Goal: Information Seeking & Learning: Find contact information

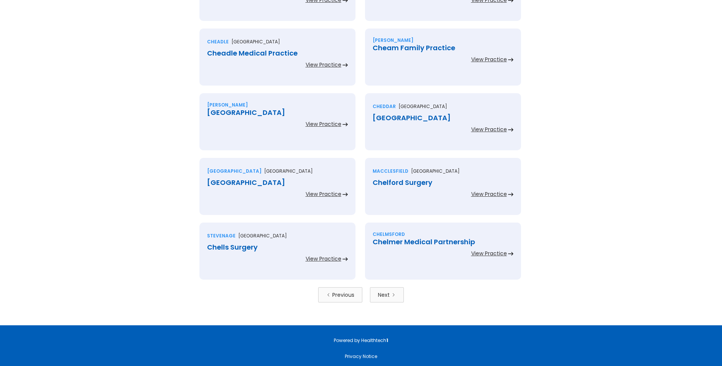
scroll to position [1556, 0]
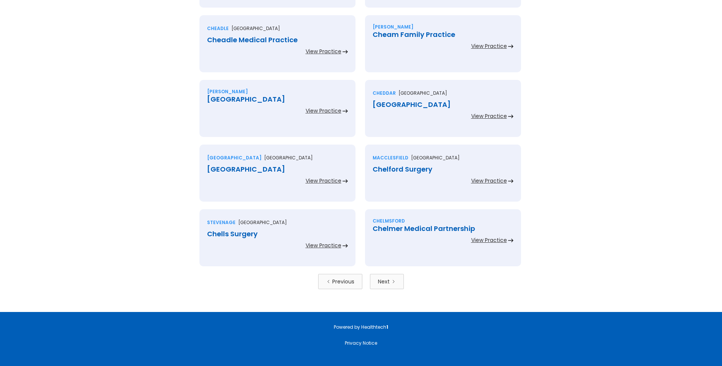
click at [381, 280] on div "Next" at bounding box center [384, 282] width 12 height 8
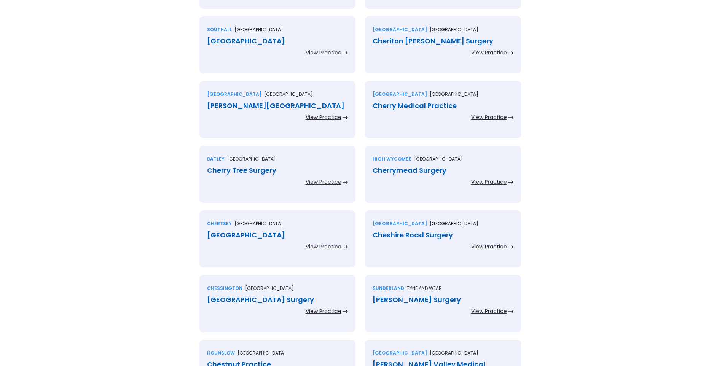
scroll to position [266, 0]
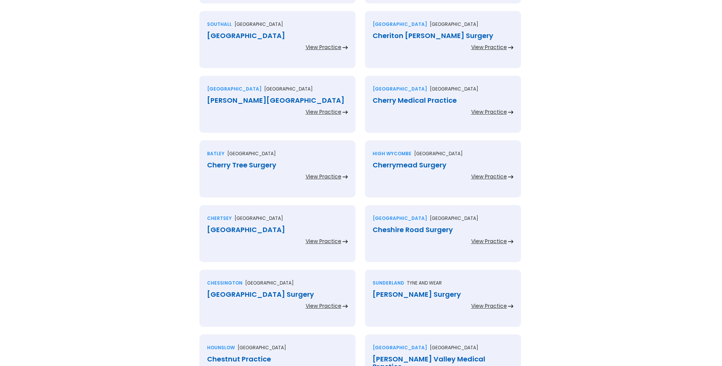
click at [253, 233] on div "[GEOGRAPHIC_DATA]" at bounding box center [277, 230] width 141 height 8
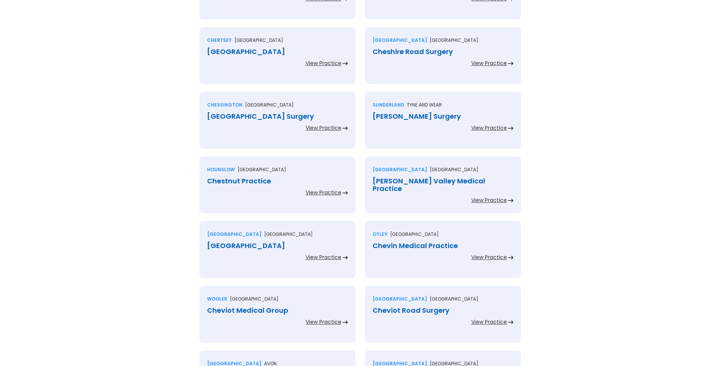
scroll to position [457, 0]
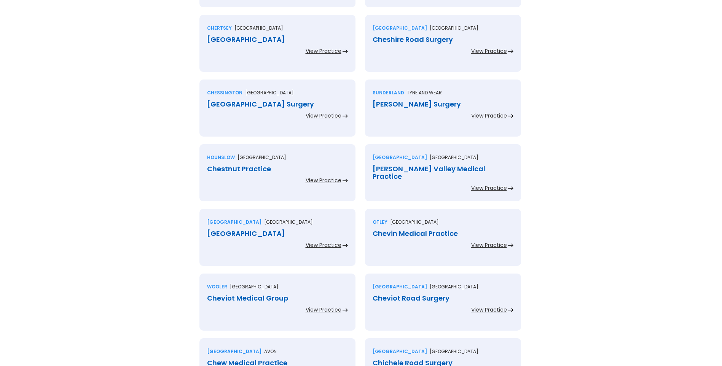
click at [402, 167] on div "Chet Valley Medical Practice" at bounding box center [443, 172] width 141 height 15
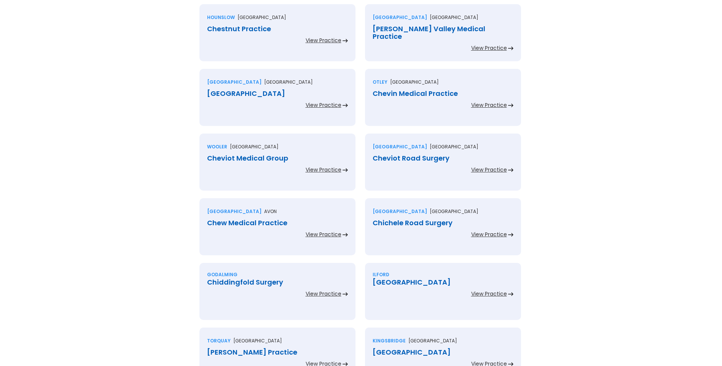
scroll to position [609, 0]
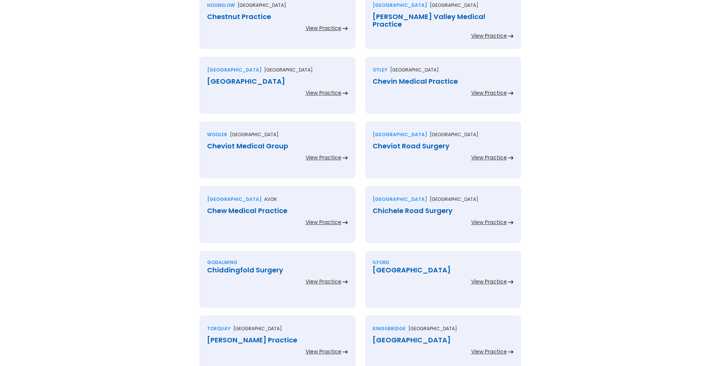
click at [277, 78] on div "Cheveley Park Medical Ctr" at bounding box center [277, 82] width 141 height 8
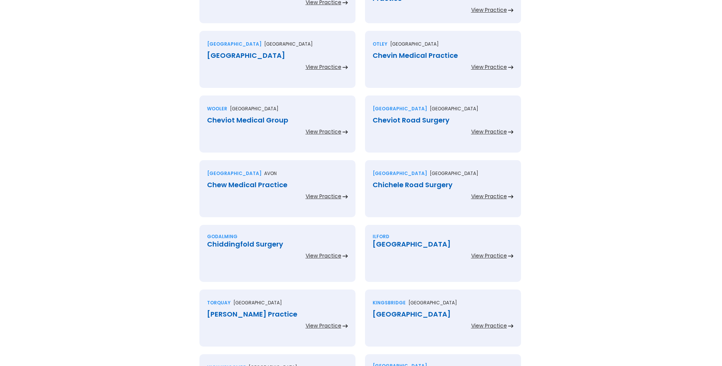
scroll to position [647, 0]
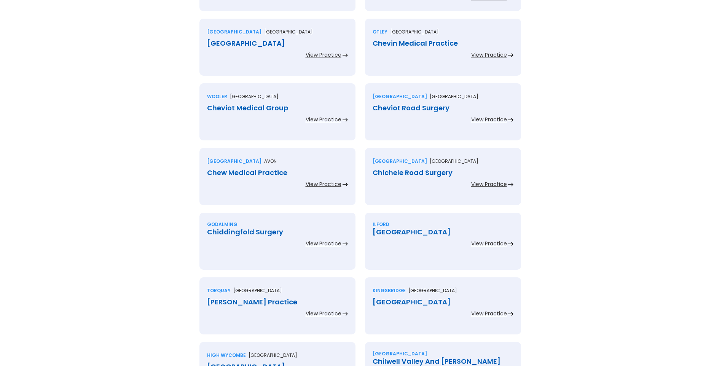
click at [395, 43] on div "Chevin Medical Practice" at bounding box center [443, 44] width 141 height 8
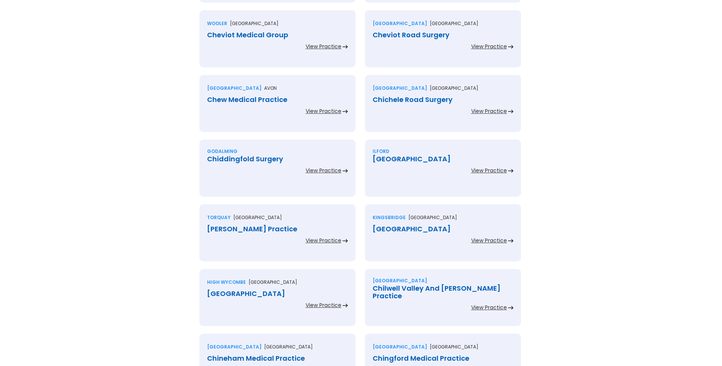
scroll to position [723, 0]
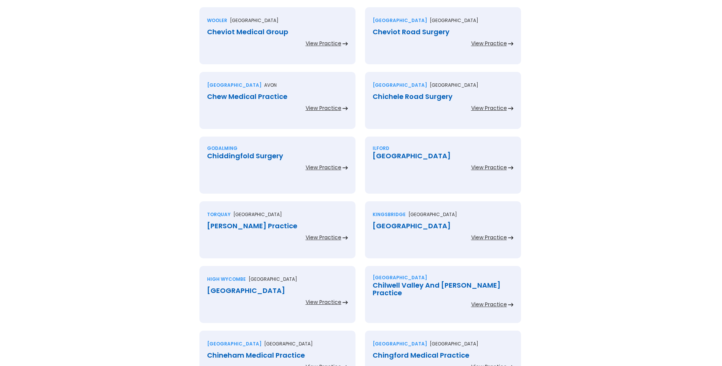
click at [258, 33] on div "Cheviot Medical Group" at bounding box center [277, 32] width 141 height 8
click at [394, 30] on div "Cheviot Road Surgery" at bounding box center [443, 32] width 141 height 8
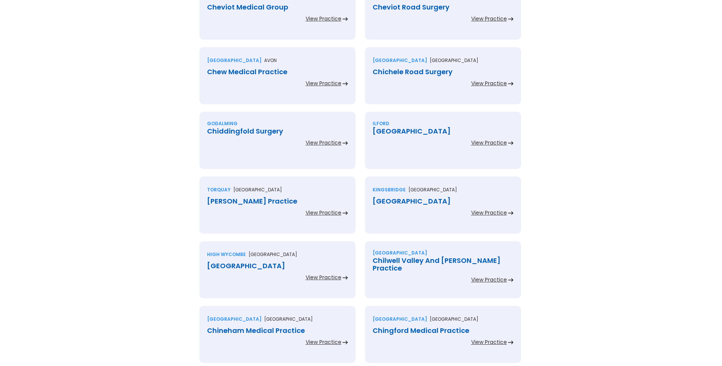
scroll to position [761, 0]
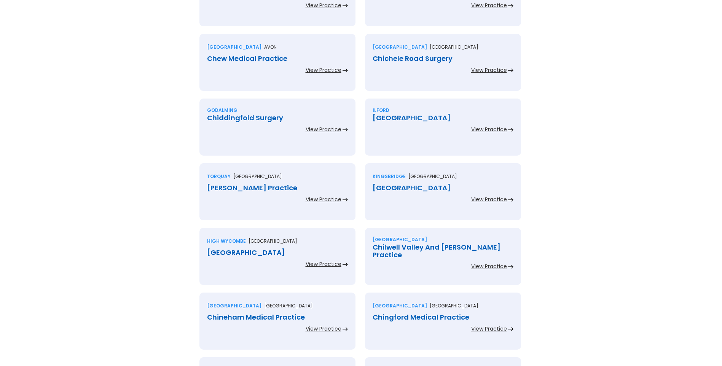
click at [250, 57] on div "Chew Medical Practice" at bounding box center [277, 59] width 141 height 8
click at [400, 58] on div "Chichele Road Surgery" at bounding box center [443, 59] width 141 height 8
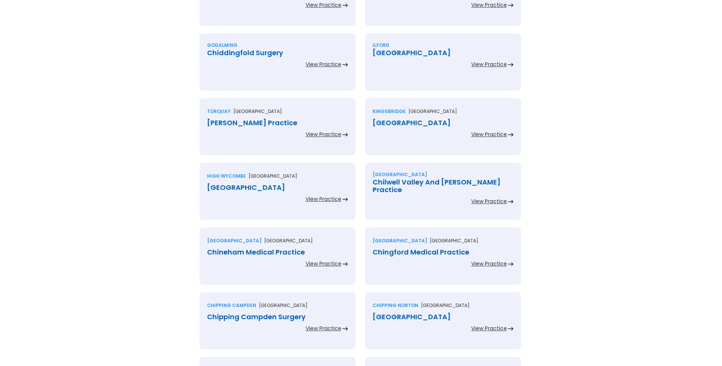
scroll to position [837, 0]
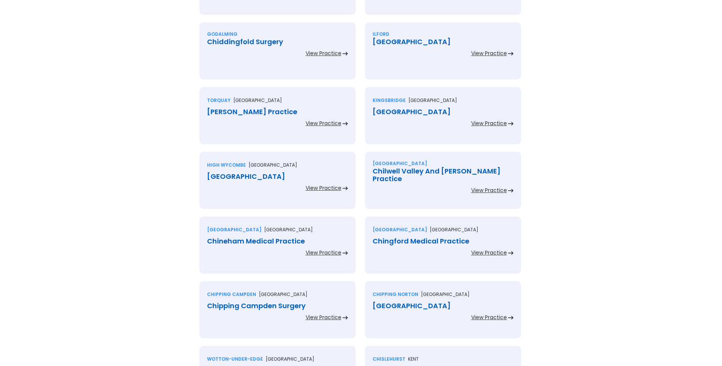
click at [255, 41] on div "Chiddingfold Surgery" at bounding box center [277, 42] width 141 height 8
click at [422, 41] on div "Chigwell Medical Centre" at bounding box center [443, 42] width 141 height 8
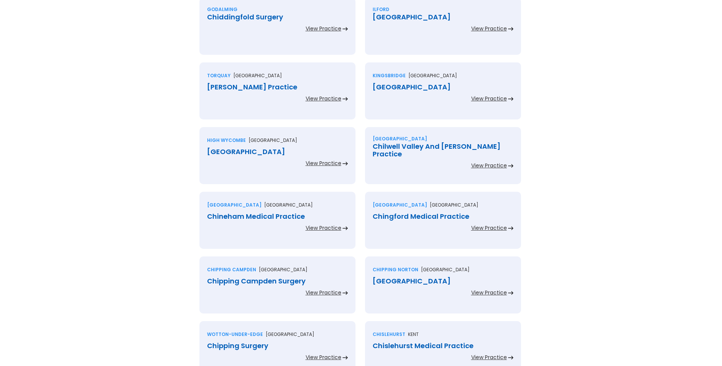
scroll to position [875, 0]
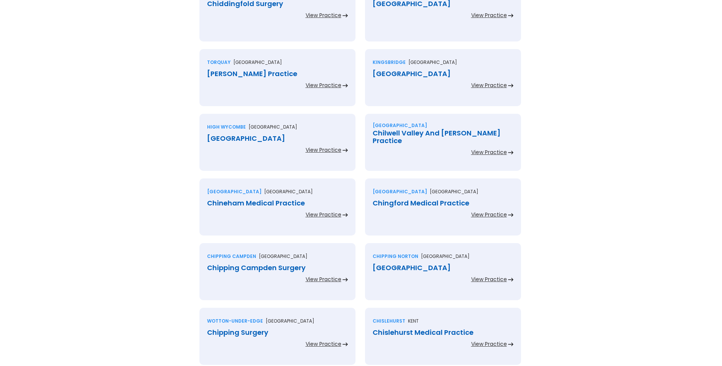
click at [248, 75] on div "Chilcote Practice" at bounding box center [277, 74] width 141 height 8
click at [390, 73] on div "Chillington Health Centre" at bounding box center [443, 74] width 141 height 8
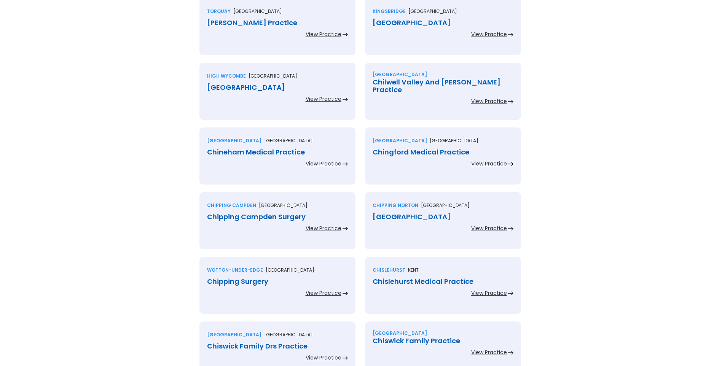
scroll to position [952, 0]
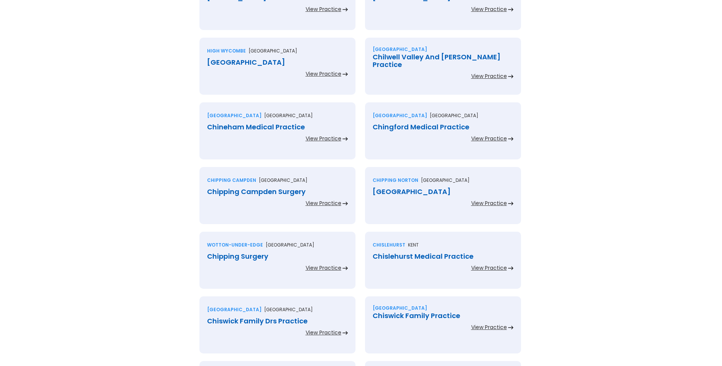
click at [263, 64] on div "Chiltern House Med Centre" at bounding box center [277, 63] width 141 height 8
click at [415, 57] on div "Chilwell Valley And Meadows Practice" at bounding box center [443, 60] width 141 height 15
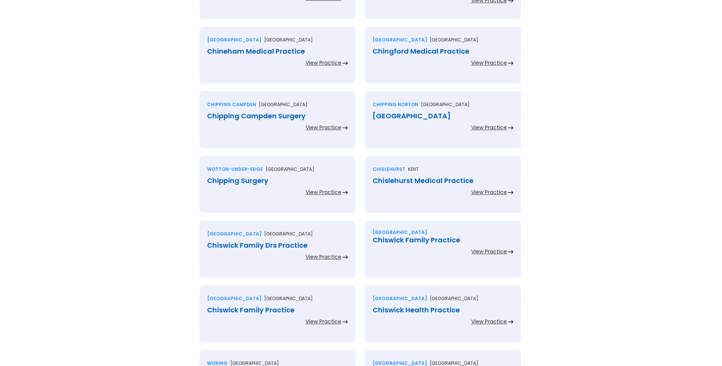
scroll to position [1028, 0]
click at [285, 50] on div "Chineham Medical Practice" at bounding box center [277, 51] width 141 height 8
click at [395, 50] on div "Chingford Medical Practice" at bounding box center [443, 51] width 141 height 8
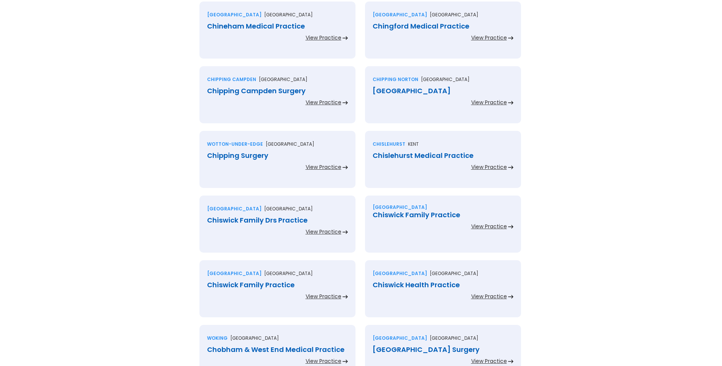
scroll to position [1104, 0]
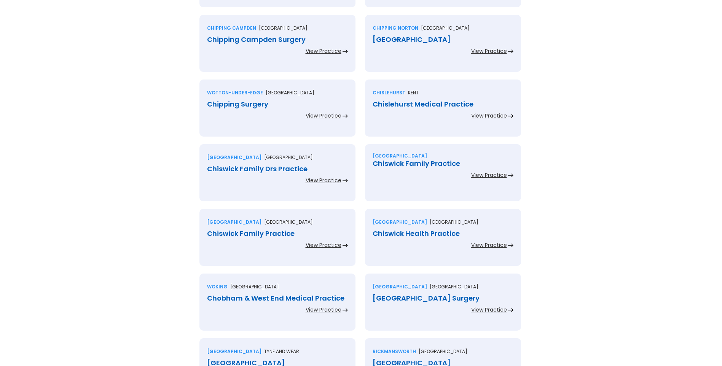
click at [257, 41] on div "Chipping Campden Surgery" at bounding box center [277, 40] width 141 height 8
click at [406, 38] on div "Chipping Norton Health Centre" at bounding box center [443, 40] width 141 height 8
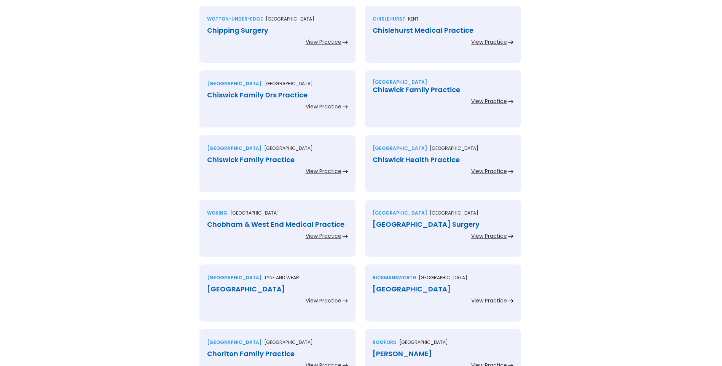
scroll to position [1180, 0]
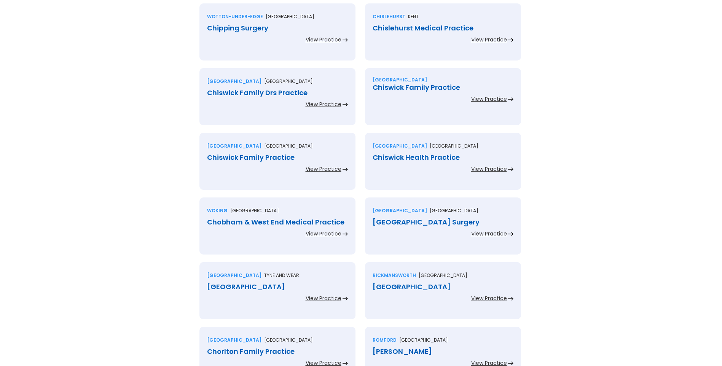
click at [252, 30] on div "Chipping Surgery" at bounding box center [277, 28] width 141 height 8
click at [402, 27] on div "Chislehurst Medical Practice" at bounding box center [443, 28] width 141 height 8
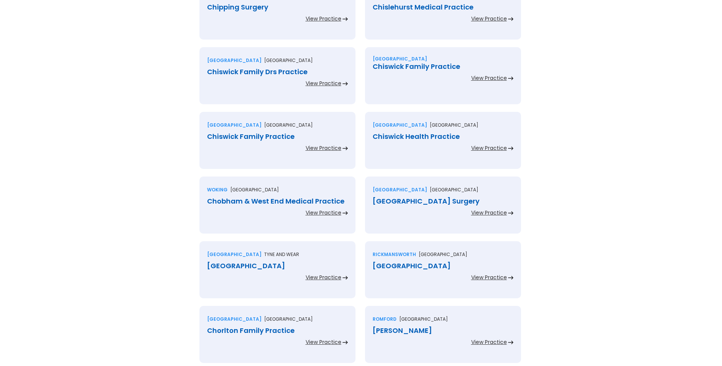
scroll to position [1218, 0]
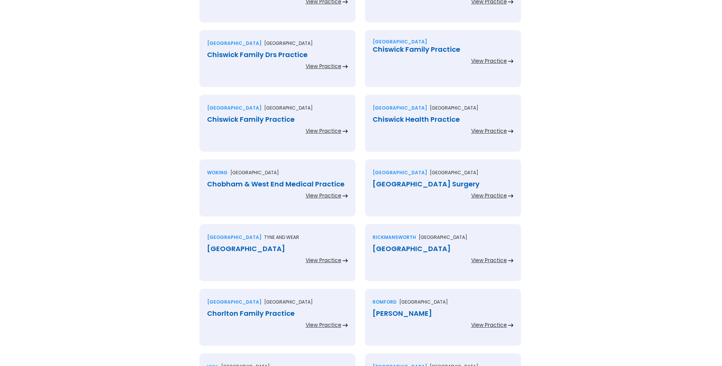
click at [281, 54] on div "Chiswick Family Drs Practice" at bounding box center [277, 55] width 141 height 8
click at [400, 50] on div "Chiswick Family Practice" at bounding box center [443, 50] width 141 height 8
click at [394, 46] on div "Chiswick Family Practice" at bounding box center [443, 50] width 141 height 8
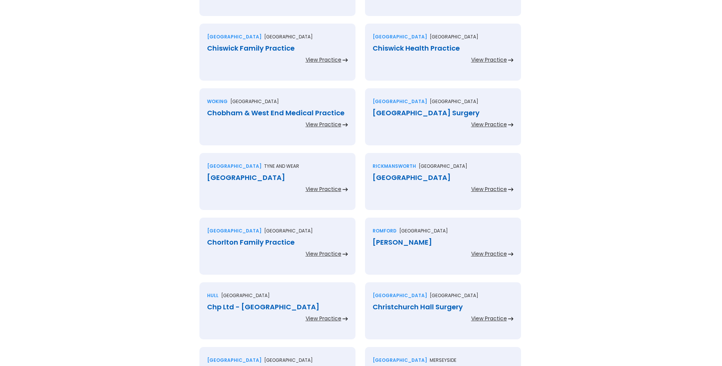
scroll to position [1294, 0]
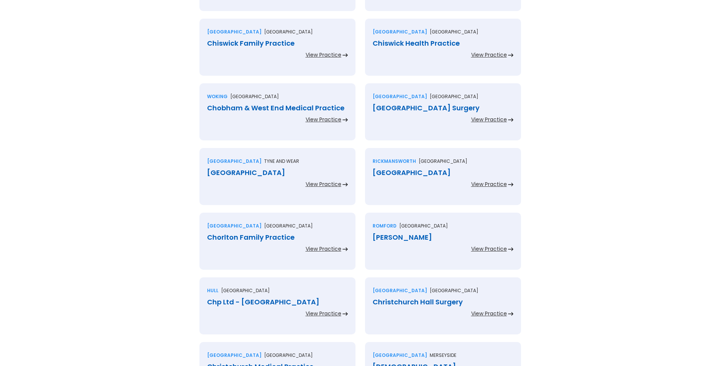
click at [269, 45] on div "Chiswick Family Practice" at bounding box center [277, 44] width 141 height 8
click at [389, 44] on div "Chiswick Health Practice" at bounding box center [443, 44] width 141 height 8
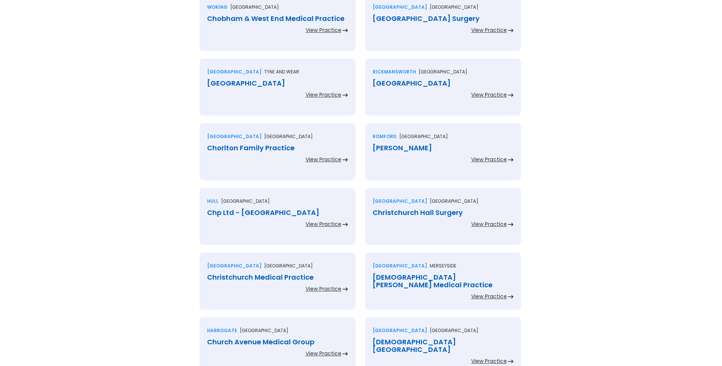
scroll to position [1370, 0]
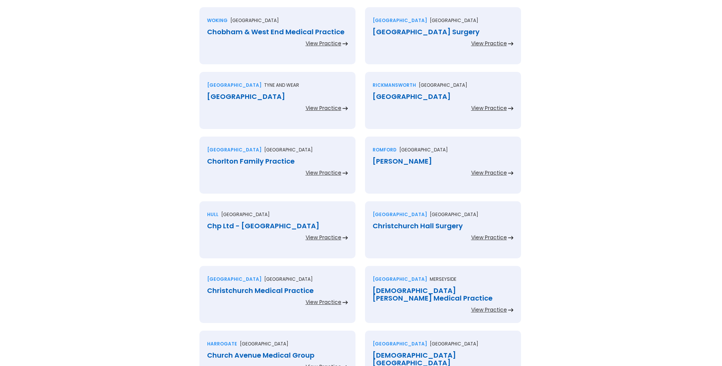
click at [256, 32] on div "Chobham & West End Medical Practice" at bounding box center [277, 32] width 141 height 8
click at [400, 32] on div "Cholmley Gardens Surgery" at bounding box center [443, 32] width 141 height 8
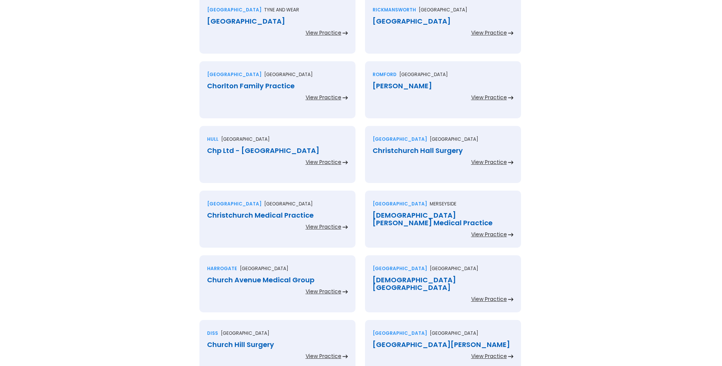
scroll to position [1446, 0]
click at [317, 21] on div "Chopwell Primary Healthcare Centre" at bounding box center [277, 21] width 141 height 8
click at [405, 18] on div "Chorleywood Health Centre" at bounding box center [443, 21] width 141 height 8
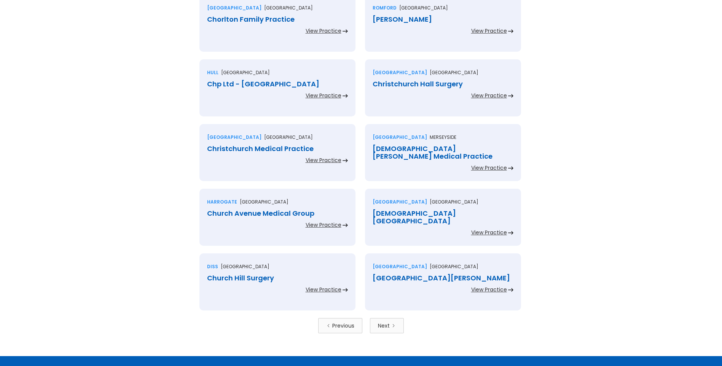
scroll to position [1522, 0]
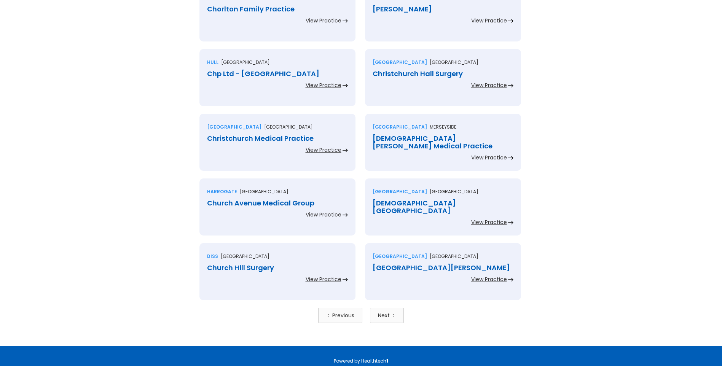
click at [262, 9] on div "Chorlton Family Practice" at bounding box center [277, 9] width 141 height 8
click at [394, 7] on div "Chowdhury" at bounding box center [443, 9] width 141 height 8
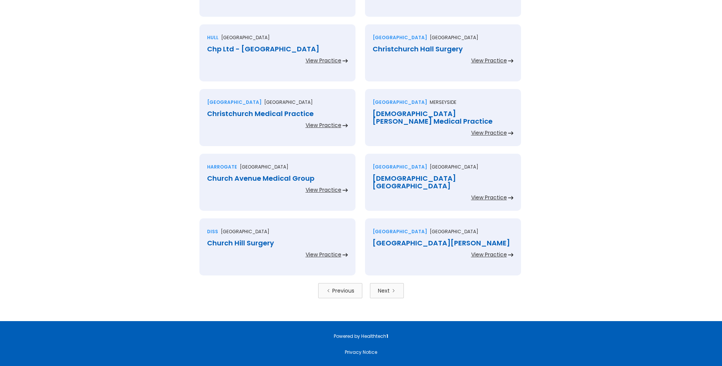
scroll to position [1561, 0]
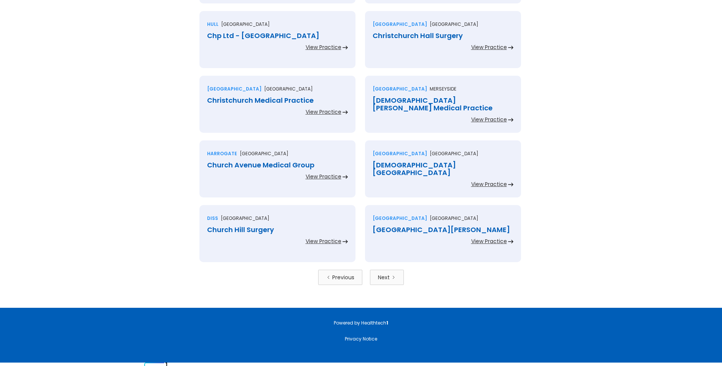
click at [252, 37] on div "Chp Ltd - Bransholme" at bounding box center [277, 36] width 141 height 8
click at [400, 35] on div "Christchurch Hall Surgery" at bounding box center [443, 36] width 141 height 8
click at [290, 100] on div "Christchurch Medical Practice" at bounding box center [277, 101] width 141 height 8
click at [393, 99] on div "Christiana Hartley Medical Practice" at bounding box center [443, 104] width 141 height 15
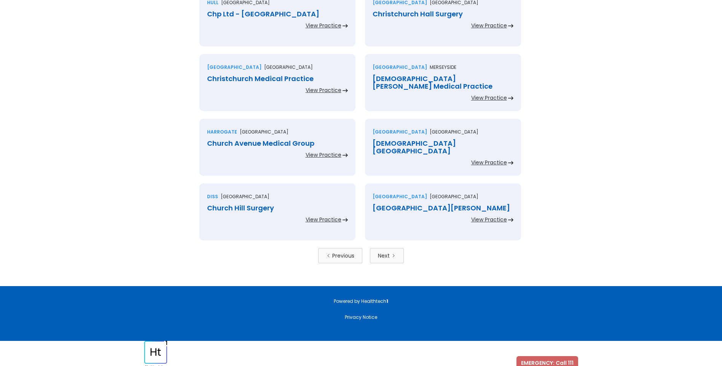
scroll to position [1594, 0]
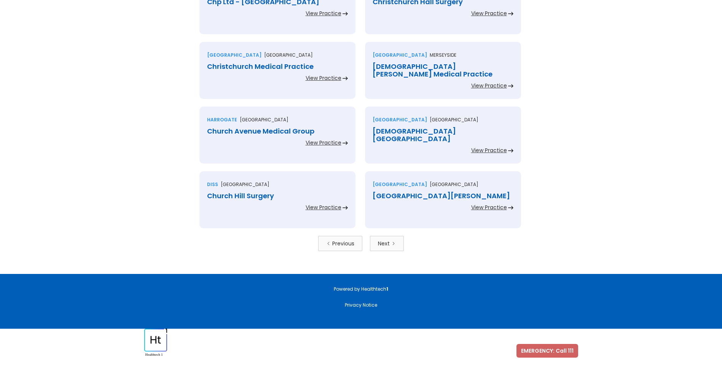
click at [283, 131] on div "Church Avenue Medical Group" at bounding box center [277, 132] width 141 height 8
click at [396, 132] on div "Church End Medical Centre" at bounding box center [443, 135] width 141 height 15
click at [250, 195] on div "Church Hill Surgery" at bounding box center [277, 196] width 141 height 8
click at [398, 196] on div "Church Lane - Khan" at bounding box center [443, 196] width 141 height 8
click at [388, 244] on div "Next" at bounding box center [384, 244] width 12 height 8
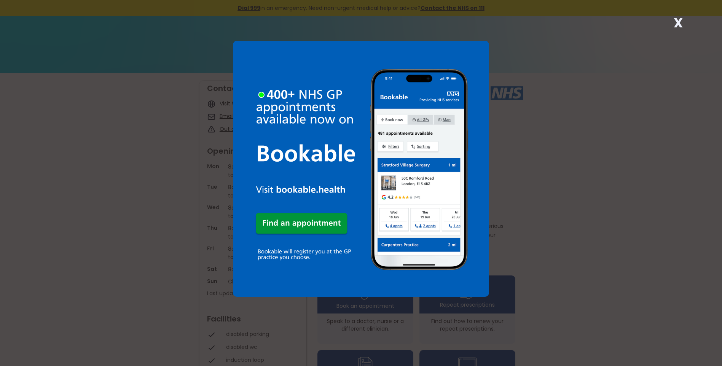
drag, startPoint x: 679, startPoint y: 22, endPoint x: 660, endPoint y: 42, distance: 27.7
click at [679, 23] on strong "X" at bounding box center [678, 23] width 9 height 18
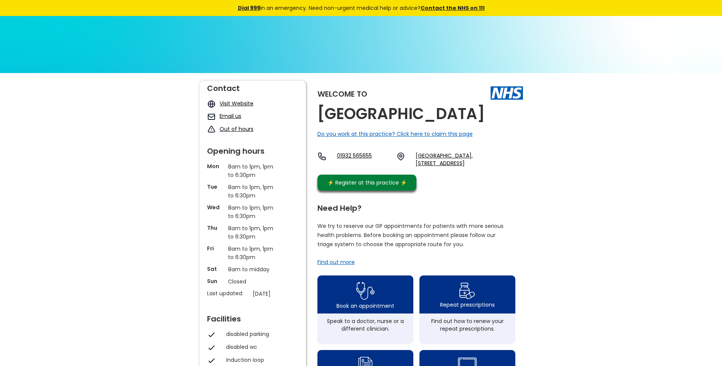
click at [461, 162] on link "[GEOGRAPHIC_DATA], [STREET_ADDRESS]" at bounding box center [469, 159] width 107 height 15
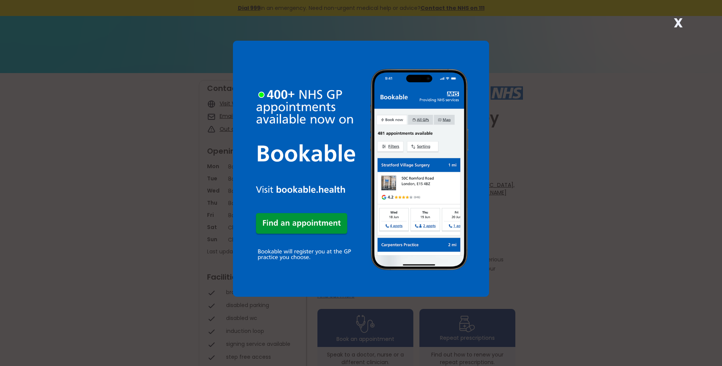
click at [679, 19] on strong "X" at bounding box center [678, 23] width 9 height 18
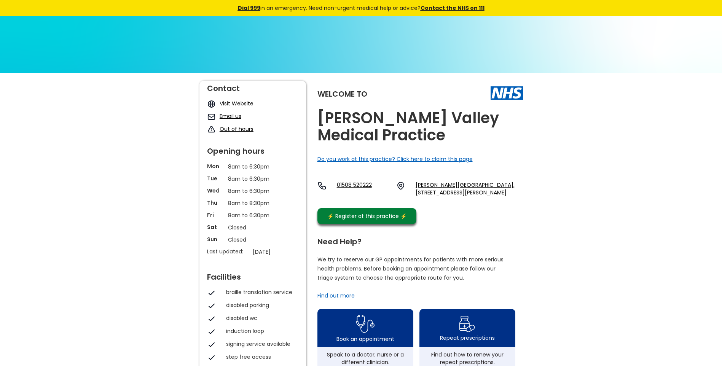
click at [446, 182] on link "George House, 40-48 George Lane, Loddon, Norwich, Norfolk, Nr14 6qh, England" at bounding box center [469, 188] width 107 height 15
drag, startPoint x: 414, startPoint y: 182, endPoint x: 504, endPoint y: 191, distance: 89.6
click at [504, 191] on div "01508 520222 George House, 40-48 George Lane, Loddon, Norwich, Norfolk, Nr14 6q…" at bounding box center [420, 188] width 206 height 15
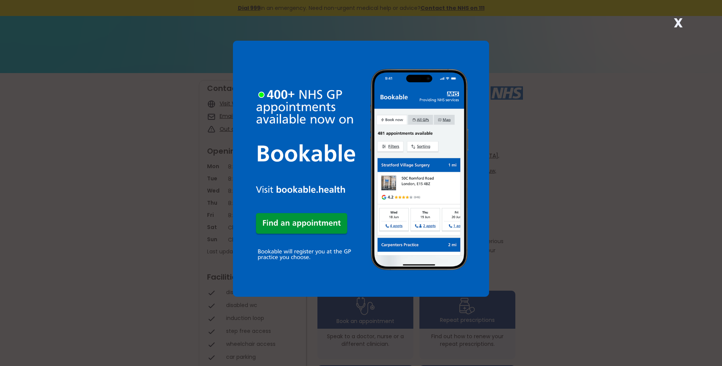
click at [674, 24] on strong "X" at bounding box center [678, 23] width 9 height 18
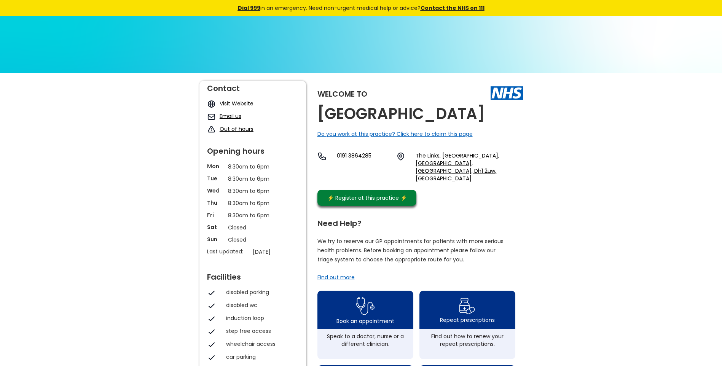
drag, startPoint x: 486, startPoint y: 118, endPoint x: 321, endPoint y: 116, distance: 165.6
click at [321, 116] on div "Welcome to Cheveley Park Medical Ctr Do you work at this practice? Click here t…" at bounding box center [420, 145] width 206 height 129
copy h2 "Cheveley Park Medical Ctr"
click at [421, 155] on link "The Links, Belmont, Durham, County Durham, Dh1 2uw, England" at bounding box center [469, 167] width 107 height 30
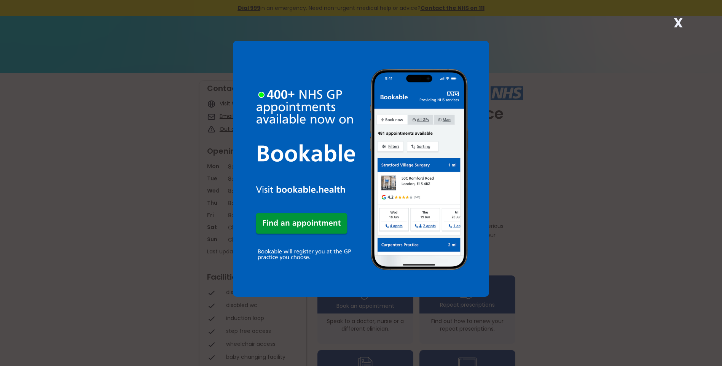
click at [678, 24] on strong "X" at bounding box center [678, 23] width 9 height 18
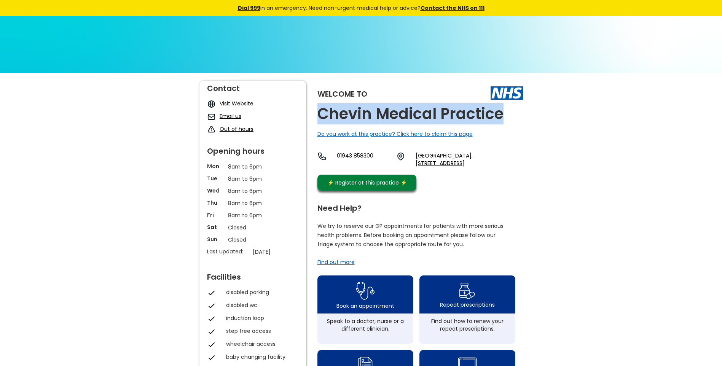
drag, startPoint x: 505, startPoint y: 115, endPoint x: 319, endPoint y: 115, distance: 185.7
click at [319, 115] on div "Welcome to Chevin Medical Practice Do you work at this practice? Click here to …" at bounding box center [420, 138] width 206 height 114
copy h2 "Chevin Medical Practice"
click at [426, 156] on link "Bridge Street Medical Practice, 3 Bridge Street, Otley, West Yorkshire, Ls21 1b…" at bounding box center [469, 159] width 107 height 15
drag, startPoint x: 414, startPoint y: 154, endPoint x: 510, endPoint y: 165, distance: 96.5
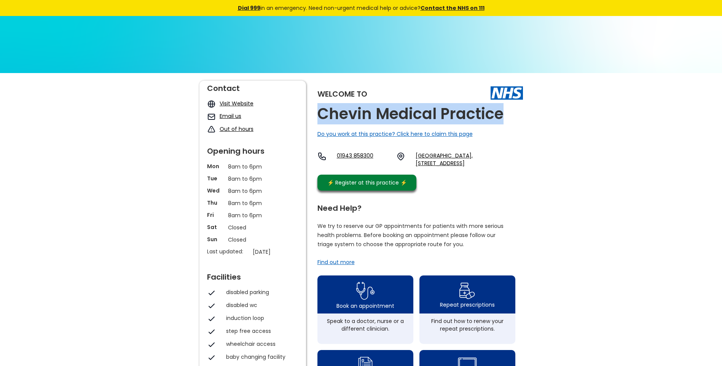
click at [510, 165] on div "01943 858300 Bridge Street Medical Practice, 3 Bridge Street, Otley, West Yorks…" at bounding box center [420, 159] width 206 height 15
copy link "Bridge Street Medical Practice, 3 Bridge Street, Otley, West Yorkshire, Ls21 1bq"
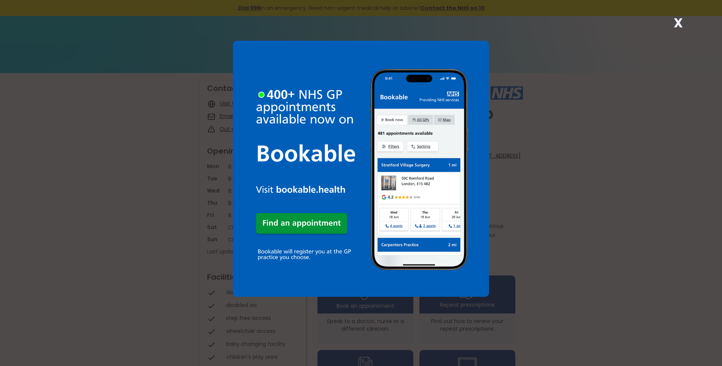
scroll to position [320, 0]
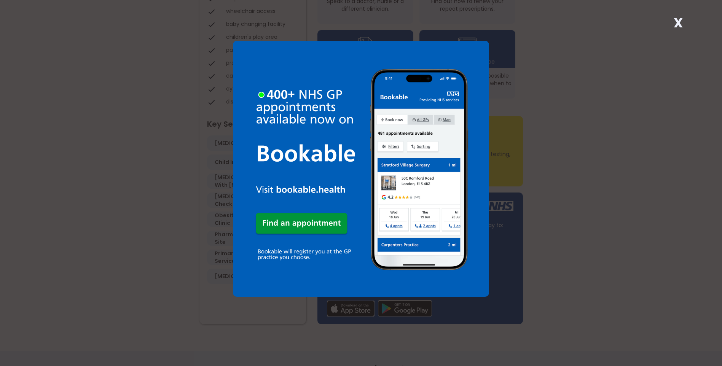
click at [678, 25] on strong "X" at bounding box center [678, 23] width 9 height 18
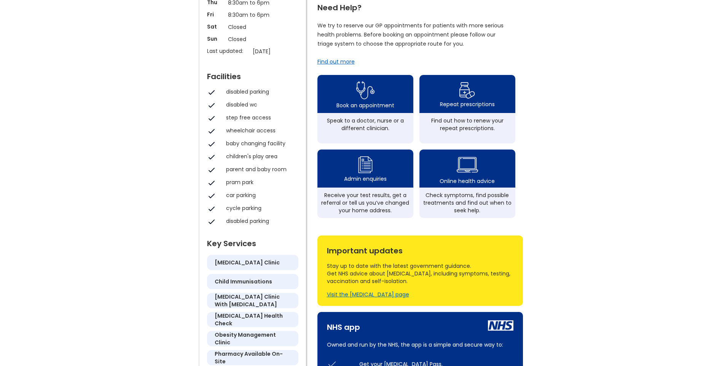
scroll to position [54, 0]
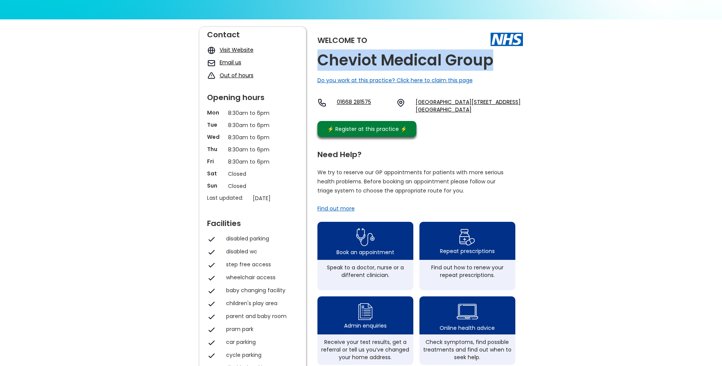
drag, startPoint x: 502, startPoint y: 64, endPoint x: 313, endPoint y: 56, distance: 189.0
click at [313, 56] on div "Welcome to Cheviot Medical Group Do you work at this practice? Click here to cl…" at bounding box center [361, 309] width 324 height 564
copy h2 "Cheviot Medical Group"
click at [428, 102] on link "[GEOGRAPHIC_DATA][STREET_ADDRESS][GEOGRAPHIC_DATA]" at bounding box center [469, 105] width 107 height 15
drag, startPoint x: 415, startPoint y: 102, endPoint x: 485, endPoint y: 121, distance: 71.8
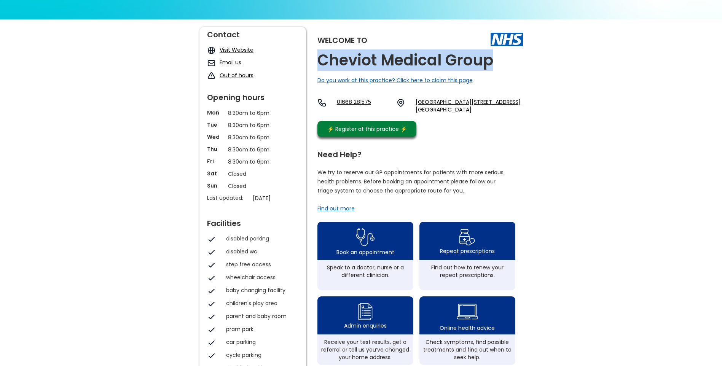
click at [485, 113] on div "01668 281575 [GEOGRAPHIC_DATA][STREET_ADDRESS][GEOGRAPHIC_DATA]" at bounding box center [420, 105] width 206 height 15
copy link "[GEOGRAPHIC_DATA][STREET_ADDRESS],"
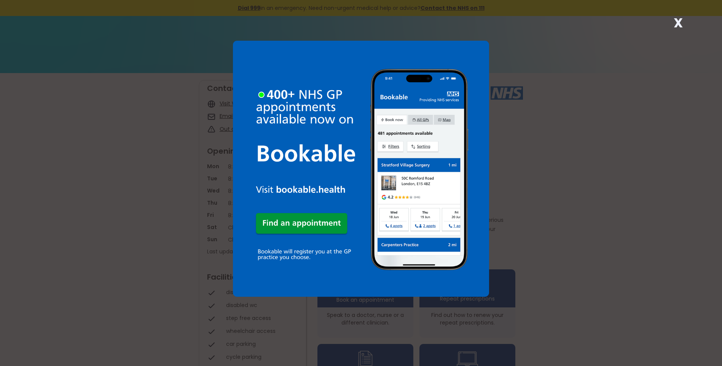
click at [677, 20] on strong "X" at bounding box center [678, 23] width 9 height 18
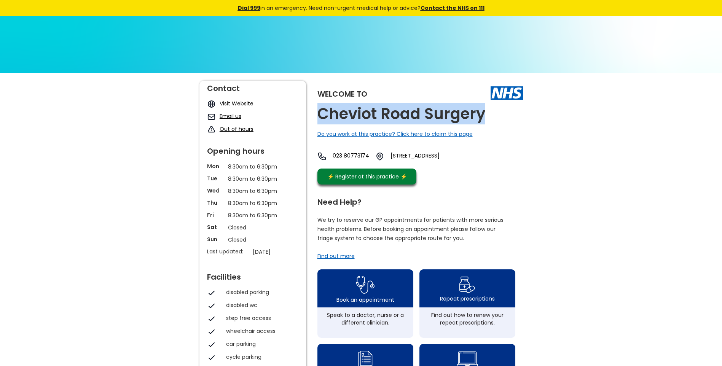
drag, startPoint x: 484, startPoint y: 117, endPoint x: 322, endPoint y: 123, distance: 161.8
click at [322, 123] on h2 "Cheviot Road Surgery" at bounding box center [401, 113] width 168 height 17
copy h2 "Cheviot Road Surgery"
click at [421, 156] on link "[STREET_ADDRESS]" at bounding box center [427, 156] width 73 height 9
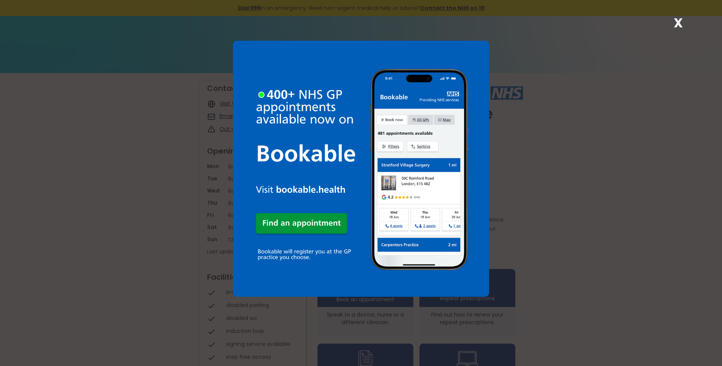
click at [678, 22] on strong "X" at bounding box center [678, 23] width 9 height 18
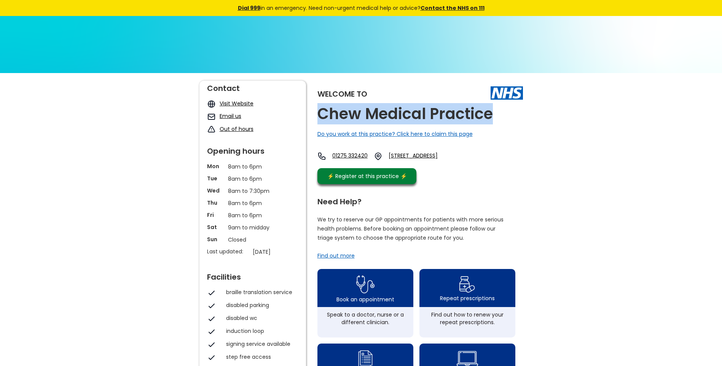
drag, startPoint x: 495, startPoint y: 113, endPoint x: 315, endPoint y: 124, distance: 180.0
click at [315, 124] on div "Welcome to Chew Medical Practice Do you work at this practice? Click here to cl…" at bounding box center [361, 359] width 324 height 557
copy h2 "Chew Medical Practice"
click at [426, 155] on link "[STREET_ADDRESS]" at bounding box center [424, 156] width 71 height 9
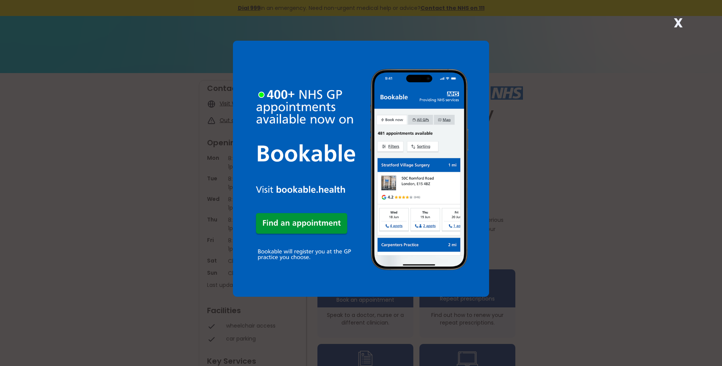
click at [677, 21] on strong "X" at bounding box center [678, 23] width 9 height 18
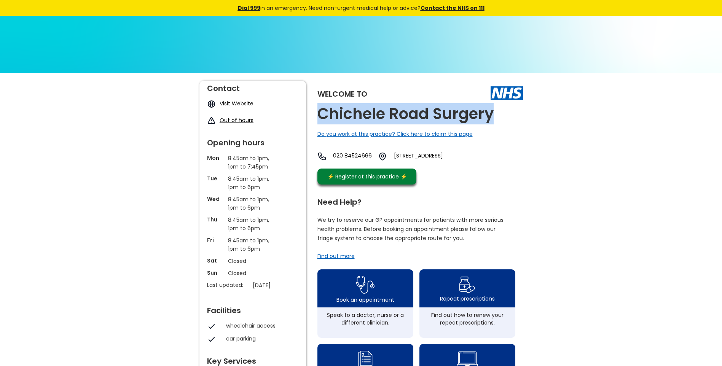
drag, startPoint x: 493, startPoint y: 112, endPoint x: 313, endPoint y: 113, distance: 180.0
click at [313, 113] on div "Welcome to [GEOGRAPHIC_DATA] Surgery Do you work at this practice? Click here t…" at bounding box center [361, 360] width 324 height 558
copy h2 "Chichele Road Surgery"
click at [453, 155] on link "[STREET_ADDRESS]" at bounding box center [433, 156] width 78 height 9
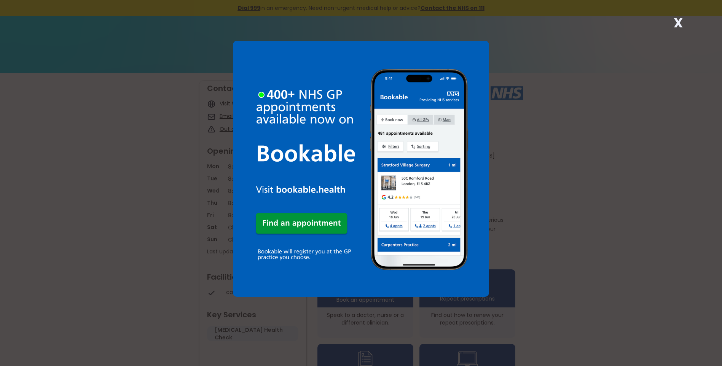
drag, startPoint x: 680, startPoint y: 19, endPoint x: 669, endPoint y: 23, distance: 11.2
click at [680, 19] on strong "X" at bounding box center [678, 23] width 9 height 18
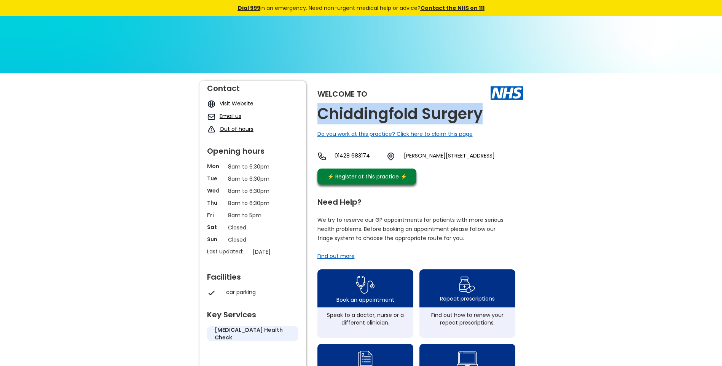
drag, startPoint x: 479, startPoint y: 116, endPoint x: 320, endPoint y: 120, distance: 158.8
click at [320, 120] on div "Welcome to Chiddingfold Surgery Do you work at this practice? Click here to cla…" at bounding box center [420, 135] width 206 height 108
copy h2 "Chiddingfold Surgery"
click at [434, 156] on link "[PERSON_NAME][STREET_ADDRESS]" at bounding box center [449, 156] width 91 height 9
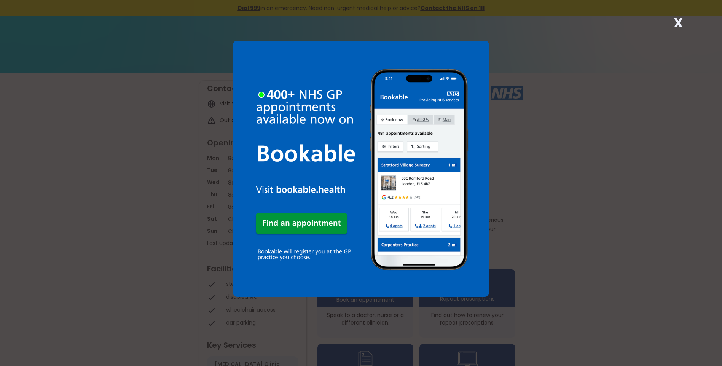
click at [679, 21] on strong "X" at bounding box center [678, 23] width 9 height 18
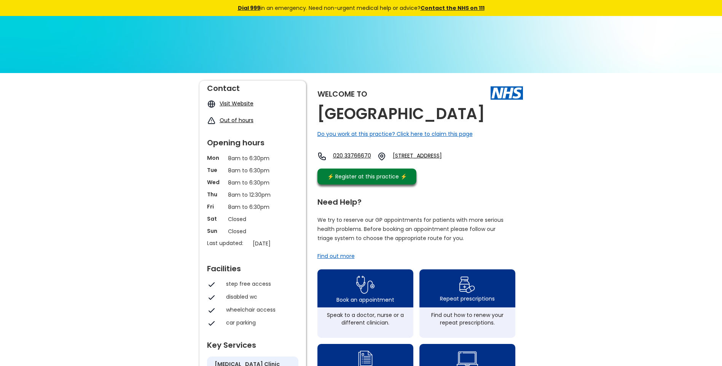
drag, startPoint x: 505, startPoint y: 112, endPoint x: 320, endPoint y: 120, distance: 184.8
click at [320, 120] on h2 "[GEOGRAPHIC_DATA]" at bounding box center [400, 113] width 167 height 17
copy h2 "[GEOGRAPHIC_DATA]"
click at [443, 157] on link "[STREET_ADDRESS]" at bounding box center [431, 156] width 76 height 9
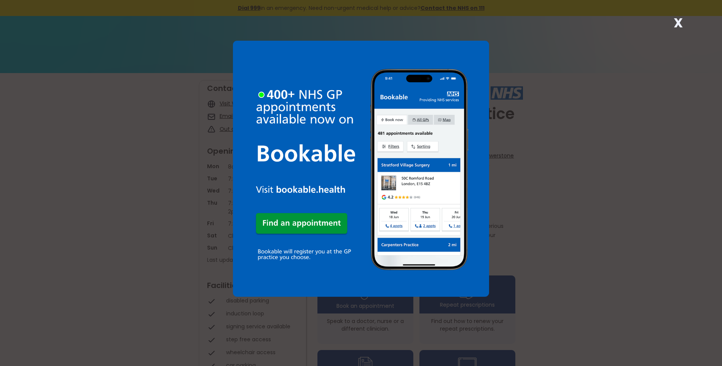
click at [677, 22] on strong "X" at bounding box center [678, 23] width 9 height 18
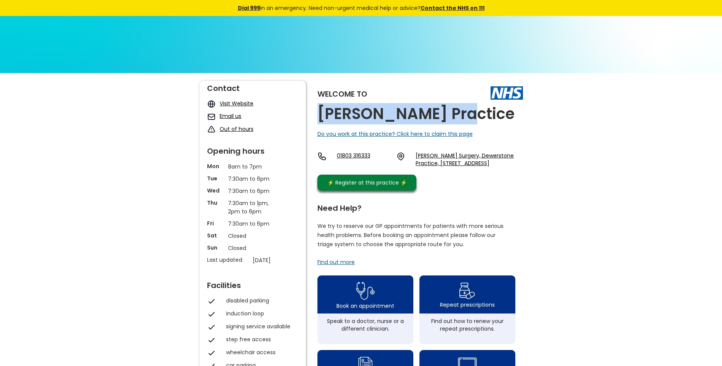
drag, startPoint x: 450, startPoint y: 119, endPoint x: 318, endPoint y: 121, distance: 132.1
click at [318, 121] on div "Welcome to [PERSON_NAME] Practice Do you work at this practice? Click here to c…" at bounding box center [420, 138] width 206 height 114
copy h2 "[PERSON_NAME] Practice"
click at [432, 158] on link "[PERSON_NAME] Surgery, Dewerstone Practice, [STREET_ADDRESS]" at bounding box center [469, 159] width 107 height 15
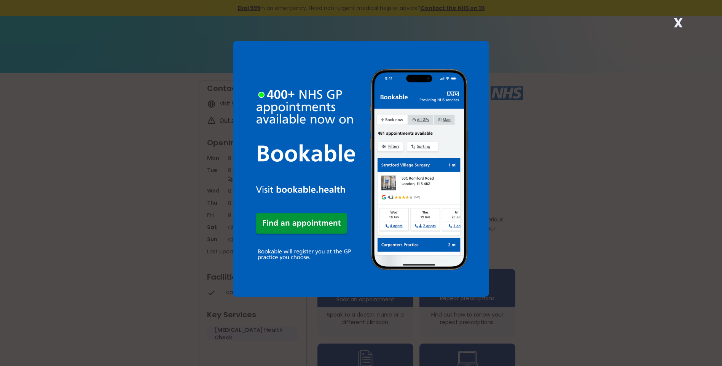
click at [677, 23] on strong "X" at bounding box center [678, 23] width 9 height 18
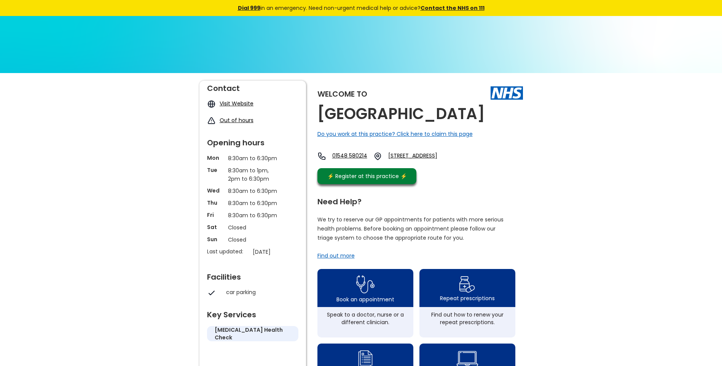
drag, startPoint x: 513, startPoint y: 115, endPoint x: 317, endPoint y: 120, distance: 195.3
click at [317, 120] on div "Welcome to [GEOGRAPHIC_DATA] Do you work at this practice? Click here to claim …" at bounding box center [420, 134] width 206 height 107
copy h2 "[GEOGRAPHIC_DATA]"
click at [429, 154] on link "[STREET_ADDRESS]" at bounding box center [423, 156] width 70 height 9
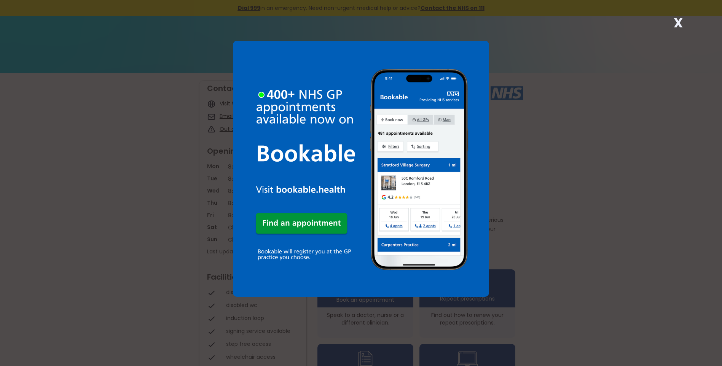
drag, startPoint x: 677, startPoint y: 25, endPoint x: 630, endPoint y: 56, distance: 57.1
click at [677, 25] on strong "X" at bounding box center [678, 23] width 9 height 18
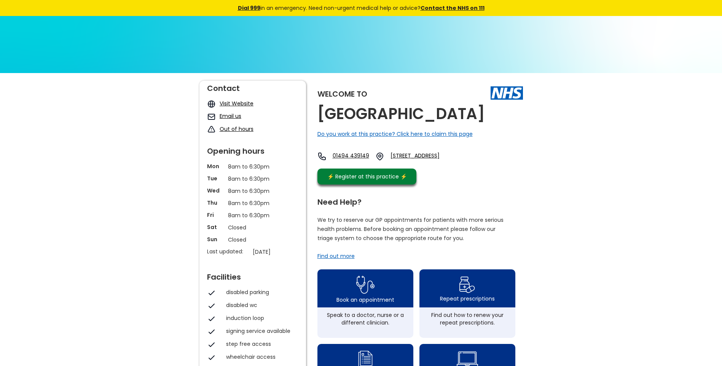
drag, startPoint x: 371, startPoint y: 136, endPoint x: 311, endPoint y: 113, distance: 65.2
click at [312, 114] on div "Welcome to [GEOGRAPHIC_DATA] Do you work at this practice? Click here to claim …" at bounding box center [361, 360] width 324 height 558
copy h2 "[GEOGRAPHIC_DATA]"
click at [463, 161] on link "[STREET_ADDRESS]" at bounding box center [427, 156] width 73 height 9
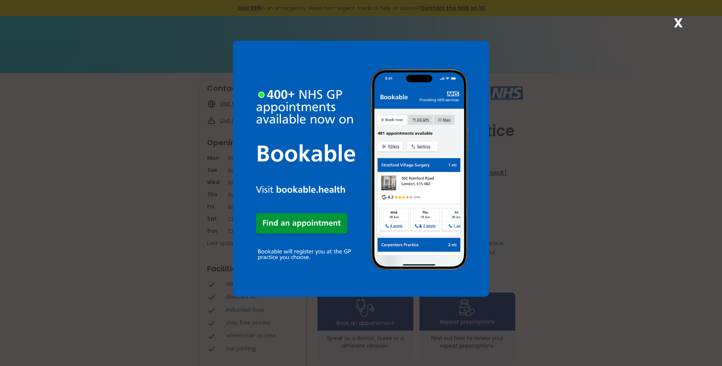
click at [679, 22] on strong "X" at bounding box center [678, 23] width 9 height 18
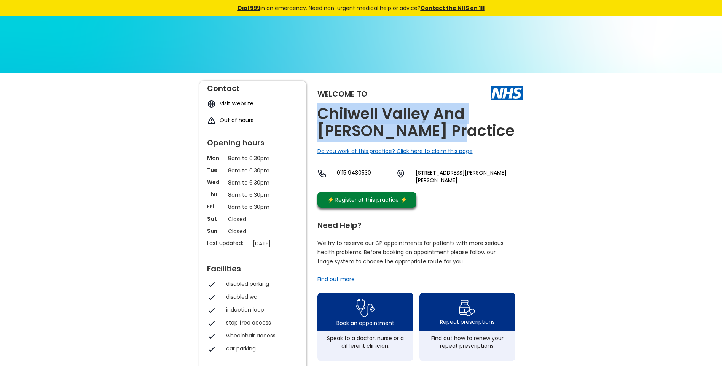
drag, startPoint x: 460, startPoint y: 134, endPoint x: 320, endPoint y: 112, distance: 141.1
click at [320, 112] on h2 "Chilwell Valley And [PERSON_NAME] Practice" at bounding box center [420, 122] width 206 height 34
copy h2 "Chilwell Valley And [PERSON_NAME] Practice"
click at [453, 171] on link "[STREET_ADDRESS][PERSON_NAME][PERSON_NAME]" at bounding box center [469, 176] width 107 height 15
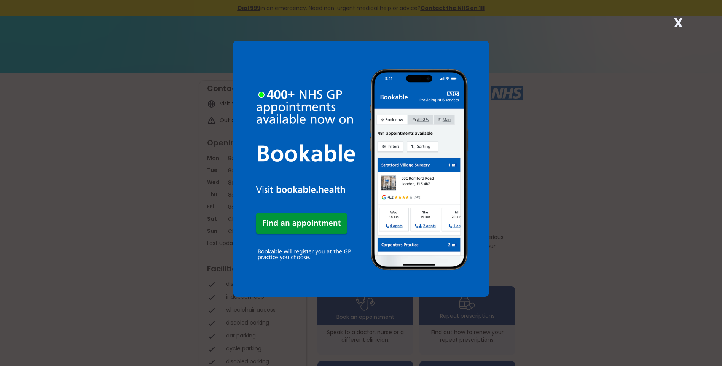
drag, startPoint x: 676, startPoint y: 22, endPoint x: 669, endPoint y: 26, distance: 7.0
click at [676, 22] on strong "X" at bounding box center [678, 23] width 9 height 18
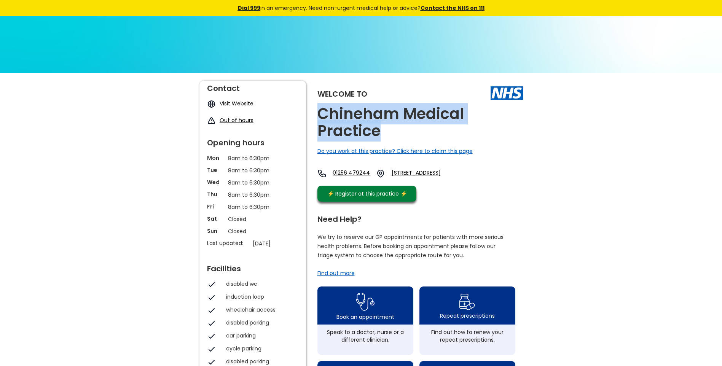
drag, startPoint x: 369, startPoint y: 132, endPoint x: 316, endPoint y: 114, distance: 56.3
click at [316, 114] on div "Welcome to Chineham Medical Practice Do you work at this practice? Click here t…" at bounding box center [361, 368] width 324 height 575
copy h2 "Chineham Medical Practice"
click at [446, 172] on link "The New Chineham Surgery, Reading Road, Chineham, Basingstoke, Hampshire, Rg24 …" at bounding box center [429, 173] width 75 height 9
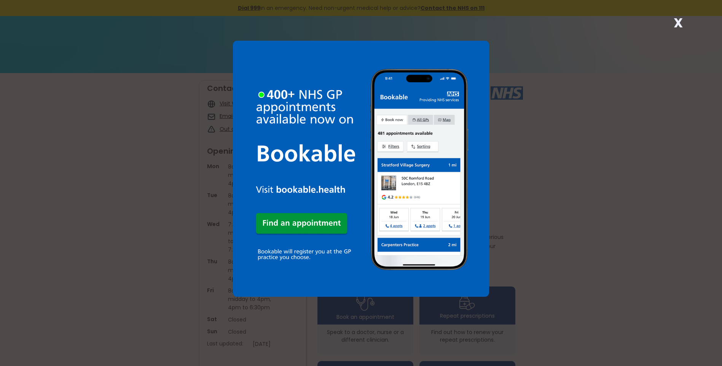
click at [678, 21] on strong "X" at bounding box center [678, 23] width 9 height 18
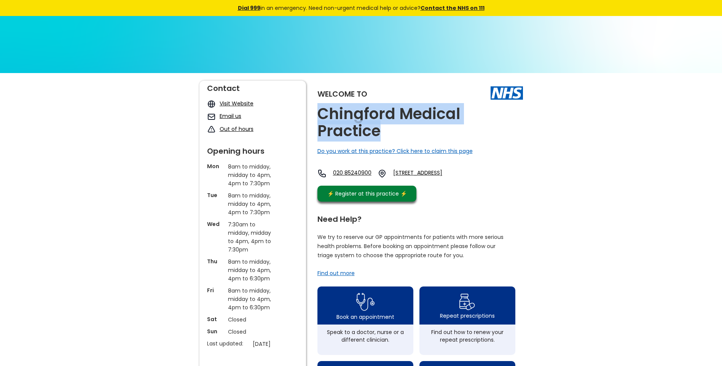
drag, startPoint x: 385, startPoint y: 132, endPoint x: 319, endPoint y: 115, distance: 68.0
click at [319, 115] on h2 "Chingford Medical Practice" at bounding box center [420, 122] width 206 height 34
copy h2 "Chingford Medical Practice"
click at [421, 174] on link "109 York Road, Chingford, London, Greater London, E4 8lf, England" at bounding box center [431, 173] width 77 height 9
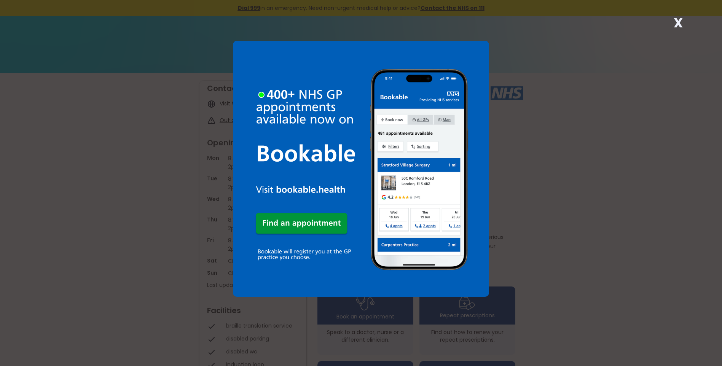
click at [676, 21] on strong "X" at bounding box center [678, 23] width 9 height 18
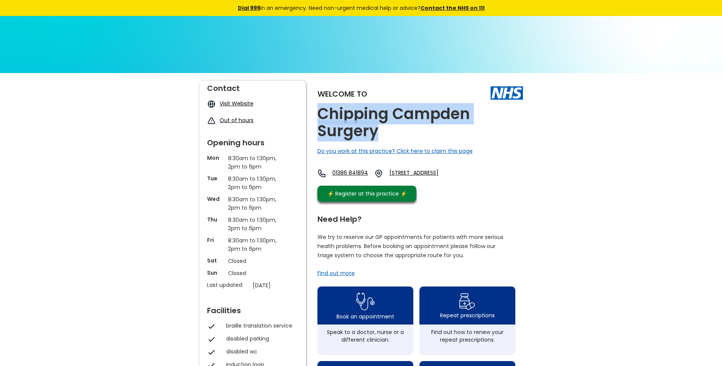
drag, startPoint x: 376, startPoint y: 136, endPoint x: 316, endPoint y: 110, distance: 66.3
click at [316, 110] on div "Welcome to Chipping Campden Surgery Do you work at this practice? Click here to…" at bounding box center [361, 368] width 324 height 575
copy h2 "Chipping Campden Surgery"
click at [429, 178] on link "[STREET_ADDRESS]" at bounding box center [425, 173] width 72 height 9
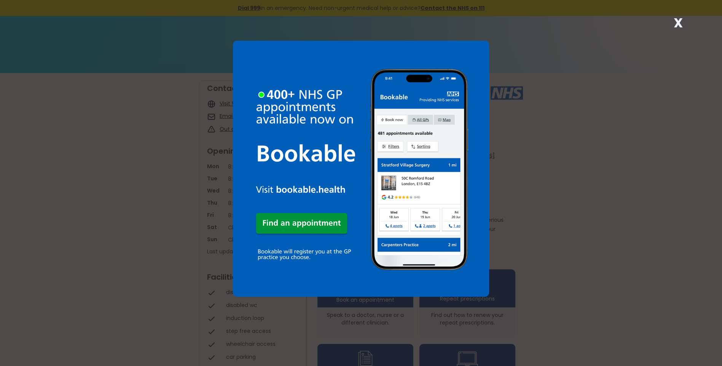
click at [678, 24] on strong "X" at bounding box center [678, 23] width 9 height 18
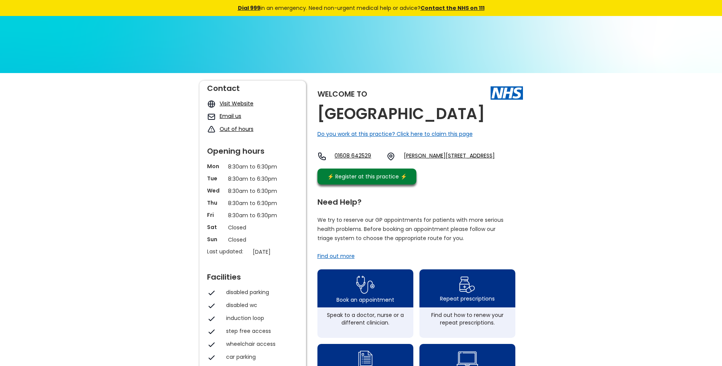
drag, startPoint x: 366, startPoint y: 131, endPoint x: 320, endPoint y: 116, distance: 47.9
click at [320, 116] on h2 "[GEOGRAPHIC_DATA]" at bounding box center [400, 113] width 167 height 17
copy h2 "[GEOGRAPHIC_DATA]"
click at [442, 161] on link "[PERSON_NAME][STREET_ADDRESS]" at bounding box center [449, 156] width 91 height 9
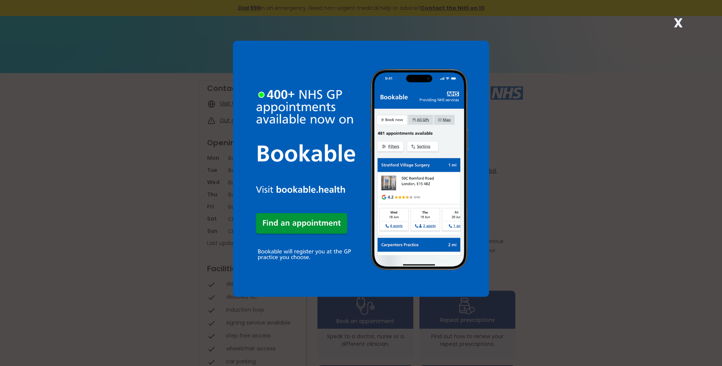
click at [677, 21] on strong "X" at bounding box center [678, 23] width 9 height 18
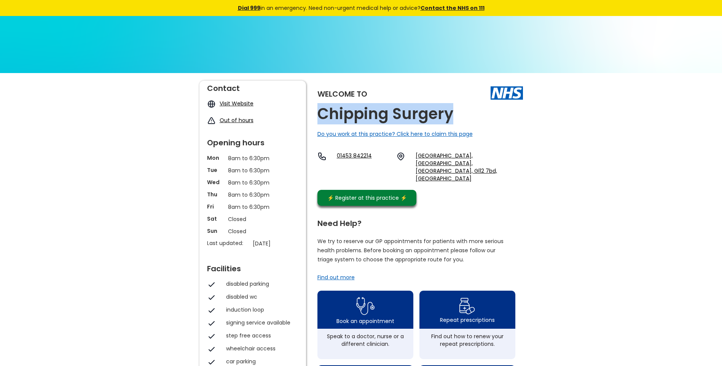
drag, startPoint x: 451, startPoint y: 117, endPoint x: 317, endPoint y: 107, distance: 134.3
click at [317, 107] on h2 "Chipping Surgery" at bounding box center [385, 113] width 136 height 17
copy h2 "Chipping Surgery"
click at [464, 155] on link "Symn Lane, Wotton-under-edge, Gloucestershire, Gl12 7bd, England" at bounding box center [469, 167] width 107 height 30
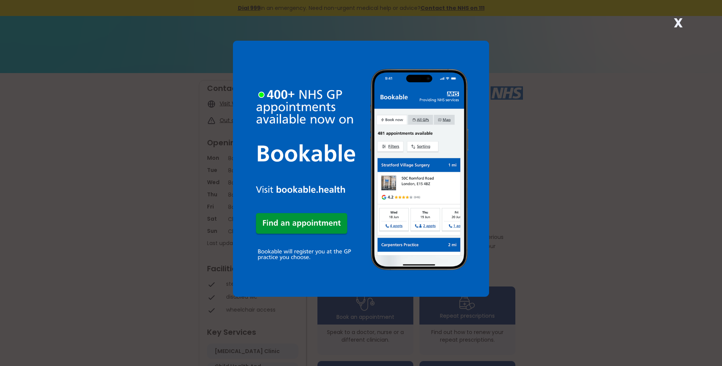
click at [680, 23] on strong "X" at bounding box center [678, 23] width 9 height 18
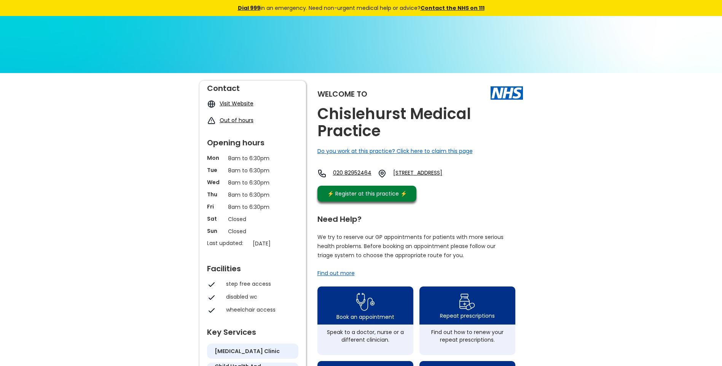
click at [679, 23] on img at bounding box center [361, 219] width 722 height 406
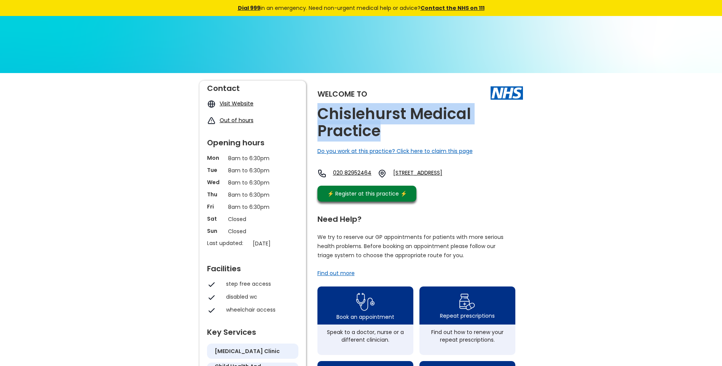
drag, startPoint x: 387, startPoint y: 129, endPoint x: 319, endPoint y: 116, distance: 69.4
click at [319, 116] on h2 "Chislehurst Medical Practice" at bounding box center [420, 122] width 206 height 34
copy h2 "Chislehurst Medical Practice"
click at [433, 172] on link "[STREET_ADDRESS]" at bounding box center [431, 173] width 77 height 9
drag, startPoint x: 411, startPoint y: 171, endPoint x: 426, endPoint y: 182, distance: 17.7
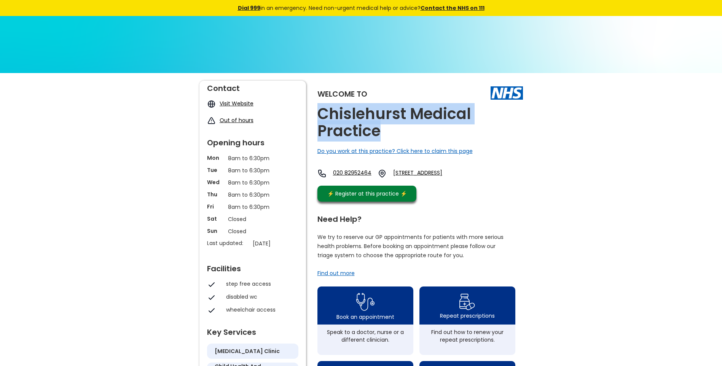
click at [426, 178] on div "020 82952464 [STREET_ADDRESS]" at bounding box center [393, 173] width 153 height 9
copy link "[STREET_ADDRESS]"
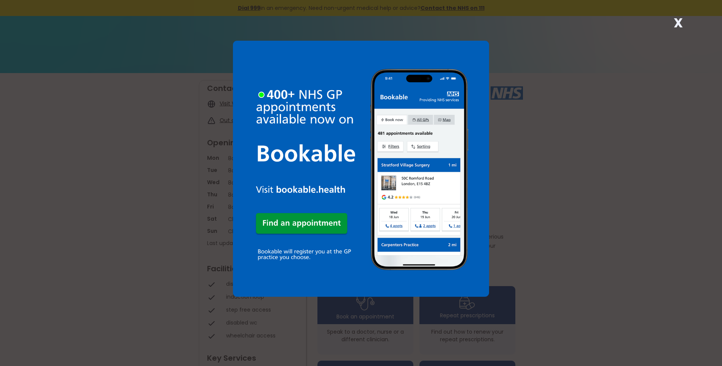
click at [678, 25] on strong "X" at bounding box center [678, 23] width 9 height 18
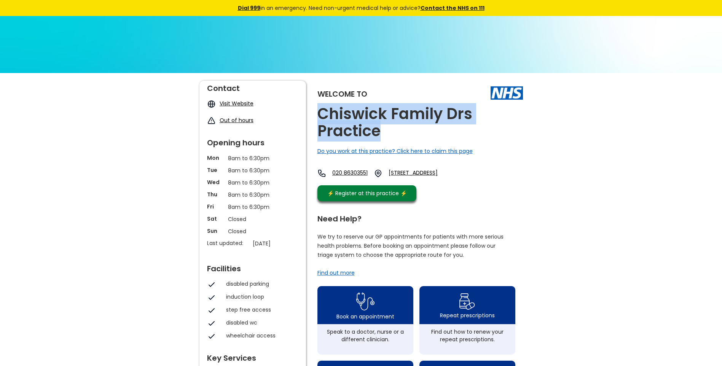
drag, startPoint x: 384, startPoint y: 131, endPoint x: 319, endPoint y: 119, distance: 66.6
click at [319, 119] on h2 "Chiswick Family Drs Practice" at bounding box center [420, 122] width 206 height 34
copy h2 "Chiswick Family Drs Practice"
click at [439, 171] on link "Fishers Lane, Chiswick, London, Greater London, W4 1rx, England" at bounding box center [424, 173] width 71 height 9
drag, startPoint x: 414, startPoint y: 171, endPoint x: 453, endPoint y: 181, distance: 39.8
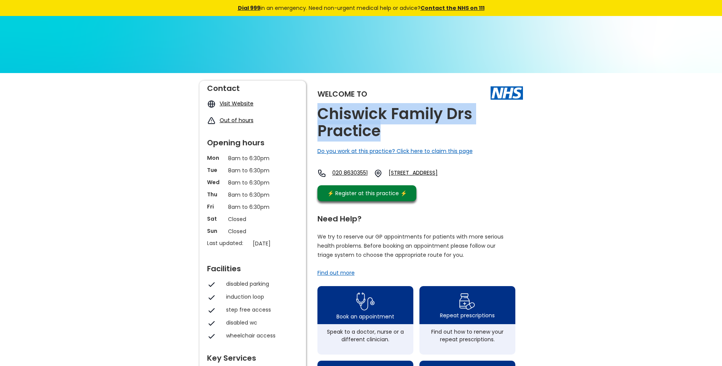
click at [453, 178] on div "020 86303551 Fishers Lane, Chiswick, London, Greater London, W4 1rx, England" at bounding box center [388, 173] width 142 height 9
copy link "Fishers Lane, Chiswick, London, Greater London, W4 1rx"
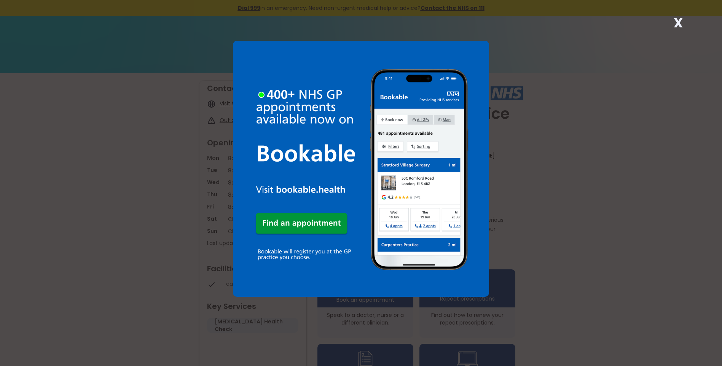
click at [675, 26] on strong "X" at bounding box center [678, 23] width 9 height 18
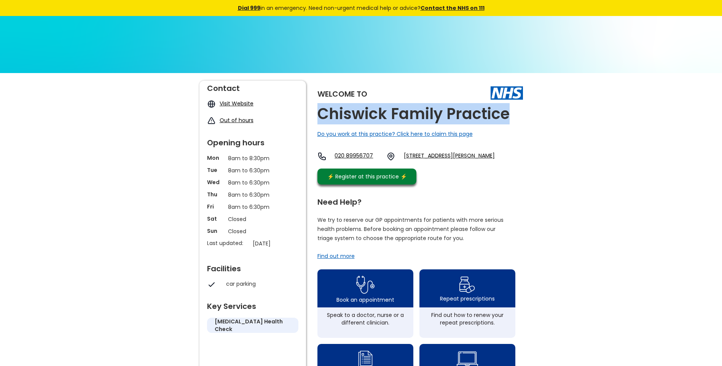
drag, startPoint x: 509, startPoint y: 116, endPoint x: 316, endPoint y: 115, distance: 192.6
click at [316, 115] on div "Welcome to Chiswick Family Practice Do you work at this practice? Click here to…" at bounding box center [361, 360] width 324 height 558
copy h2 "Chiswick Family Practice"
click at [422, 156] on link "[STREET_ADDRESS][PERSON_NAME]" at bounding box center [449, 156] width 91 height 9
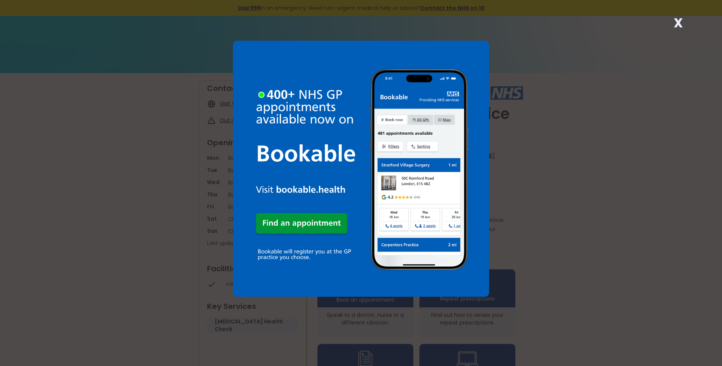
click at [679, 19] on strong "X" at bounding box center [678, 23] width 9 height 18
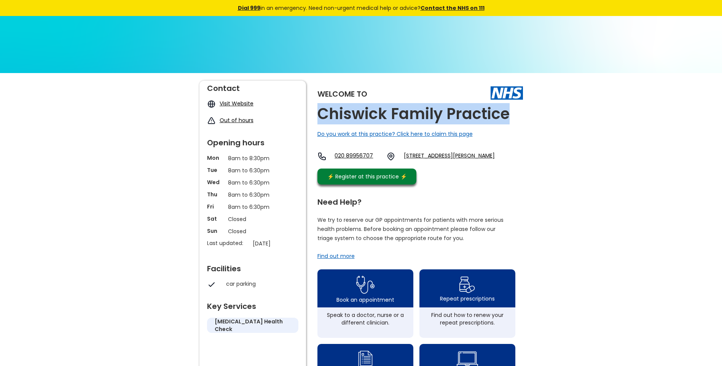
drag, startPoint x: 414, startPoint y: 130, endPoint x: 319, endPoint y: 110, distance: 97.2
click at [319, 110] on div "Welcome to Chiswick Family Practice Do you work at this practice? Click here to…" at bounding box center [420, 135] width 206 height 108
copy h2 "Chiswick Family Practice"
click at [449, 158] on link "Unit A, Kelton House, Corbet Gardens, London, W3 8tf, England" at bounding box center [449, 156] width 91 height 9
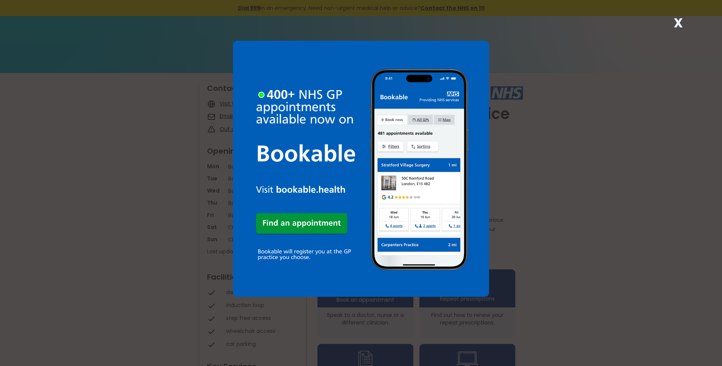
click at [677, 22] on strong "X" at bounding box center [678, 23] width 9 height 18
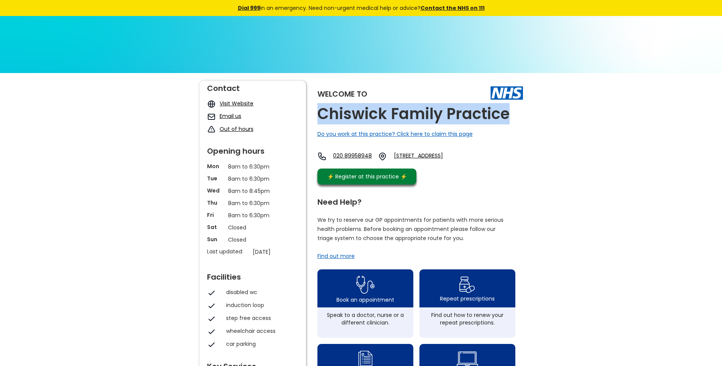
drag, startPoint x: 515, startPoint y: 118, endPoint x: 318, endPoint y: 105, distance: 198.0
click at [318, 105] on div "Welcome to Chiswick Family Practice Do you work at this practice? Click here to…" at bounding box center [420, 135] width 206 height 108
copy h2 "Chiswick Family Practice"
click at [424, 158] on link "89 Southfield Road, Chiswick, London, Greater London, W4 1bb, England" at bounding box center [433, 156] width 78 height 9
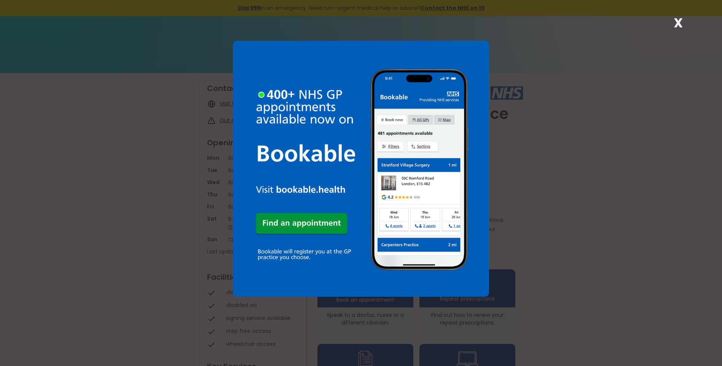
click at [677, 23] on strong "X" at bounding box center [678, 23] width 9 height 18
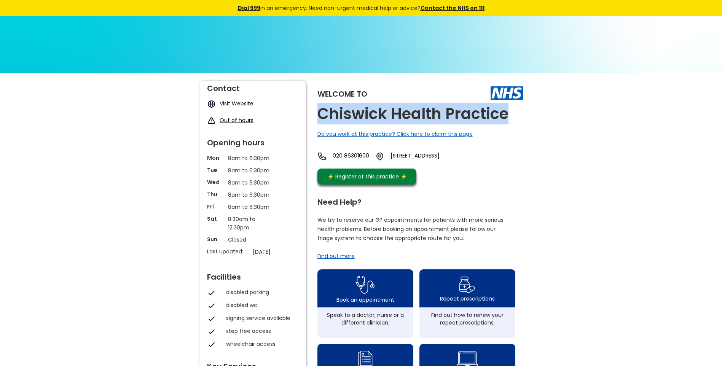
drag, startPoint x: 508, startPoint y: 116, endPoint x: 319, endPoint y: 109, distance: 190.0
click at [319, 109] on div "Welcome to Chiswick Health Practice Do you work at this practice? Click here to…" at bounding box center [420, 135] width 206 height 108
copy h2 "Chiswick Health Practice"
click at [464, 157] on link "Fishers Lane, Chiswick, London, Greater London, W4 1rx, England" at bounding box center [427, 156] width 73 height 9
drag, startPoint x: 415, startPoint y: 155, endPoint x: 453, endPoint y: 162, distance: 38.4
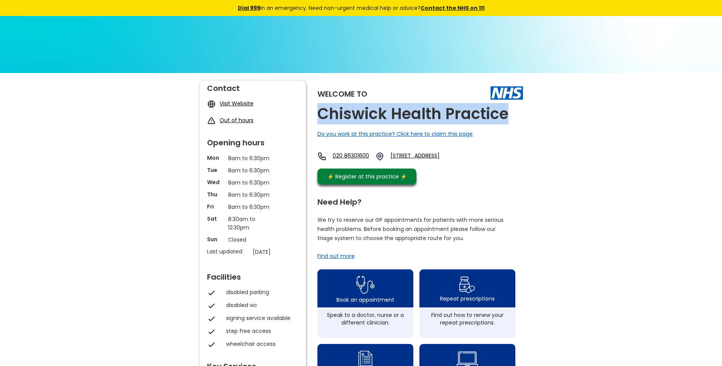
click at [453, 161] on div "020 86301600 Fishers Lane, Chiswick, London, Greater London, W4 1rx, England" at bounding box center [390, 156] width 146 height 9
copy link "Fishers Lane, Chiswick, London, Greater London, W4 1rx"
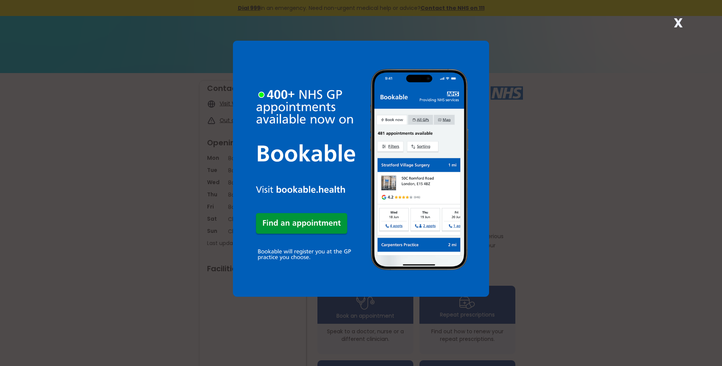
click at [681, 21] on strong "X" at bounding box center [678, 23] width 9 height 18
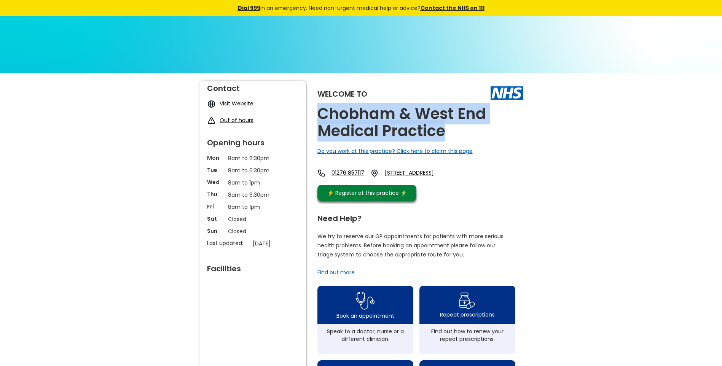
drag, startPoint x: 451, startPoint y: 137, endPoint x: 313, endPoint y: 116, distance: 139.0
click at [313, 116] on div "Welcome to Chobham & West End Medical Practice Do you work at this practice? Cl…" at bounding box center [361, 368] width 324 height 574
copy h2 "Chobham & West End Medical Practice"
click at [430, 171] on link "[STREET_ADDRESS]" at bounding box center [417, 173] width 65 height 8
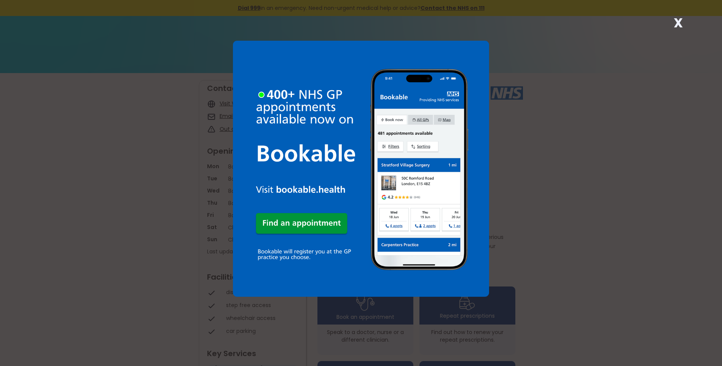
drag, startPoint x: 678, startPoint y: 26, endPoint x: 652, endPoint y: 33, distance: 27.2
click at [678, 26] on strong "X" at bounding box center [678, 23] width 9 height 18
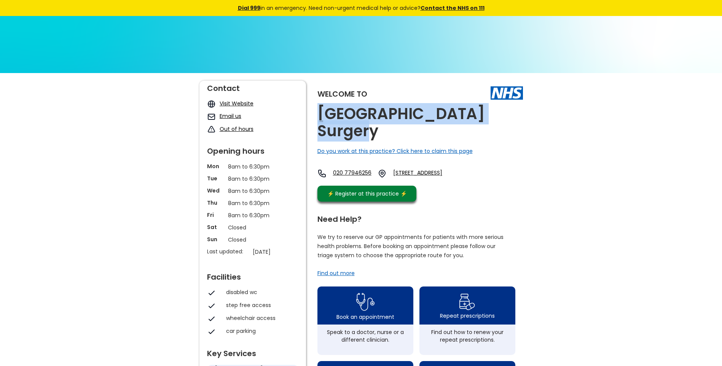
drag, startPoint x: 375, startPoint y: 138, endPoint x: 317, endPoint y: 113, distance: 62.9
click at [317, 113] on h2 "Cholmley Gardens Surgery" at bounding box center [420, 122] width 206 height 34
copy h2 "Cholmley Gardens Surgery"
click at [453, 171] on link "1 Cholmley Gardens, Mill Lane, London, Greater London, Nw6 1ae, England" at bounding box center [431, 173] width 77 height 9
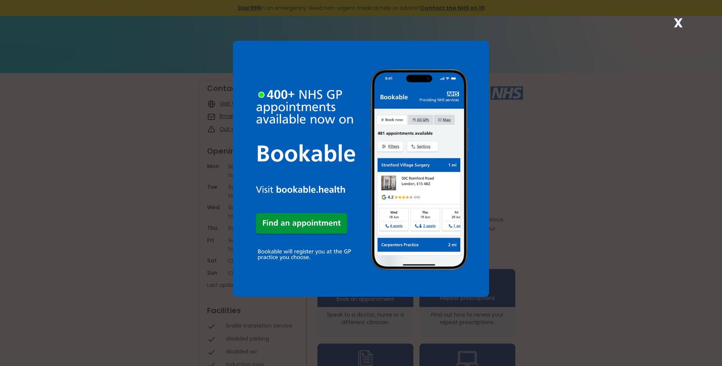
click at [679, 22] on strong "X" at bounding box center [678, 23] width 9 height 18
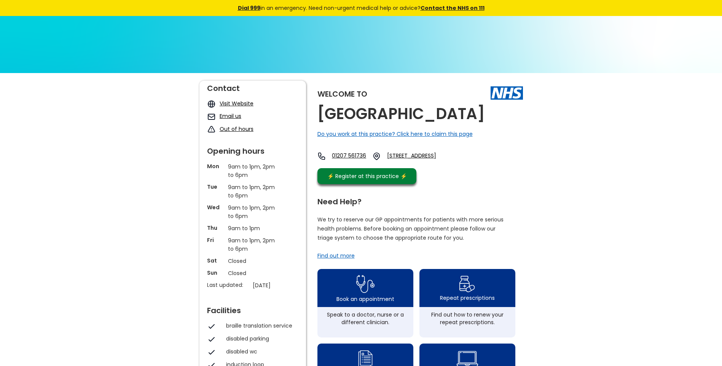
drag, startPoint x: 460, startPoint y: 132, endPoint x: 314, endPoint y: 114, distance: 146.8
click at [314, 114] on div "Welcome to Chopwell Primary Healthcare Centre Do you work at this practice? Cli…" at bounding box center [361, 359] width 324 height 557
copy h2 "Chopwell Primary Healthcare Centre"
click at [428, 161] on link "South Road, Chopwell, Newcastle Upon Tyne, Tyne And Wear, Ne17 7bu, England" at bounding box center [421, 156] width 69 height 9
drag, startPoint x: 414, startPoint y: 172, endPoint x: 496, endPoint y: 179, distance: 82.9
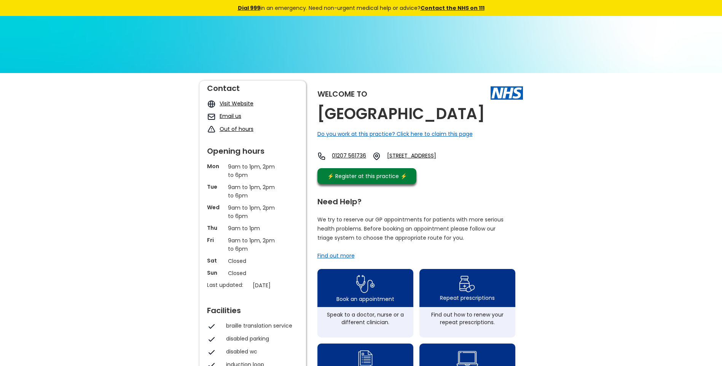
click at [456, 161] on div "01207 561736 South Road, Chopwell, Newcastle Upon Tyne, Tyne And Wear, Ne17 7bu…" at bounding box center [386, 156] width 138 height 9
copy link "South Road, Chopwell, Newcastle Upon Tyne, Tyne And Wear, Ne17 7bu"
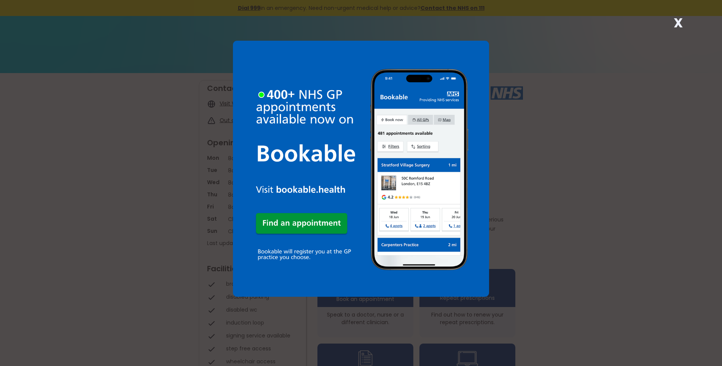
click at [679, 21] on strong "X" at bounding box center [678, 23] width 9 height 18
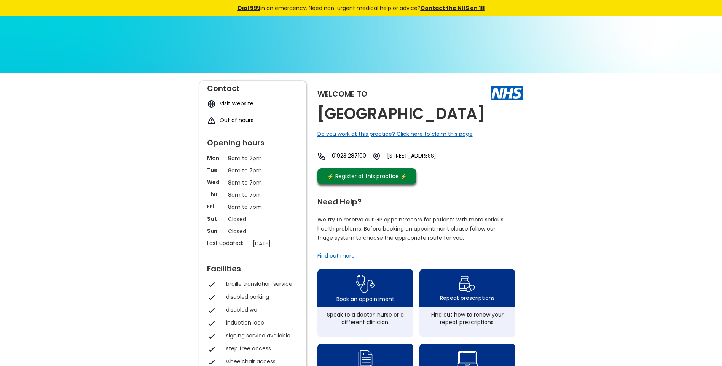
drag, startPoint x: 378, startPoint y: 133, endPoint x: 314, endPoint y: 117, distance: 66.0
click at [314, 117] on div "Welcome to Chorleywood Health Centre Do you work at this practice? Click here t…" at bounding box center [361, 359] width 324 height 557
copy h2 "Chorleywood Health Centre"
click at [443, 161] on link "15 Lower Road, Chorleywood, Rickmansworth, Hertfordshire, Wd3 5ea, England" at bounding box center [421, 156] width 69 height 9
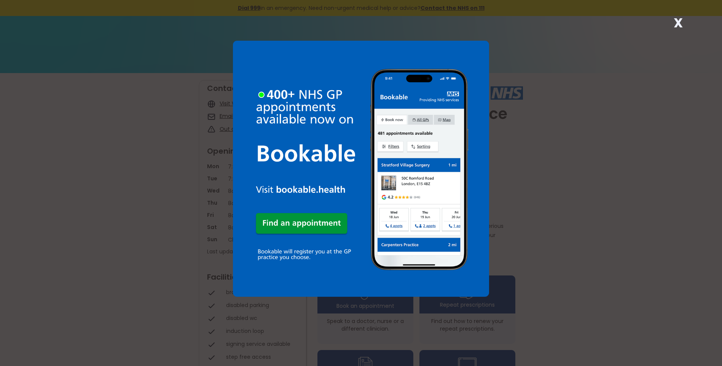
click at [679, 21] on strong "X" at bounding box center [678, 23] width 9 height 18
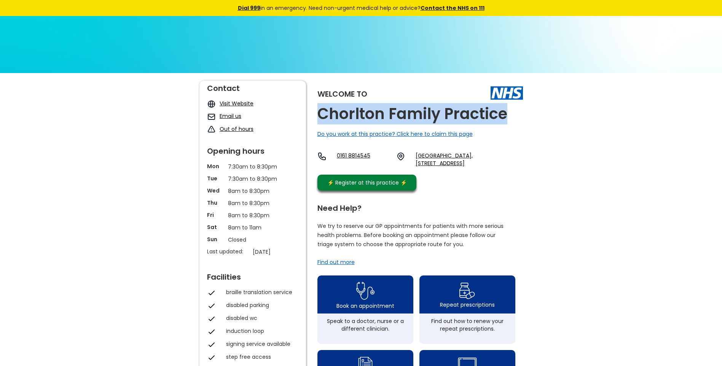
drag, startPoint x: 509, startPoint y: 112, endPoint x: 323, endPoint y: 123, distance: 186.4
click at [323, 123] on div "Welcome to Chorlton Family Practice Do you work at this practice? Click here to…" at bounding box center [420, 138] width 206 height 114
copy h2 "Chorlton Family Practice"
click at [464, 156] on link "Chorlton Health Centre, 1 Nicolas Road, Chorlton Cum Hardy, Manchester, Greater…" at bounding box center [469, 159] width 107 height 15
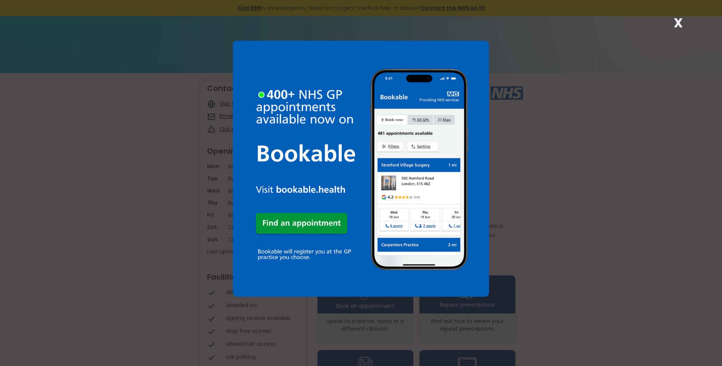
drag, startPoint x: 675, startPoint y: 22, endPoint x: 649, endPoint y: 41, distance: 31.8
click at [675, 22] on strong "X" at bounding box center [678, 23] width 9 height 18
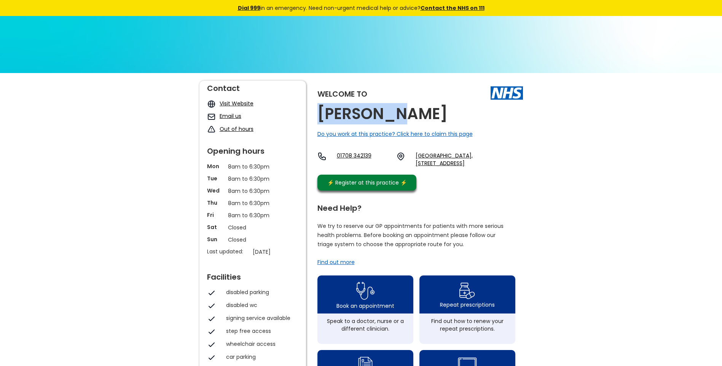
drag, startPoint x: 414, startPoint y: 118, endPoint x: 322, endPoint y: 116, distance: 91.4
click at [322, 116] on div "Welcome to Chowdhury Do you work at this practice? Click here to claim this pag…" at bounding box center [420, 138] width 206 height 114
copy h2 "Chowdhury"
click at [441, 156] on link "Oak Road Medical Centre, 8 Oak Road, Romford, Essex, Rm3 0pt, England" at bounding box center [469, 159] width 107 height 15
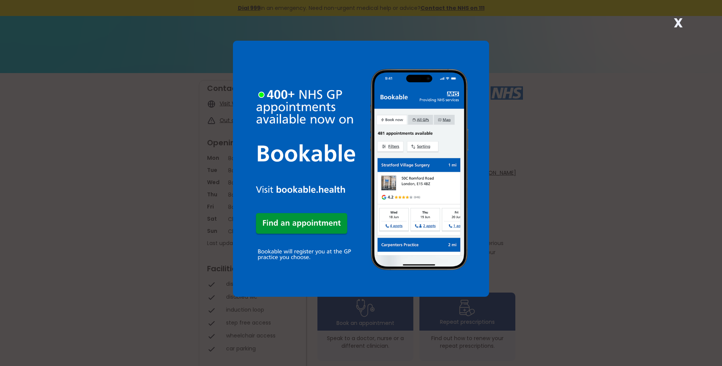
click at [677, 21] on strong "X" at bounding box center [678, 23] width 9 height 18
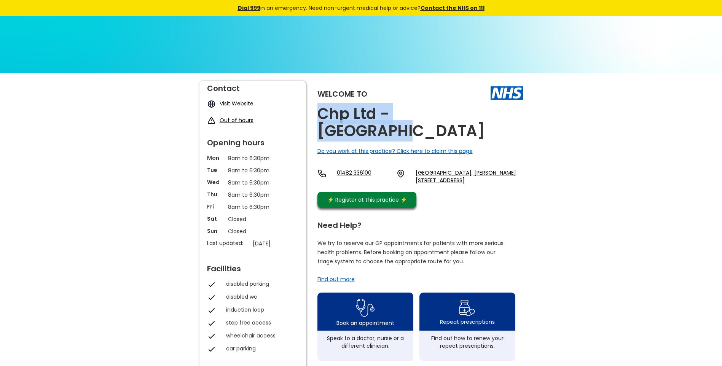
drag, startPoint x: 489, startPoint y: 114, endPoint x: 320, endPoint y: 108, distance: 169.1
click at [320, 108] on div "Welcome to Chp Ltd - Bransholme Do you work at this practice? Click here to cla…" at bounding box center [420, 146] width 206 height 131
copy h2 "Chp Ltd - [GEOGRAPHIC_DATA]"
click at [443, 169] on link "[GEOGRAPHIC_DATA], [PERSON_NAME][STREET_ADDRESS]" at bounding box center [469, 176] width 107 height 15
drag, startPoint x: 410, startPoint y: 154, endPoint x: 438, endPoint y: 174, distance: 34.0
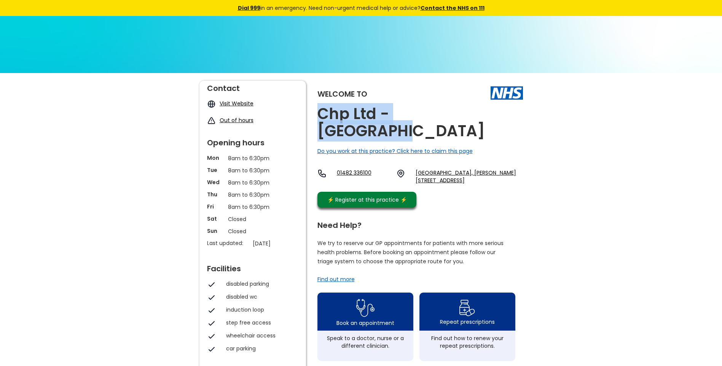
click at [438, 174] on div "01482 336100 [GEOGRAPHIC_DATA], [PERSON_NAME][STREET_ADDRESS]" at bounding box center [420, 176] width 206 height 15
copy div "[GEOGRAPHIC_DATA], [PERSON_NAME][STREET_ADDRESS]"
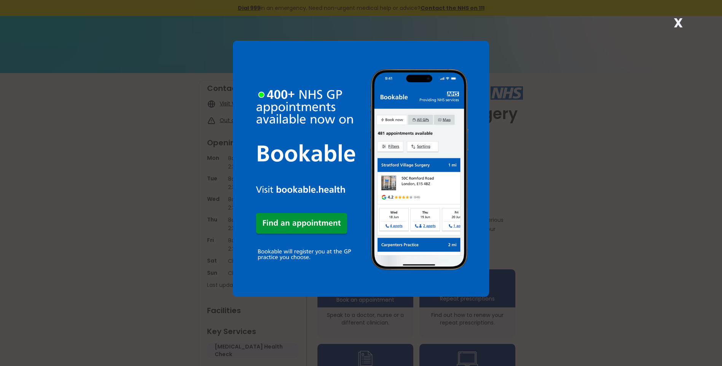
click at [677, 19] on strong "X" at bounding box center [678, 23] width 9 height 18
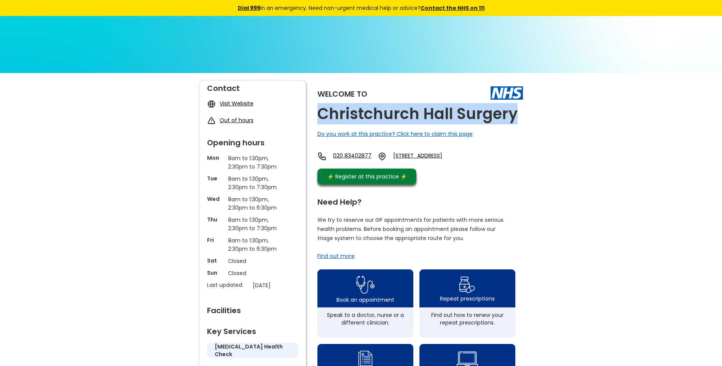
drag, startPoint x: 517, startPoint y: 114, endPoint x: 314, endPoint y: 108, distance: 202.6
click at [314, 108] on div "Welcome to Christchurch Hall Surgery Do you work at this practice? Click here t…" at bounding box center [361, 360] width 324 height 558
copy h2 "Christchurch Hall Surgery"
click at [454, 155] on link "20 Edison Road, London, Greater London, N8 8ae, England" at bounding box center [431, 156] width 77 height 9
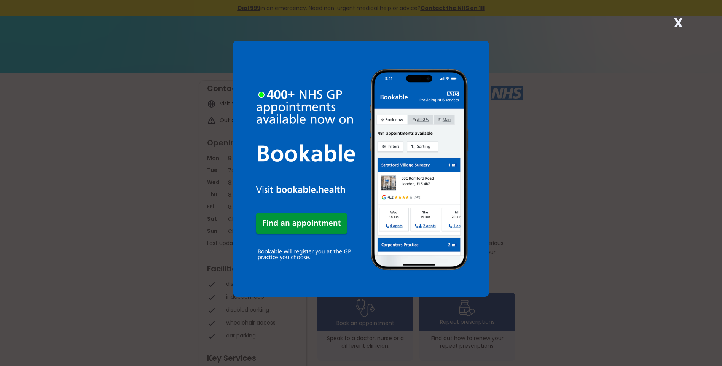
drag, startPoint x: 677, startPoint y: 22, endPoint x: 666, endPoint y: 33, distance: 15.6
click at [677, 22] on strong "X" at bounding box center [678, 23] width 9 height 18
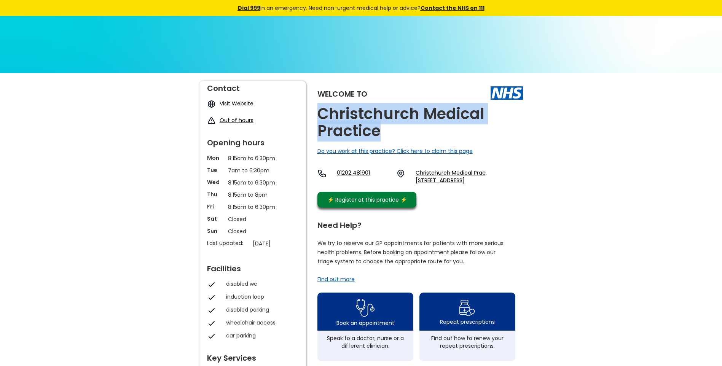
drag, startPoint x: 362, startPoint y: 128, endPoint x: 315, endPoint y: 115, distance: 49.3
click at [314, 116] on div "Welcome to Christchurch Medical Practice Do you work at this practice? Click he…" at bounding box center [361, 371] width 324 height 581
copy h2 "Christchurch Medical Practice"
click at [429, 172] on link "Christchurch Medical Prac, 1 Purewell Cross Road, Christchurch, Dorset, Bh23 3a…" at bounding box center [469, 176] width 107 height 15
drag, startPoint x: 412, startPoint y: 169, endPoint x: 424, endPoint y: 189, distance: 22.9
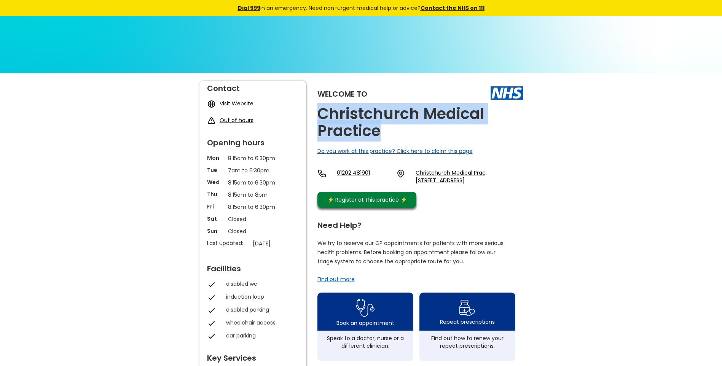
click at [424, 184] on div "01202 481901 Christchurch Medical Prac, 1 Purewell Cross Road, Christchurch, Do…" at bounding box center [420, 176] width 206 height 15
copy link "Christchurch Medical Prac, 1 Purewell Cross Road, Christchurch, Dorset, Bh23 3af"
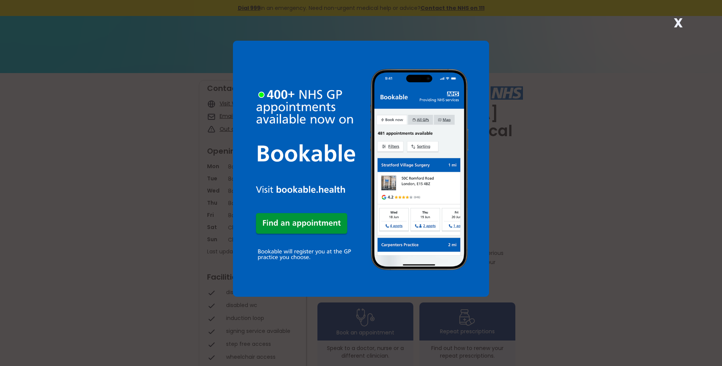
click at [677, 21] on strong "X" at bounding box center [678, 23] width 9 height 18
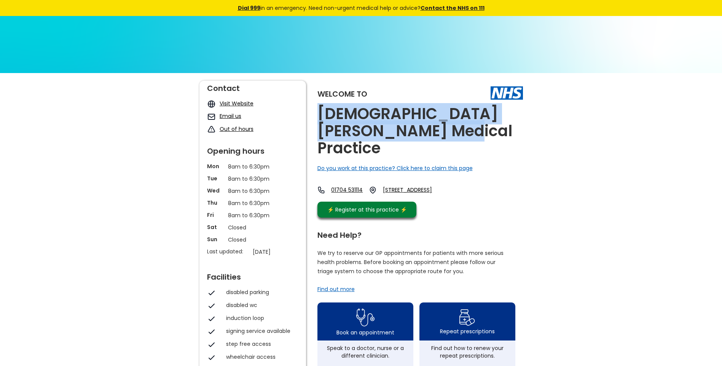
drag, startPoint x: 448, startPoint y: 132, endPoint x: 312, endPoint y: 114, distance: 136.7
copy h2 "Christiana Hartley Medical Practice"
click at [440, 186] on link "5 Curzon Road, Southport, Merseyside, Pr8 6pl, England" at bounding box center [414, 190] width 63 height 8
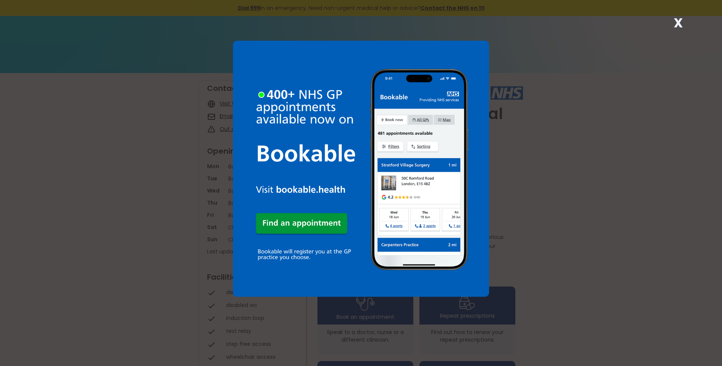
click at [677, 24] on strong "X" at bounding box center [678, 23] width 9 height 18
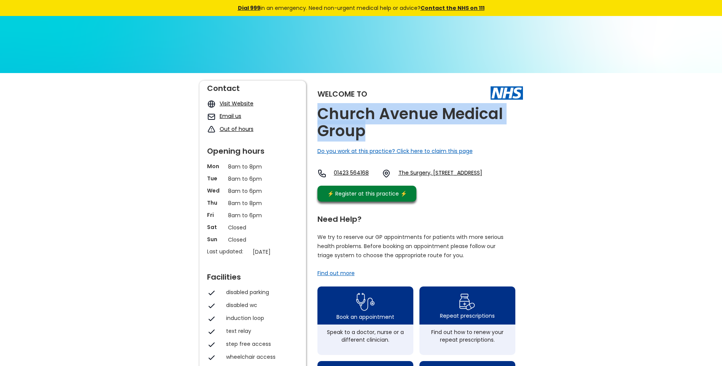
drag, startPoint x: 365, startPoint y: 132, endPoint x: 314, endPoint y: 115, distance: 53.7
click at [314, 115] on div "Welcome to Church Avenue Medical Group Do you work at this practice? Click here…" at bounding box center [361, 368] width 324 height 575
copy h2 "Church Avenue Medical Group"
click at [429, 170] on link "The Surgery, [STREET_ADDRESS]" at bounding box center [440, 173] width 84 height 9
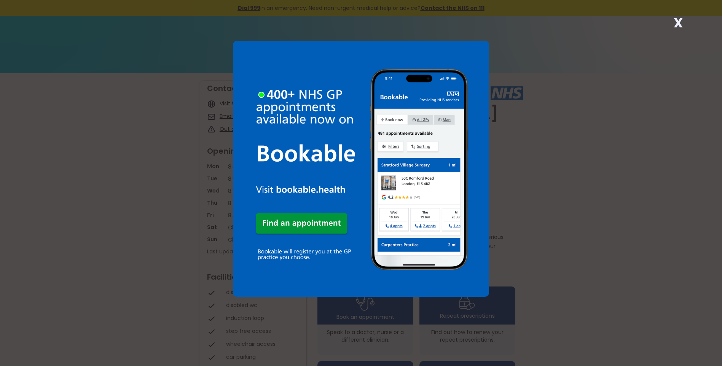
click at [679, 23] on strong "X" at bounding box center [678, 23] width 9 height 18
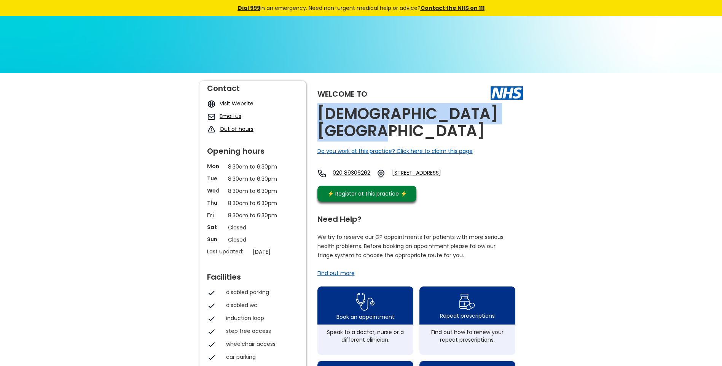
drag, startPoint x: 373, startPoint y: 132, endPoint x: 316, endPoint y: 114, distance: 59.6
click at [316, 114] on div "Welcome to [DEMOGRAPHIC_DATA][GEOGRAPHIC_DATA] Do you work at this practice? Cl…" at bounding box center [361, 368] width 324 height 575
copy h2 "[DEMOGRAPHIC_DATA][GEOGRAPHIC_DATA]"
click at [467, 173] on link "[STREET_ADDRESS]" at bounding box center [429, 173] width 75 height 9
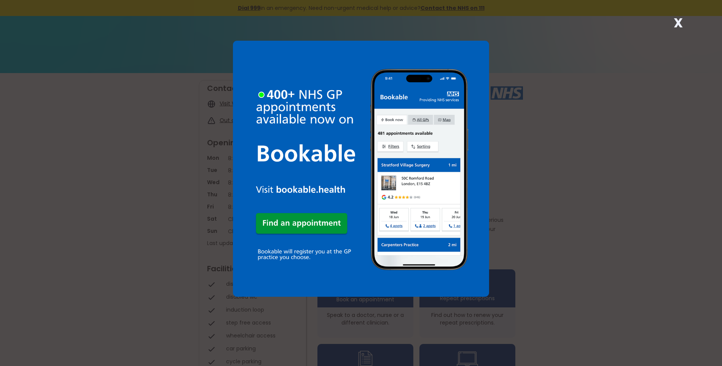
click at [680, 23] on strong "X" at bounding box center [678, 23] width 9 height 18
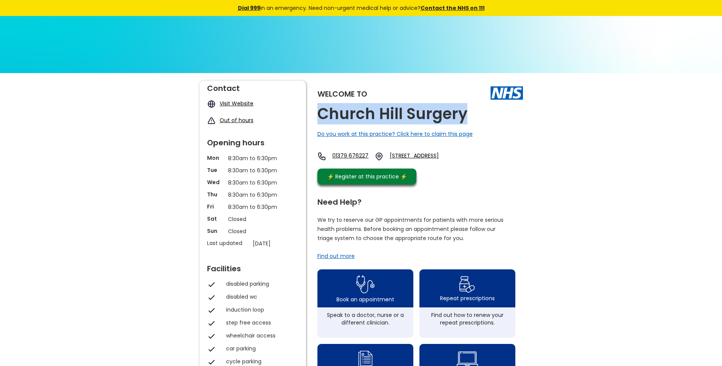
drag, startPoint x: 468, startPoint y: 112, endPoint x: 313, endPoint y: 117, distance: 155.4
click at [313, 117] on div "Welcome to Church Hill Surgery Do you work at this practice? Click here to clai…" at bounding box center [361, 360] width 324 height 558
copy h2 "Church Hill Surgery"
click at [435, 156] on link "Station Road, Pulham Market, Diss, Norfolk, Ip21 4tx, England" at bounding box center [426, 156] width 72 height 9
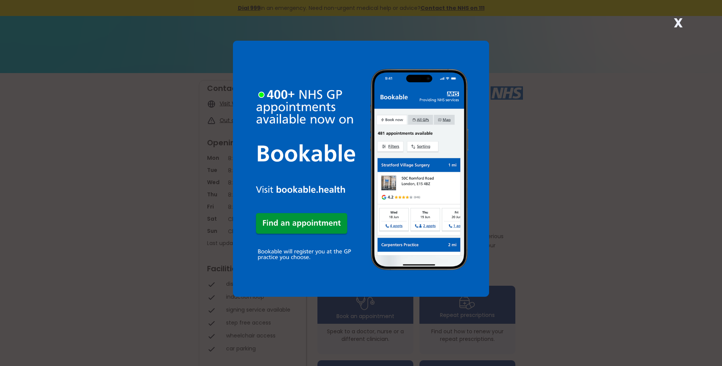
drag, startPoint x: 676, startPoint y: 22, endPoint x: 657, endPoint y: 37, distance: 24.1
click at [676, 22] on strong "X" at bounding box center [678, 23] width 9 height 18
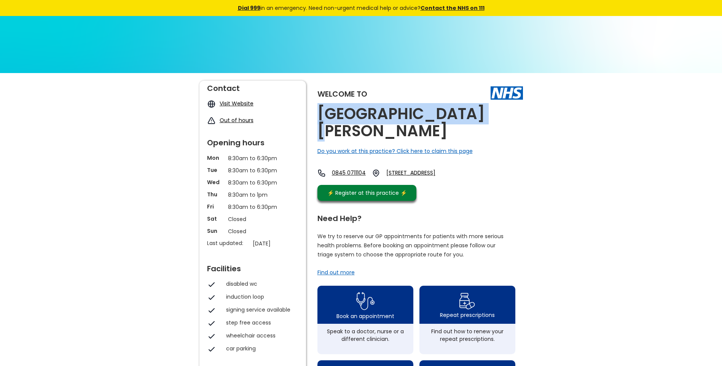
drag, startPoint x: 474, startPoint y: 113, endPoint x: 318, endPoint y: 116, distance: 156.1
click at [318, 116] on div "Welcome to [GEOGRAPHIC_DATA][PERSON_NAME] Do you work at this practice? Click h…" at bounding box center [420, 143] width 206 height 124
copy h2 "[GEOGRAPHIC_DATA][PERSON_NAME]"
click at [433, 169] on link "111-113 Church Lane, Kitts Green, Stechford, Birmingham, West Midlands, B33 9ej…" at bounding box center [420, 173] width 68 height 8
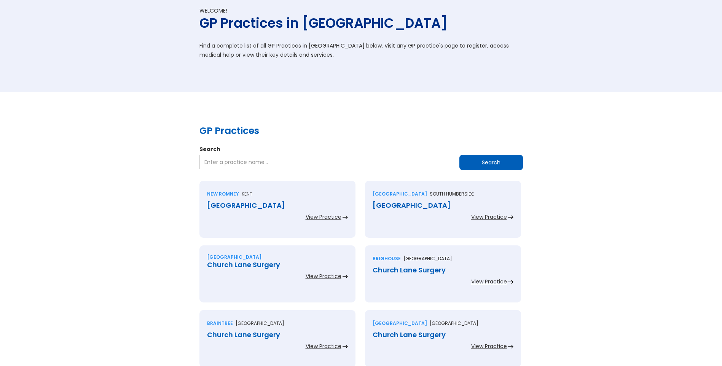
scroll to position [76, 0]
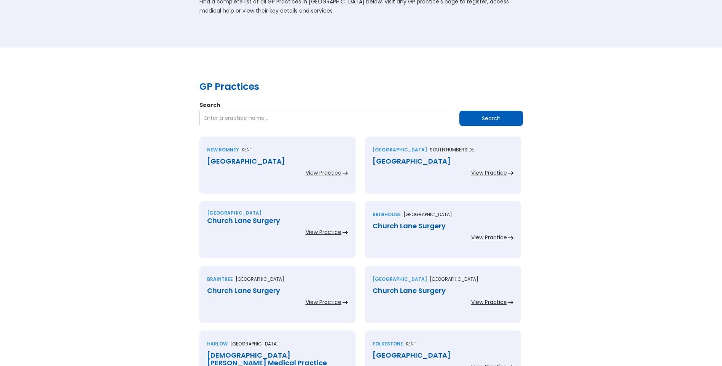
click at [268, 160] on div "[GEOGRAPHIC_DATA]" at bounding box center [277, 162] width 141 height 8
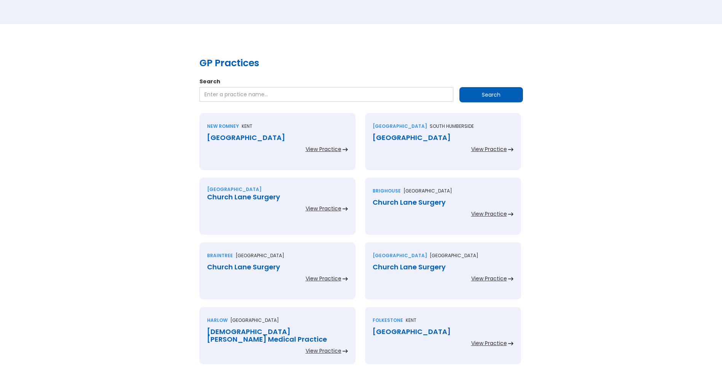
scroll to position [190, 0]
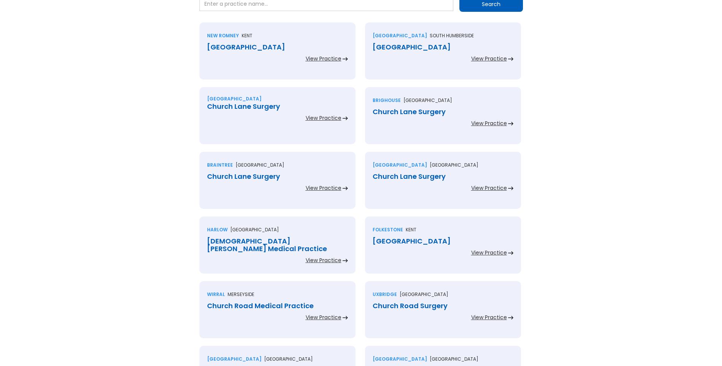
click at [389, 47] on div "[GEOGRAPHIC_DATA]" at bounding box center [443, 47] width 141 height 8
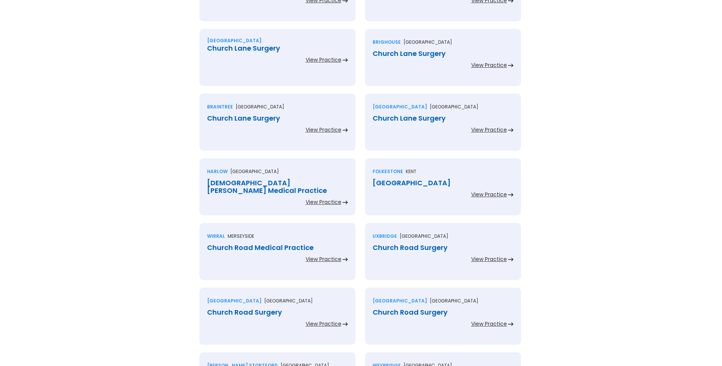
scroll to position [266, 0]
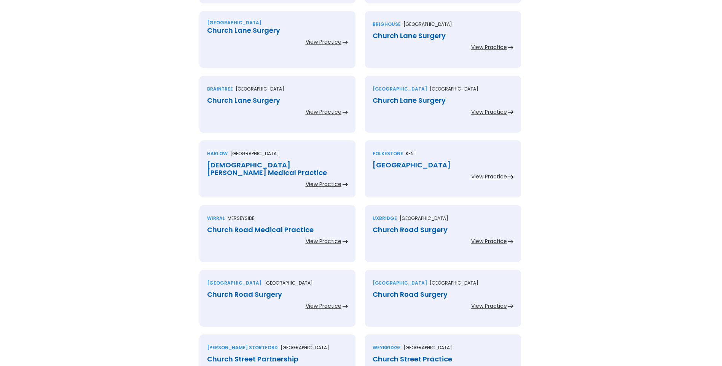
click at [260, 31] on div "Church Lane Surgery" at bounding box center [277, 31] width 141 height 8
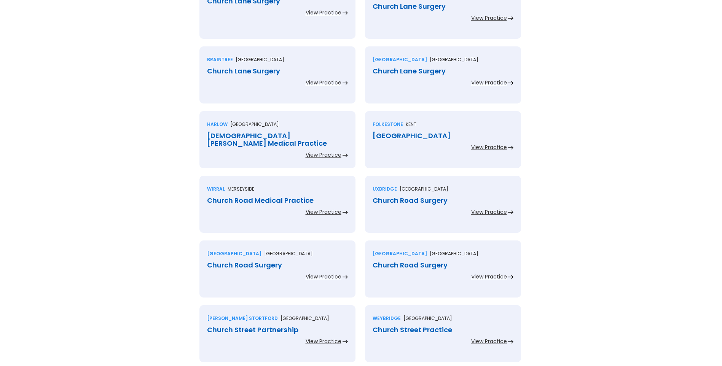
scroll to position [304, 0]
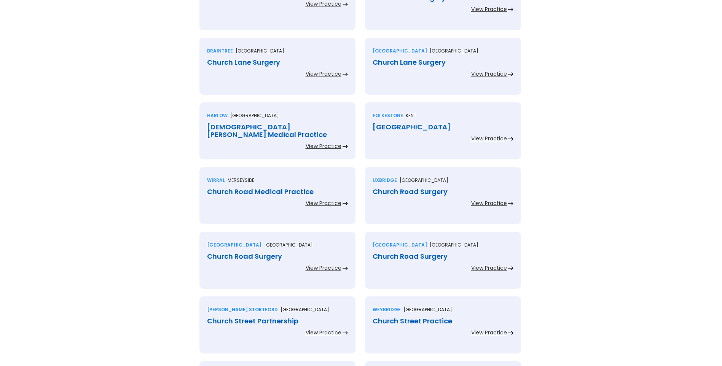
click at [260, 61] on div "Church Lane Surgery" at bounding box center [277, 63] width 141 height 8
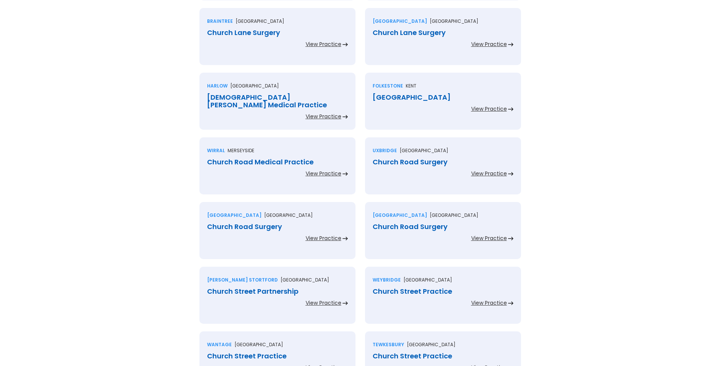
scroll to position [343, 0]
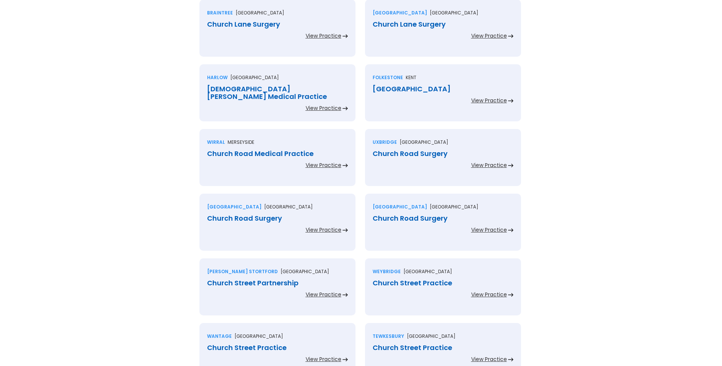
click at [394, 26] on div "Church Lane Surgery" at bounding box center [443, 25] width 141 height 8
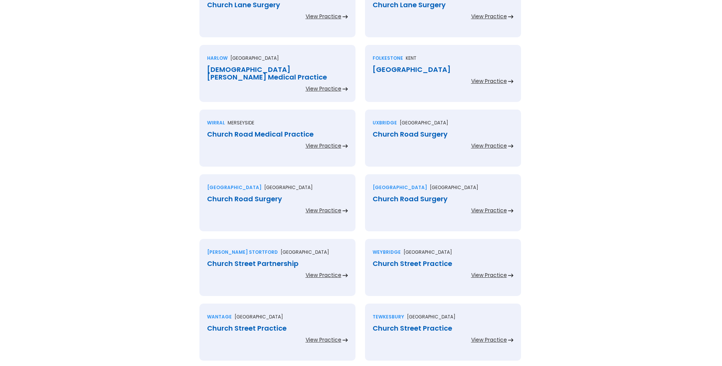
scroll to position [381, 0]
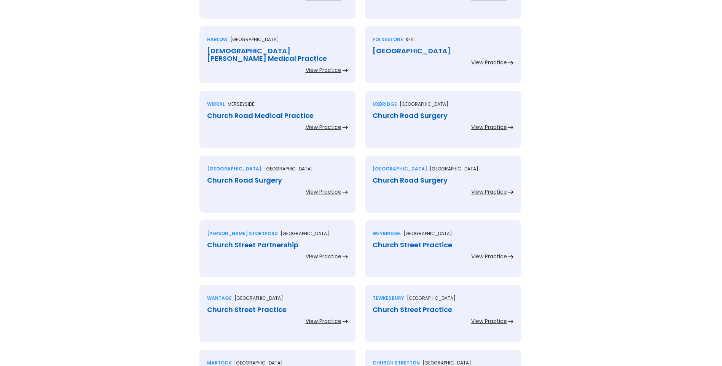
click at [290, 53] on div "Church Langley Medical Practice" at bounding box center [277, 54] width 141 height 15
click at [388, 51] on div "Church Road" at bounding box center [443, 51] width 141 height 8
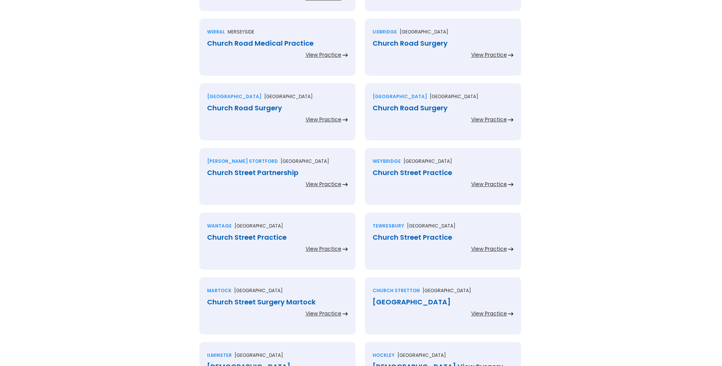
scroll to position [457, 0]
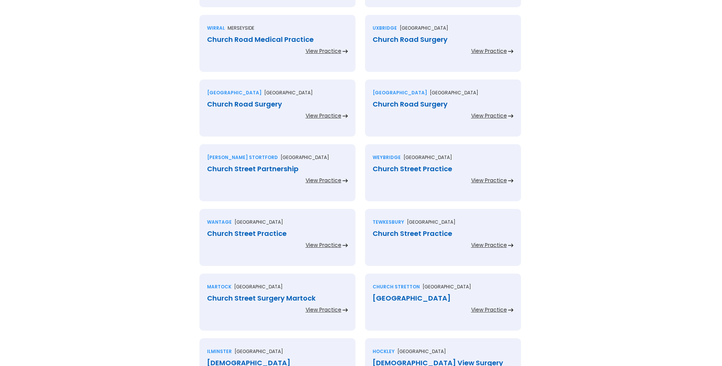
click at [267, 38] on div "Church Road Medical Practice" at bounding box center [277, 40] width 141 height 8
click at [403, 40] on div "Church Road Surgery" at bounding box center [443, 40] width 141 height 8
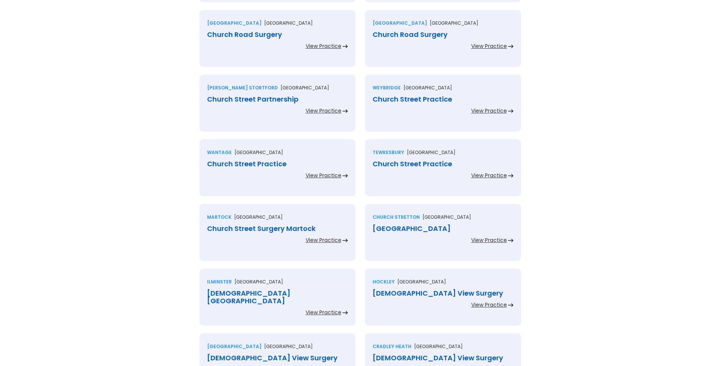
scroll to position [533, 0]
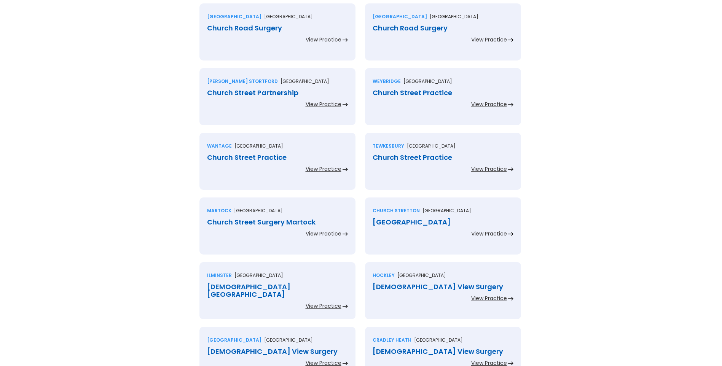
click at [254, 29] on div "Church Road Surgery" at bounding box center [277, 28] width 141 height 8
click at [389, 29] on div "Church Road Surgery" at bounding box center [443, 28] width 141 height 8
click at [269, 29] on div "Church Road Surgery" at bounding box center [277, 28] width 141 height 8
click at [409, 30] on div "Church Road Surgery" at bounding box center [443, 28] width 141 height 8
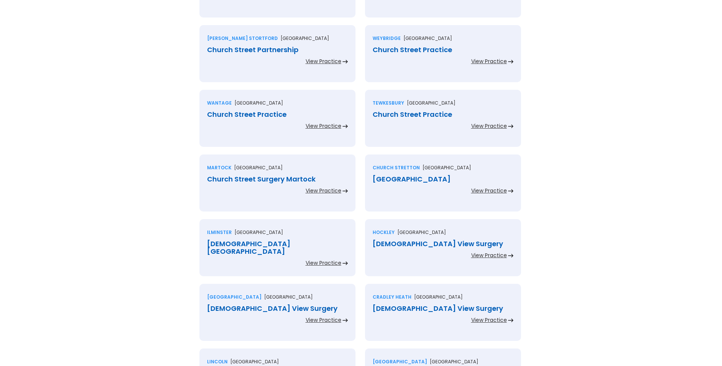
scroll to position [609, 0]
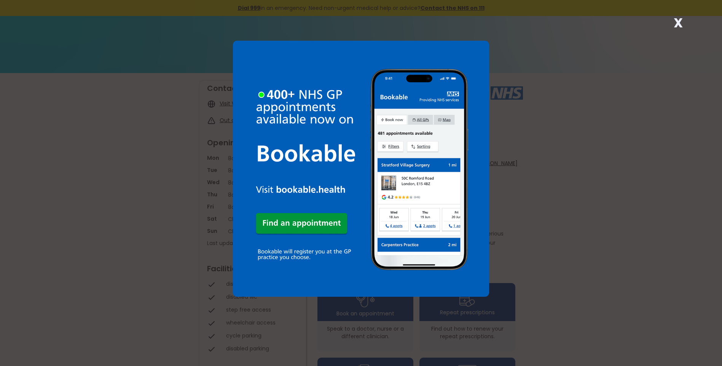
click at [676, 22] on strong "X" at bounding box center [678, 23] width 9 height 18
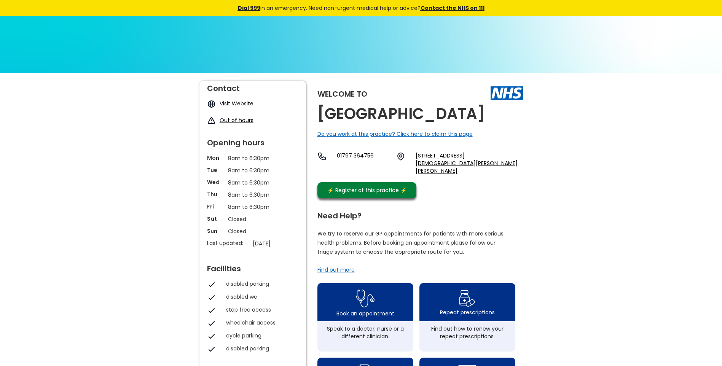
drag, startPoint x: 348, startPoint y: 126, endPoint x: 318, endPoint y: 114, distance: 31.9
click at [318, 114] on h2 "Church Lane Health Centre" at bounding box center [400, 113] width 167 height 17
copy h2 "Church Lane Health Centre"
click at [443, 172] on link "The Church Lane Hc, Church Lane, New Romney, Kent, Tn28 8er, England" at bounding box center [469, 163] width 107 height 23
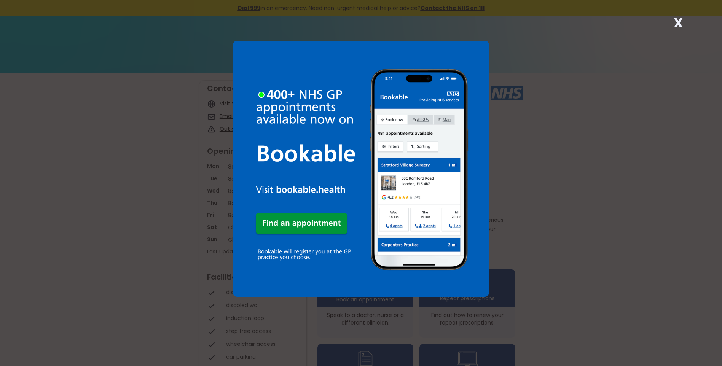
click at [678, 22] on strong "X" at bounding box center [678, 23] width 9 height 18
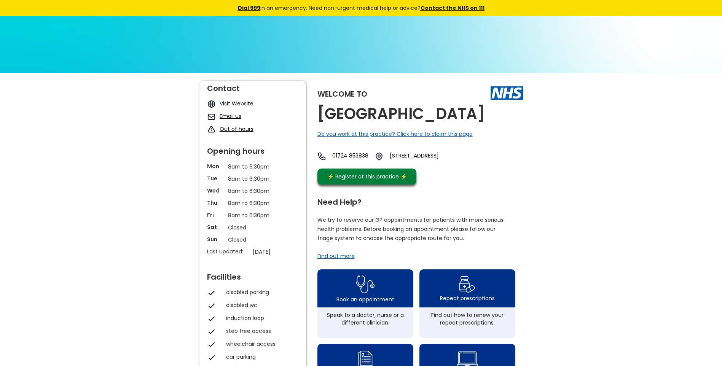
drag, startPoint x: 371, startPoint y: 133, endPoint x: 322, endPoint y: 118, distance: 50.6
click at [322, 118] on h2 "[GEOGRAPHIC_DATA]" at bounding box center [400, 113] width 167 height 17
copy h2 "[GEOGRAPHIC_DATA]"
click at [430, 161] on link "[STREET_ADDRESS]" at bounding box center [426, 156] width 72 height 9
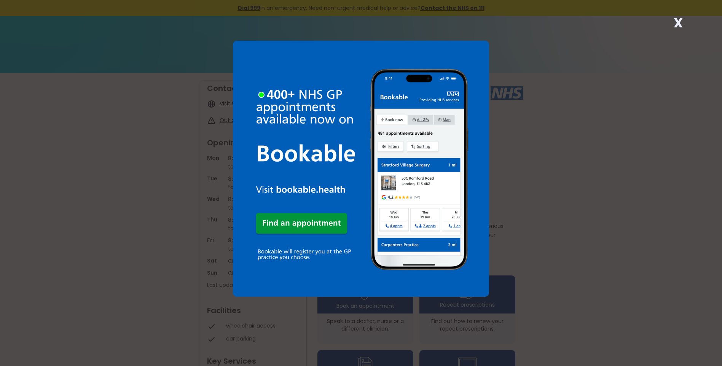
click at [676, 22] on strong "X" at bounding box center [678, 23] width 9 height 18
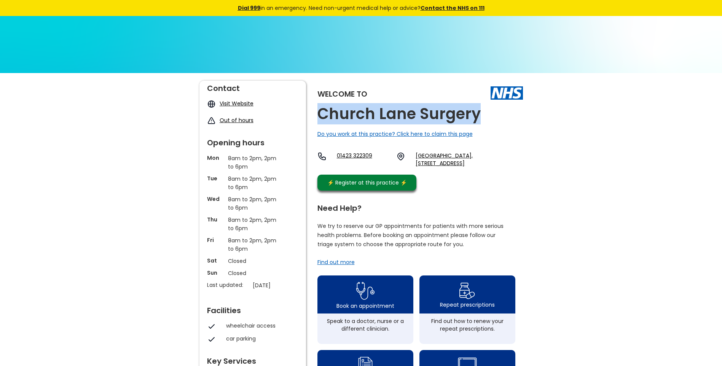
drag, startPoint x: 481, startPoint y: 120, endPoint x: 318, endPoint y: 114, distance: 163.4
click at [318, 114] on div "Welcome to [GEOGRAPHIC_DATA] Surgery Do you work at this practice? Click here t…" at bounding box center [420, 138] width 206 height 114
copy h2 "Church Lane Surgery"
click at [430, 157] on link "[GEOGRAPHIC_DATA], [STREET_ADDRESS]" at bounding box center [469, 159] width 107 height 15
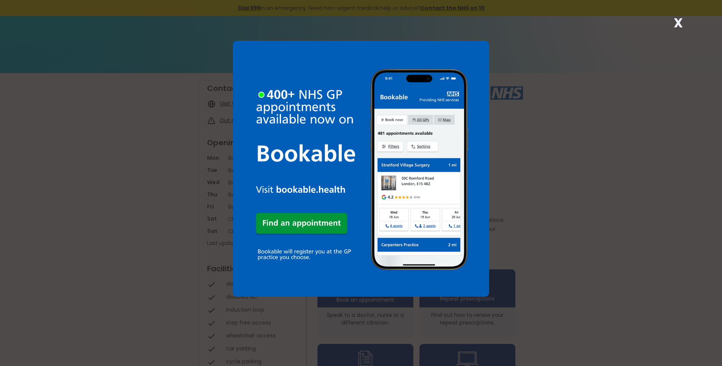
drag, startPoint x: 676, startPoint y: 24, endPoint x: 663, endPoint y: 31, distance: 14.4
click at [676, 24] on strong "X" at bounding box center [678, 23] width 9 height 18
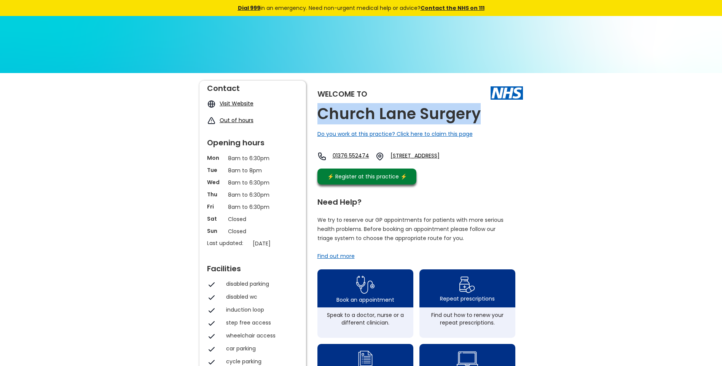
drag, startPoint x: 417, startPoint y: 114, endPoint x: 320, endPoint y: 113, distance: 97.1
click at [320, 113] on div "Welcome to [GEOGRAPHIC_DATA] Surgery Do you work at this practice? Click here t…" at bounding box center [420, 135] width 206 height 108
copy h2 "Church Lane Surgery"
click at [424, 155] on link "[STREET_ADDRESS]" at bounding box center [427, 156] width 73 height 9
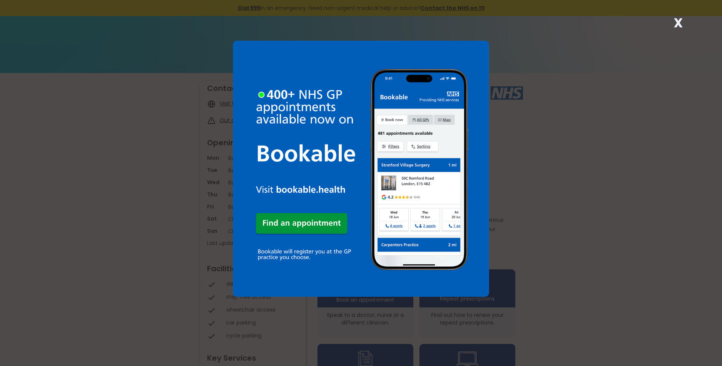
click at [676, 22] on strong "X" at bounding box center [678, 23] width 9 height 18
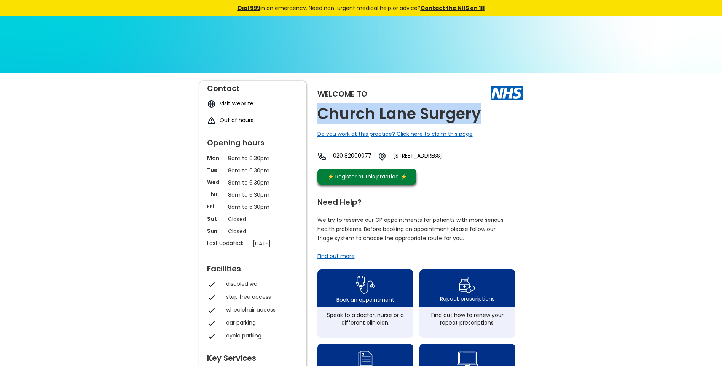
drag, startPoint x: 481, startPoint y: 118, endPoint x: 317, endPoint y: 122, distance: 164.5
click at [317, 122] on div "Welcome to [GEOGRAPHIC_DATA] Surgery Do you work at this practice? Click here t…" at bounding box center [420, 135] width 206 height 108
copy h2 "Church Lane Surgery"
click at [437, 156] on link "[STREET_ADDRESS]" at bounding box center [431, 156] width 77 height 9
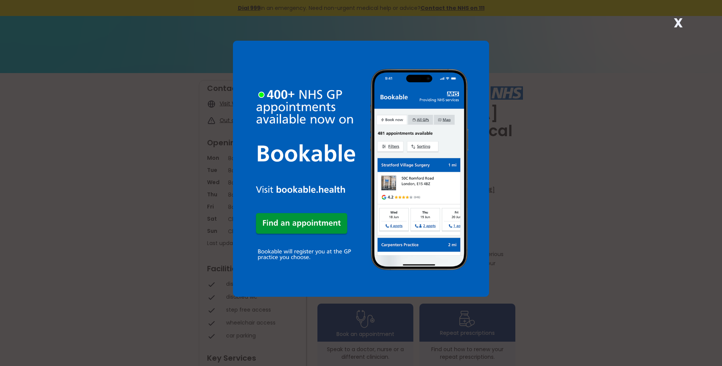
click at [677, 22] on strong "X" at bounding box center [678, 23] width 9 height 18
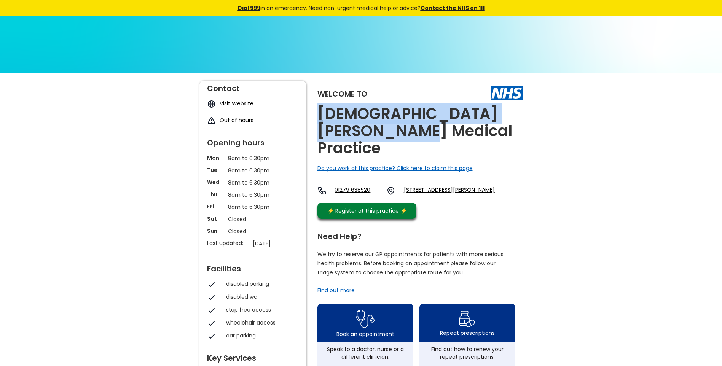
drag, startPoint x: 388, startPoint y: 134, endPoint x: 324, endPoint y: 103, distance: 70.6
copy h2 "Church Langley Medical Practice"
click at [440, 186] on link "Church Langley Way, Harlow, Essex, Cm17 9tg, England" at bounding box center [449, 190] width 91 height 9
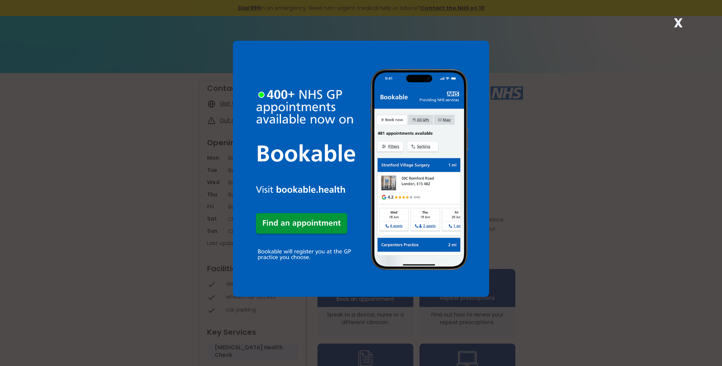
drag, startPoint x: 678, startPoint y: 22, endPoint x: 626, endPoint y: 51, distance: 59.4
click at [677, 22] on strong "X" at bounding box center [678, 23] width 9 height 18
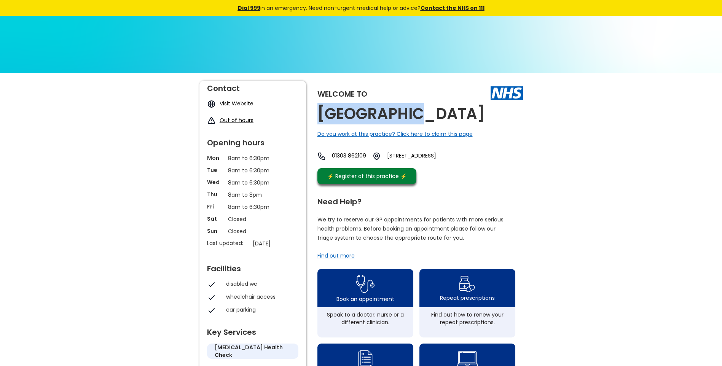
drag, startPoint x: 418, startPoint y: 112, endPoint x: 317, endPoint y: 110, distance: 101.3
click at [317, 110] on div "Welcome to Church Road Do you work at this practice? Click here to claim this p…" at bounding box center [361, 359] width 324 height 557
copy h2 "Church Road"
click at [437, 154] on link "The Surgery, Church Road, Lyminge, Folkestone, Kent, Ct18 8hy, England" at bounding box center [421, 156] width 69 height 9
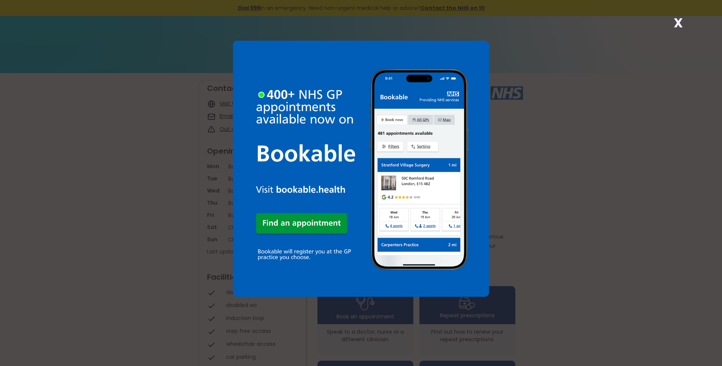
drag, startPoint x: 679, startPoint y: 24, endPoint x: 629, endPoint y: 67, distance: 66.1
click at [679, 24] on strong "X" at bounding box center [678, 23] width 9 height 18
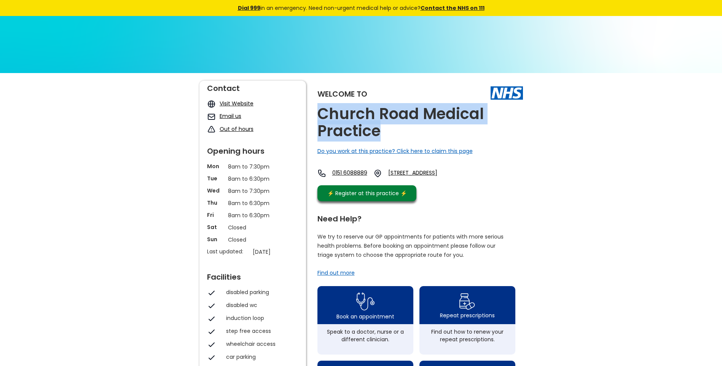
drag, startPoint x: 382, startPoint y: 133, endPoint x: 315, endPoint y: 112, distance: 69.8
click at [315, 112] on div "Welcome to [DEMOGRAPHIC_DATA] Road Medical Practice Do you work at this practic…" at bounding box center [361, 368] width 324 height 574
copy h2 "Church Road Medical Practice"
click at [448, 174] on link "25 Brackenwood Road, Higher Bebington, Wirral, Merseyside, Ch63 2lr, England" at bounding box center [423, 173] width 70 height 9
drag, startPoint x: 413, startPoint y: 173, endPoint x: 517, endPoint y: 179, distance: 103.7
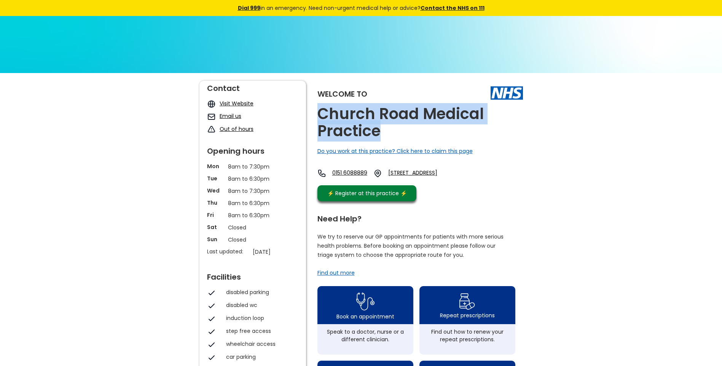
click at [458, 178] on div "0151 6088889 25 Brackenwood Road, Higher Bebington, Wirral, Merseyside, Ch63 2l…" at bounding box center [387, 173] width 141 height 9
copy link "25 Brackenwood Road, Higher Bebington, Wirral, Merseyside, Ch63 2lr"
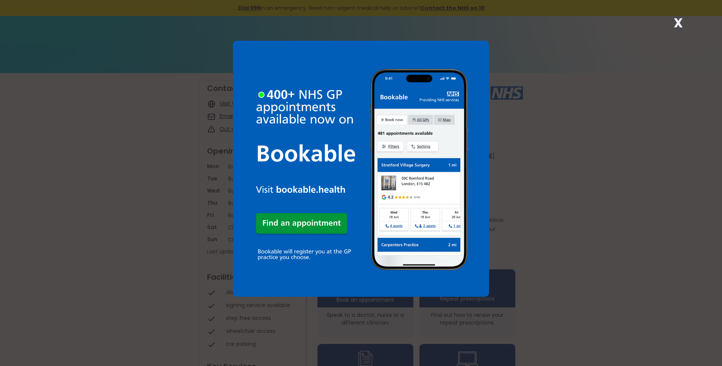
click at [676, 18] on strong "X" at bounding box center [678, 23] width 9 height 18
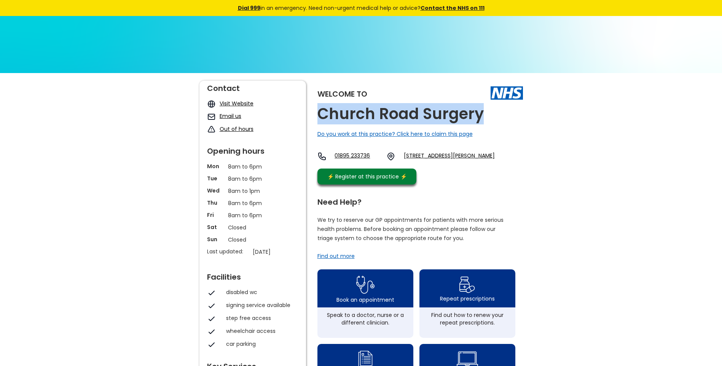
drag, startPoint x: 482, startPoint y: 115, endPoint x: 322, endPoint y: 121, distance: 160.3
click at [322, 121] on div "Welcome to Church Road Surgery Do you work at this practice? Click here to clai…" at bounding box center [420, 135] width 206 height 108
copy h2 "Church Road Surgery"
click at [455, 157] on link "4a Church Road, Cowley, Uxbridge, Middlesex, Ub8 3na, England" at bounding box center [449, 156] width 91 height 9
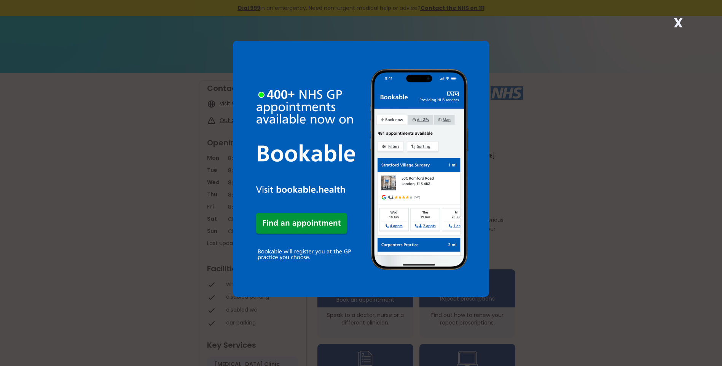
click at [677, 23] on strong "X" at bounding box center [678, 23] width 9 height 18
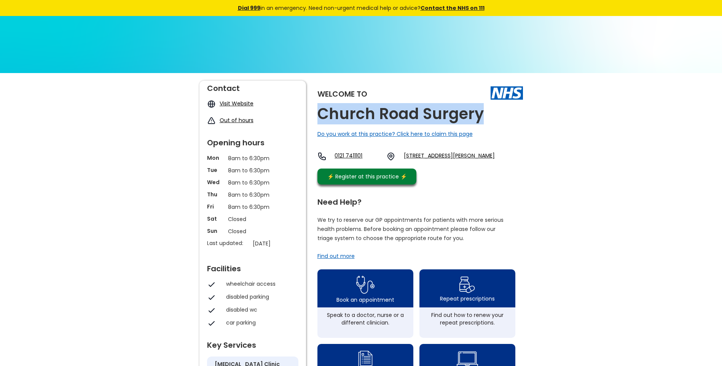
drag, startPoint x: 489, startPoint y: 118, endPoint x: 320, endPoint y: 115, distance: 168.6
click at [320, 115] on div "Welcome to [GEOGRAPHIC_DATA] Surgery Do you work at this practice? Click here t…" at bounding box center [420, 135] width 206 height 108
copy h2 "Church Road Surgery"
click at [442, 153] on link "[STREET_ADDRESS][PERSON_NAME]" at bounding box center [449, 156] width 91 height 9
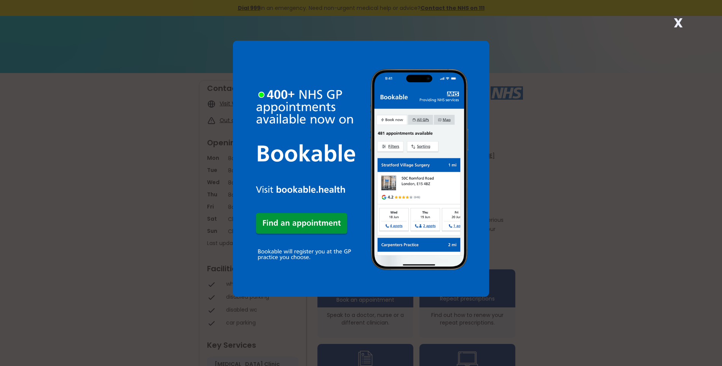
click at [679, 24] on strong "X" at bounding box center [678, 23] width 9 height 18
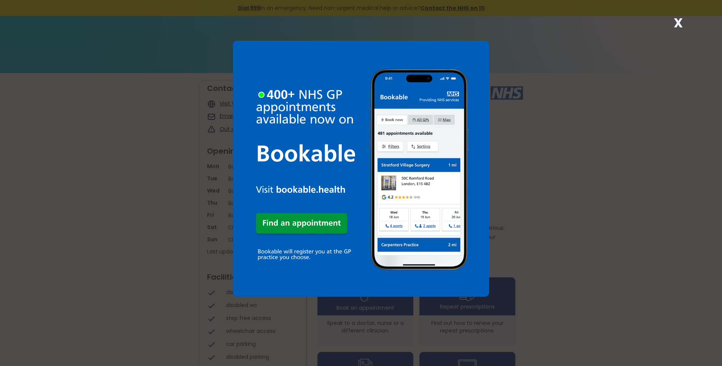
click at [679, 23] on strong "X" at bounding box center [678, 23] width 9 height 18
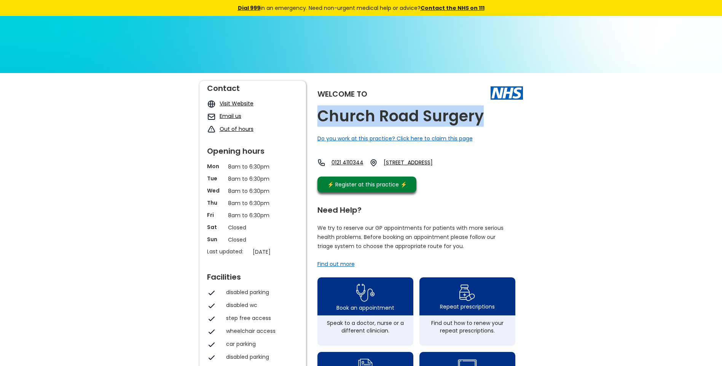
drag, startPoint x: 481, startPoint y: 115, endPoint x: 314, endPoint y: 111, distance: 166.8
copy h2 "Church Road Surgery"
click at [448, 161] on link "28 Church Road, Aston, Birmingham, West Midlands, B6 5up, England" at bounding box center [416, 163] width 64 height 8
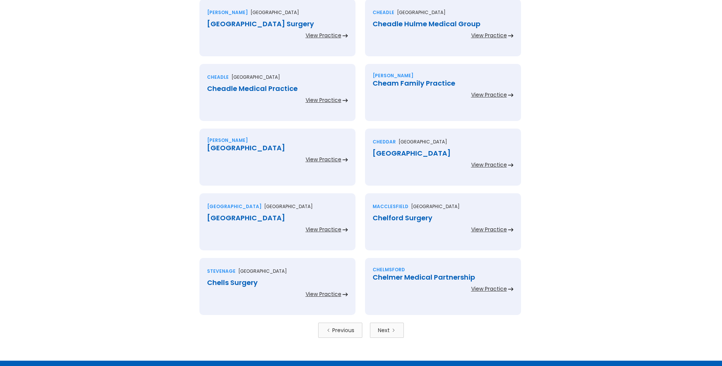
scroll to position [1594, 0]
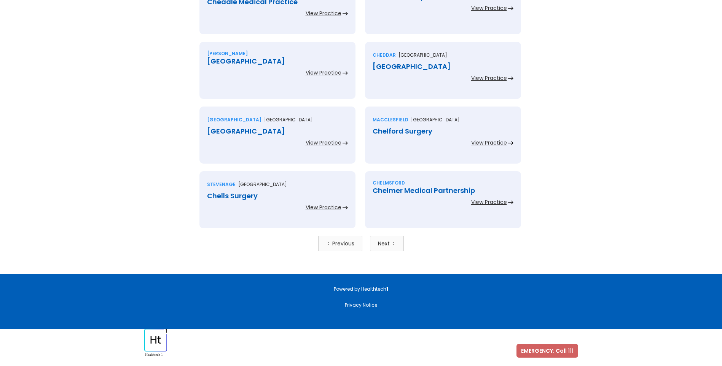
click at [391, 241] on link "Next" at bounding box center [387, 243] width 34 height 15
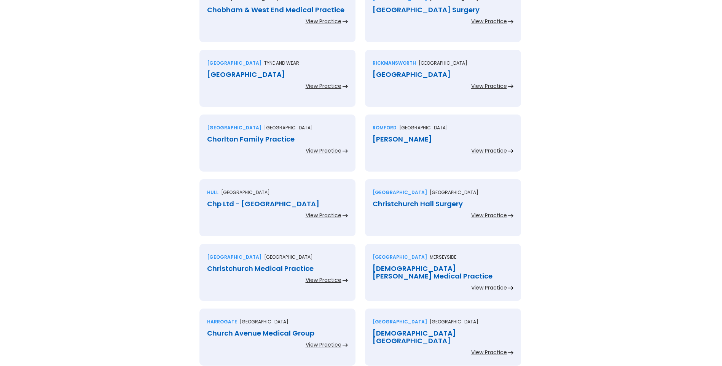
scroll to position [1594, 0]
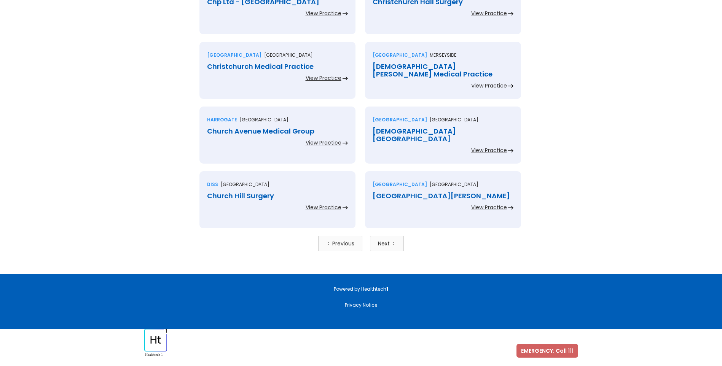
drag, startPoint x: 384, startPoint y: 239, endPoint x: 406, endPoint y: 236, distance: 22.3
click at [384, 240] on link "Next" at bounding box center [387, 243] width 34 height 15
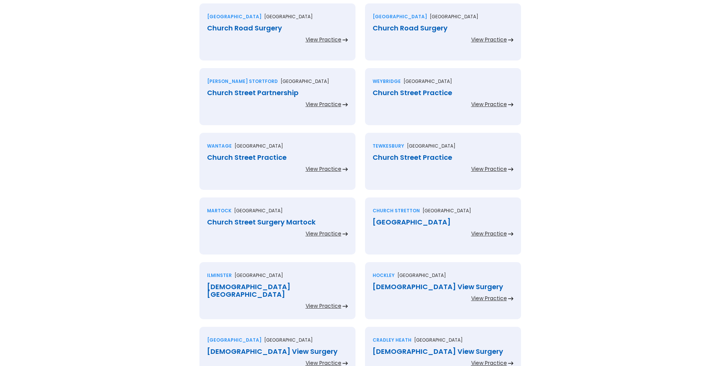
scroll to position [571, 0]
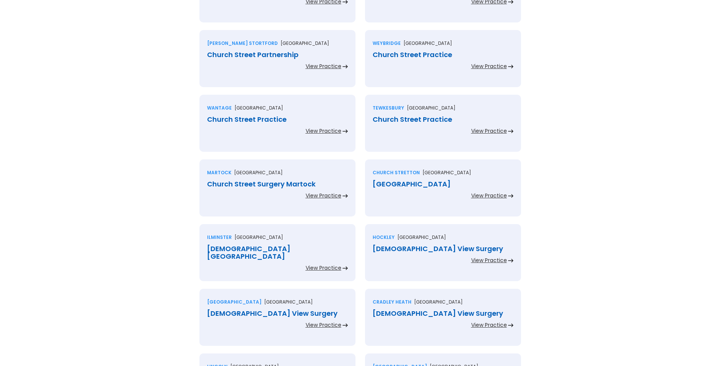
click at [274, 51] on div "Church Street Partnership" at bounding box center [277, 55] width 141 height 8
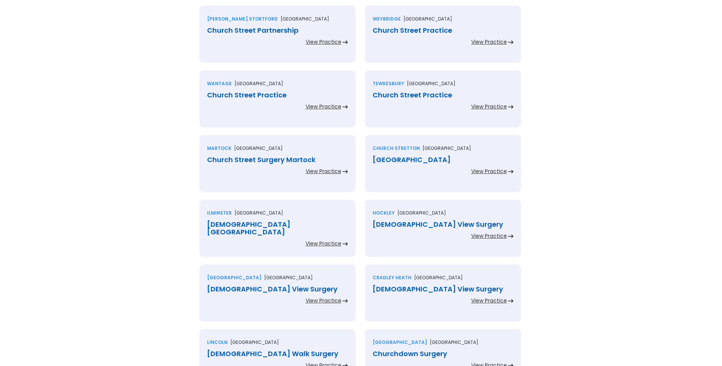
scroll to position [609, 0]
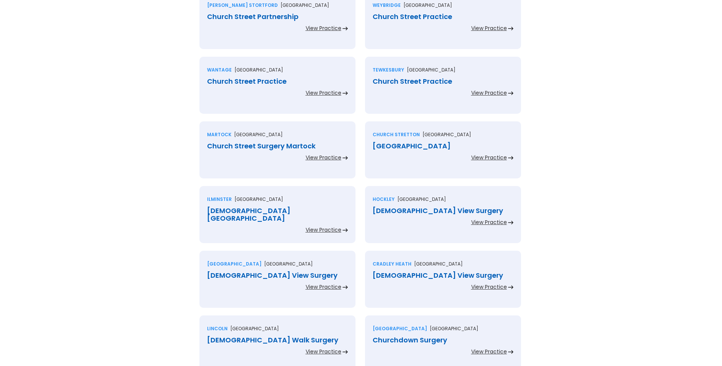
click at [395, 18] on div "Church Street Practice" at bounding box center [443, 17] width 141 height 8
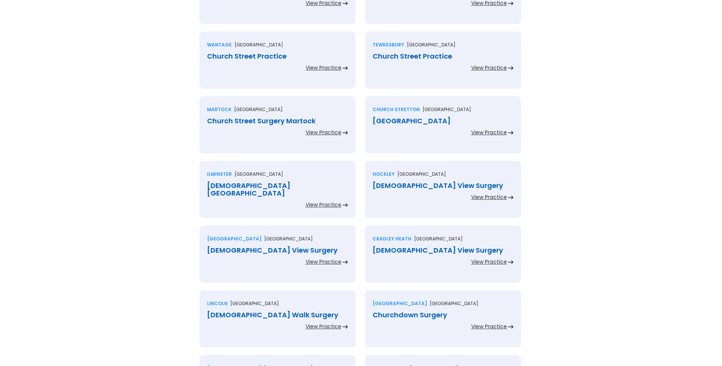
scroll to position [647, 0]
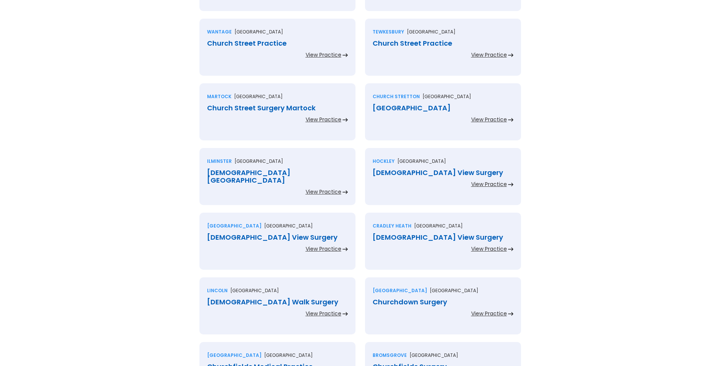
click at [271, 43] on div "Church Street Practice" at bounding box center [277, 44] width 141 height 8
click at [401, 43] on div "Church Street Practice" at bounding box center [443, 44] width 141 height 8
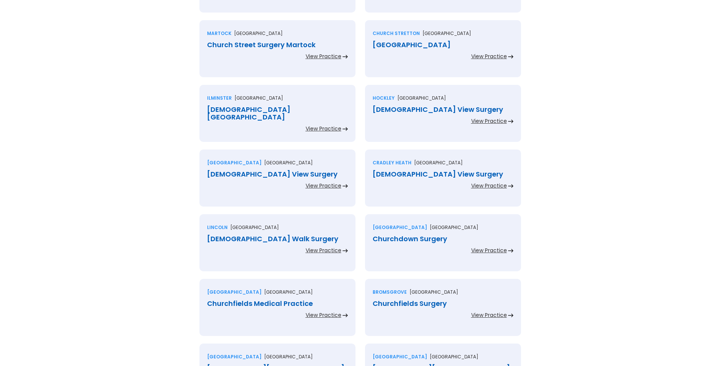
scroll to position [723, 0]
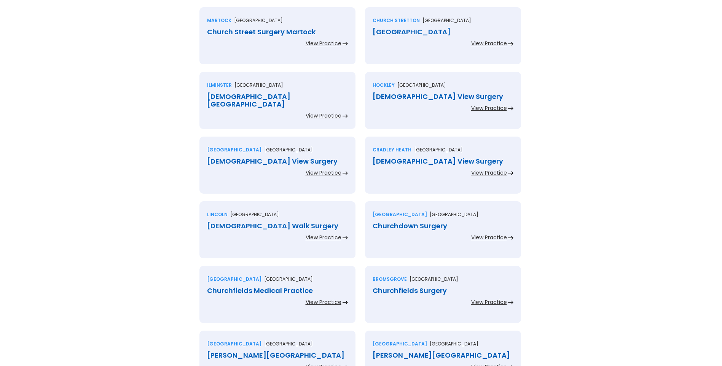
click at [264, 32] on div "Church Street Surgery Martock" at bounding box center [277, 32] width 141 height 8
click at [438, 33] on div "Church Stretton Medical Centre" at bounding box center [443, 32] width 141 height 8
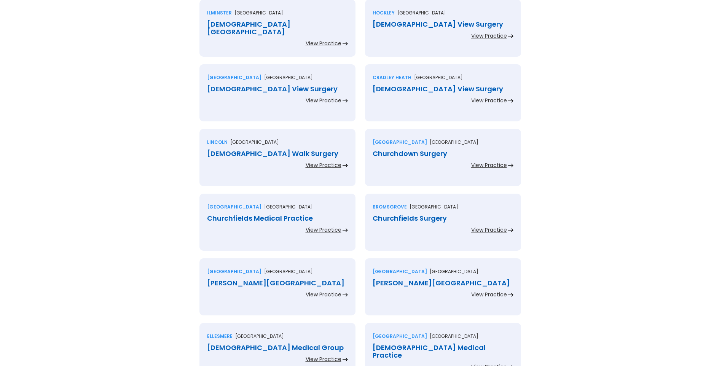
scroll to position [799, 0]
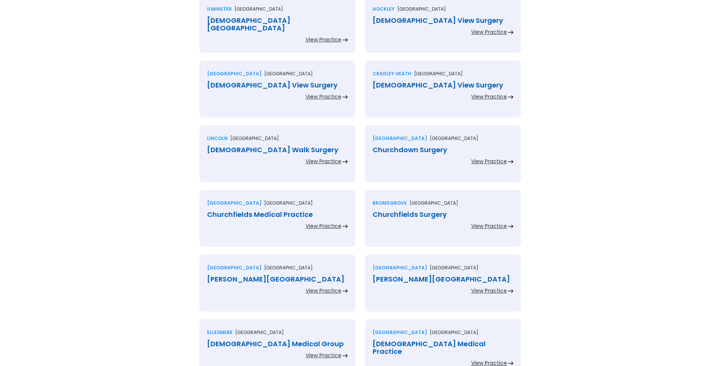
click at [268, 19] on div "Church View Medical Centre" at bounding box center [277, 24] width 141 height 15
click at [406, 20] on div "Church View Surgery" at bounding box center [443, 21] width 141 height 8
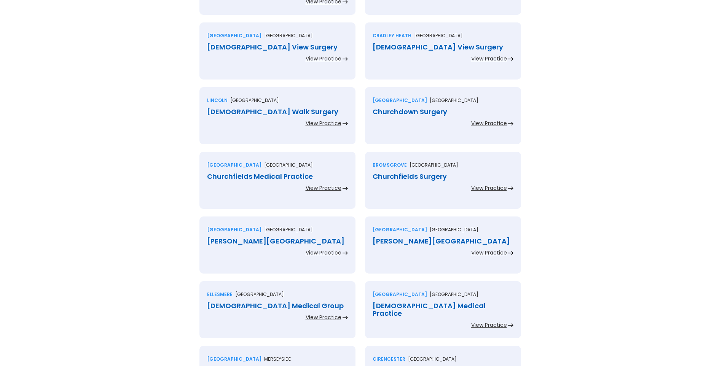
click at [273, 47] on div "Church View Surgery" at bounding box center [277, 47] width 141 height 8
click at [394, 45] on div "Church View Surgery" at bounding box center [443, 47] width 141 height 8
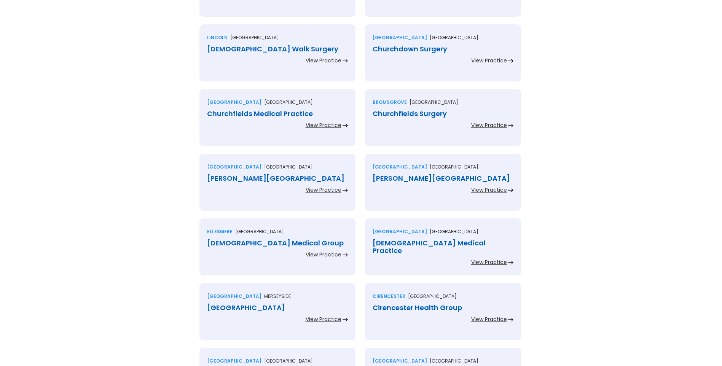
scroll to position [913, 0]
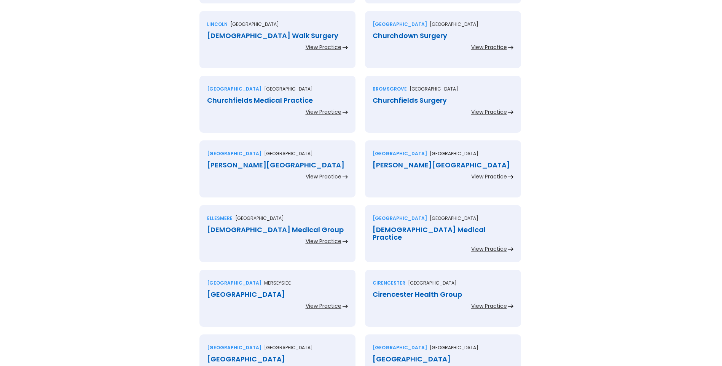
click at [256, 34] on div "Church Walk Surgery" at bounding box center [277, 36] width 141 height 8
click at [405, 36] on div "Churchdown Surgery" at bounding box center [443, 36] width 141 height 8
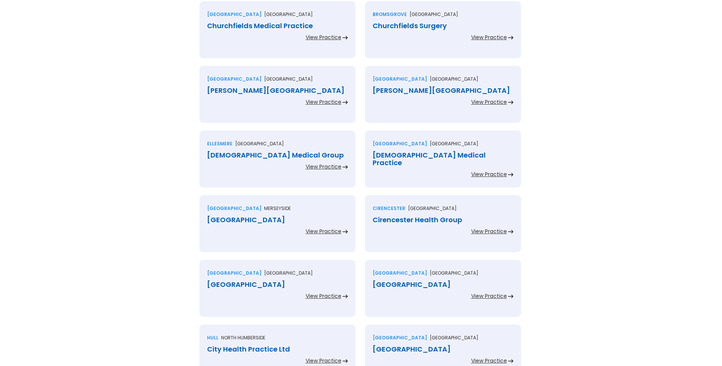
scroll to position [990, 0]
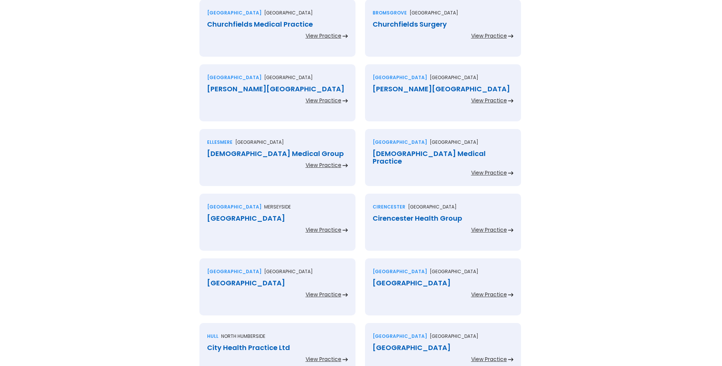
click at [300, 25] on div "Churchfields Medical Practice" at bounding box center [277, 25] width 141 height 8
click at [390, 25] on div "Churchfields Surgery" at bounding box center [443, 25] width 141 height 8
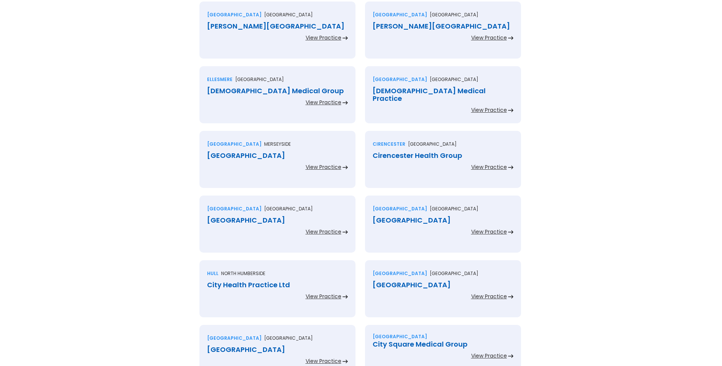
scroll to position [1066, 0]
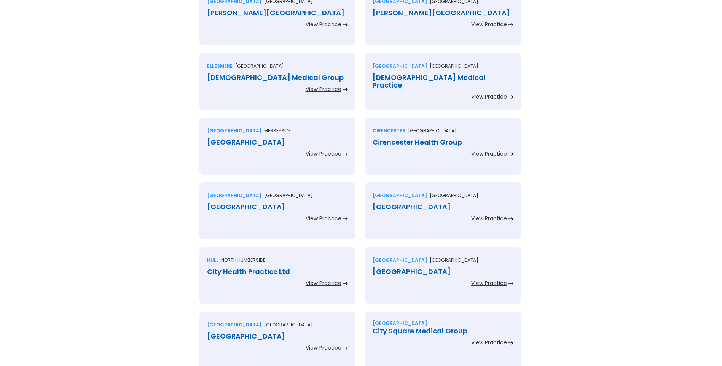
click at [270, 13] on div "Churchill Medical Centre" at bounding box center [277, 13] width 141 height 8
click at [390, 11] on div "Churchill Medical Centre" at bounding box center [443, 13] width 141 height 8
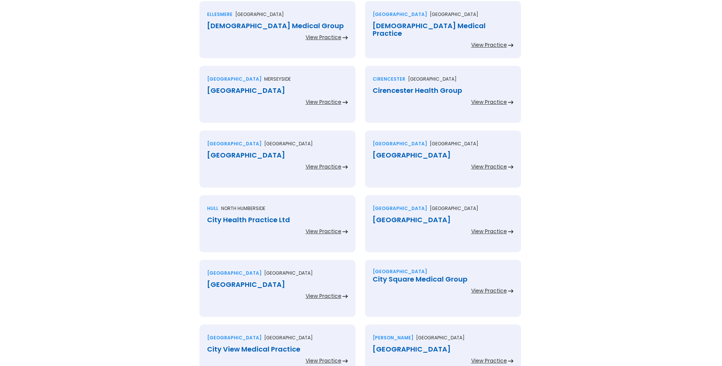
scroll to position [1104, 0]
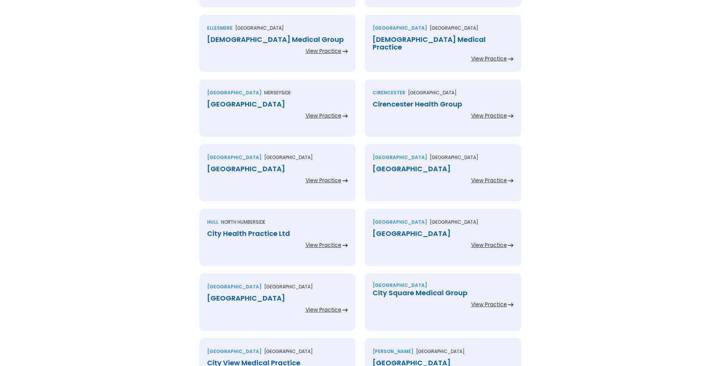
click at [273, 41] on div "Churchmere Medical Group" at bounding box center [277, 40] width 141 height 8
click at [402, 40] on div "Churchside Medical Practice" at bounding box center [443, 43] width 141 height 15
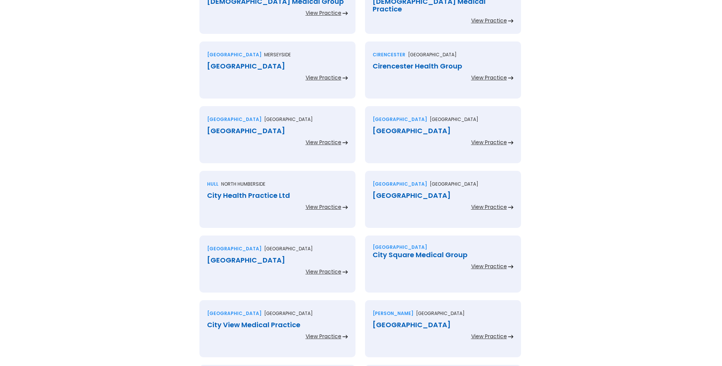
click at [285, 64] on div "Churchtown Medical Centre" at bounding box center [277, 66] width 141 height 8
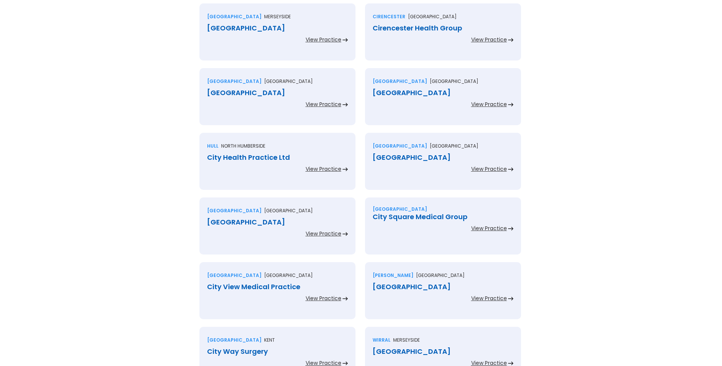
click at [392, 28] on div "Cirencester Health Group" at bounding box center [443, 28] width 141 height 8
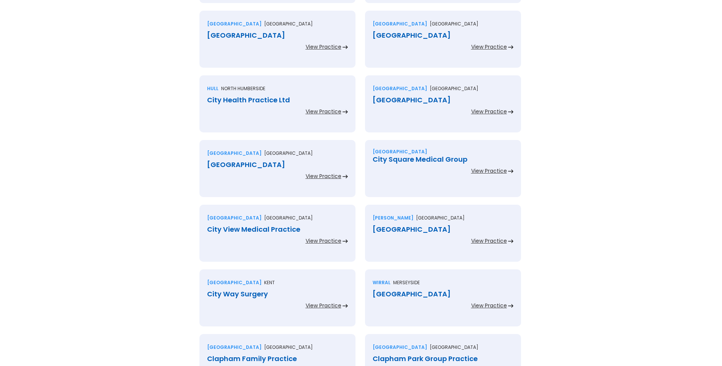
scroll to position [1256, 0]
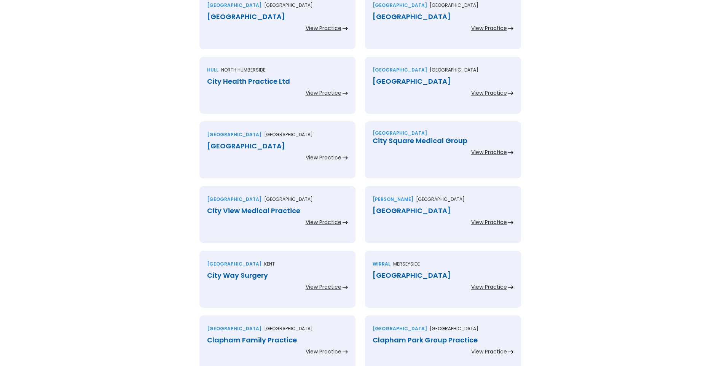
click at [254, 17] on div "City Health Centre" at bounding box center [277, 17] width 141 height 8
click at [395, 18] on div "City Health Centre" at bounding box center [443, 17] width 141 height 8
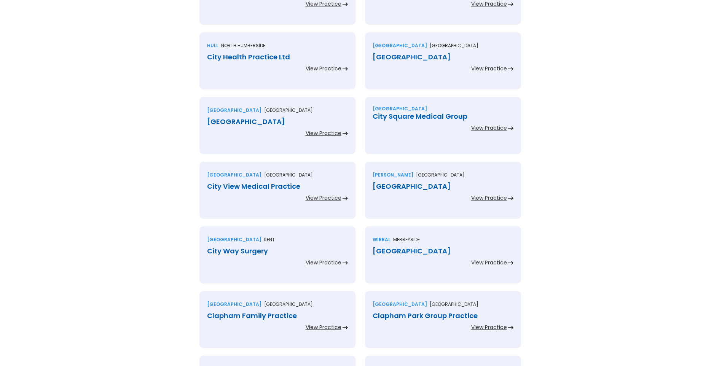
scroll to position [1294, 0]
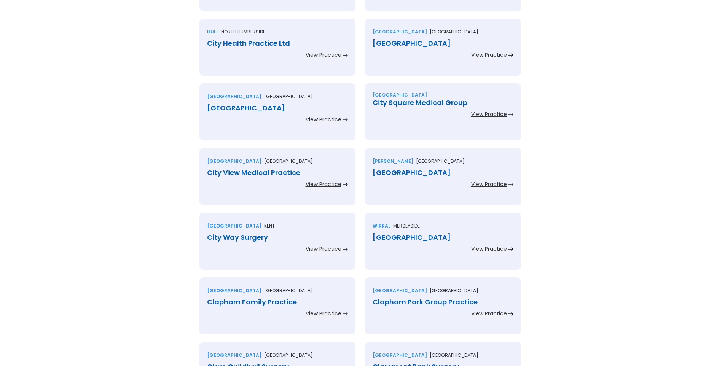
click at [270, 41] on div "City Health Practice Ltd" at bounding box center [277, 44] width 141 height 8
click at [397, 42] on div "City Road Medical Centre" at bounding box center [443, 44] width 141 height 8
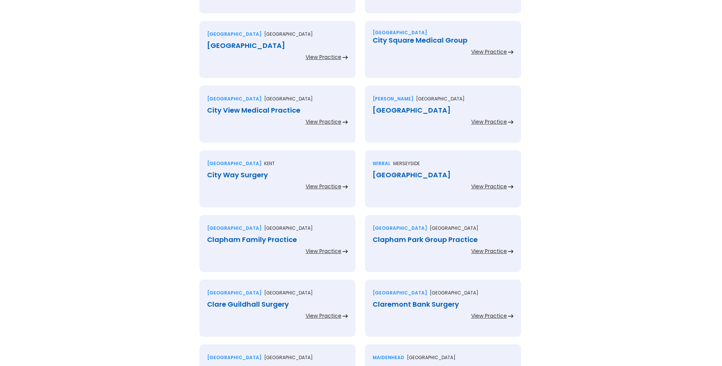
scroll to position [1370, 0]
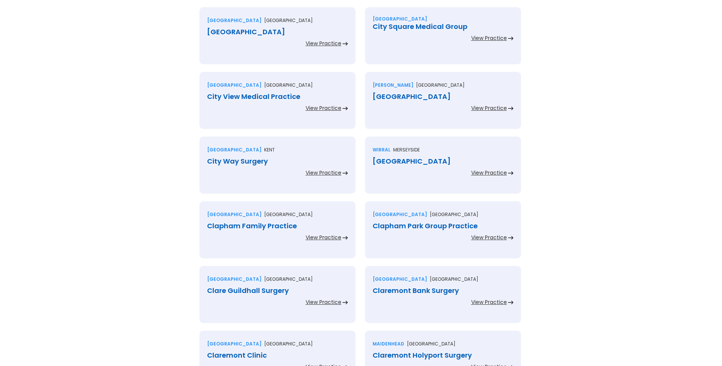
click at [285, 31] on div "City Road Medical Centre" at bounding box center [277, 32] width 141 height 8
click at [393, 25] on div "City Square Medical Group" at bounding box center [443, 27] width 141 height 8
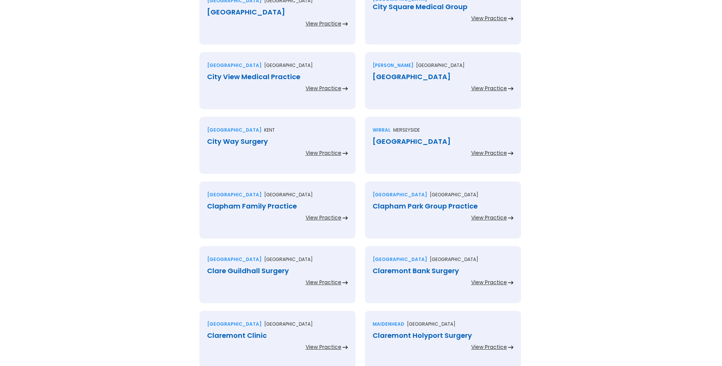
scroll to position [1408, 0]
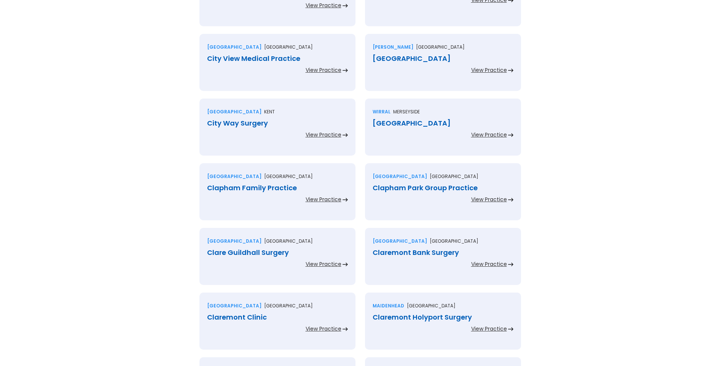
click at [282, 57] on div "City View Medical Practice" at bounding box center [277, 59] width 141 height 8
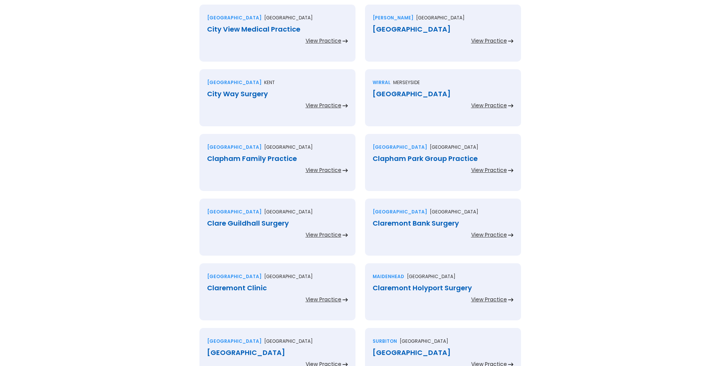
scroll to position [1446, 0]
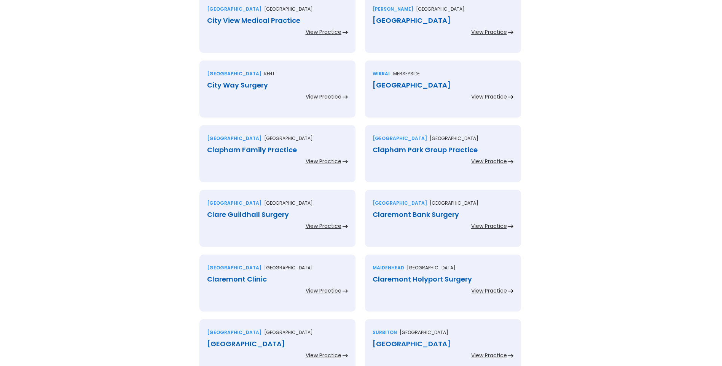
click at [395, 21] on div "City Walls Medical Centre" at bounding box center [443, 21] width 141 height 8
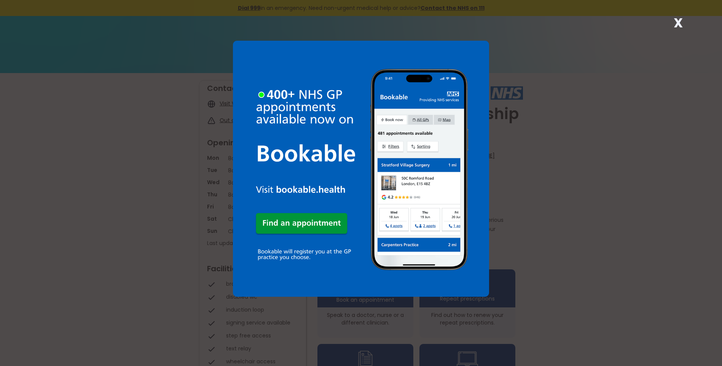
drag, startPoint x: 678, startPoint y: 22, endPoint x: 575, endPoint y: 70, distance: 113.2
click at [677, 24] on strong "X" at bounding box center [678, 23] width 9 height 18
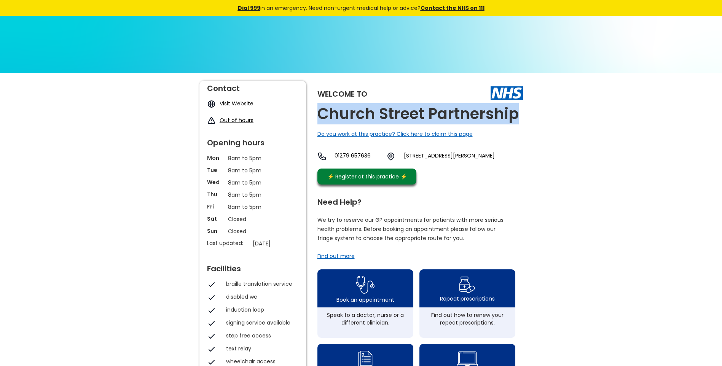
drag, startPoint x: 510, startPoint y: 116, endPoint x: 316, endPoint y: 108, distance: 194.6
click at [316, 108] on div "Welcome to Church Street Partnership Do you work at this practice? Click here t…" at bounding box center [361, 360] width 324 height 558
copy h2 "Church Street Partnership"
click at [456, 156] on link "[STREET_ADDRESS][PERSON_NAME]" at bounding box center [449, 156] width 91 height 9
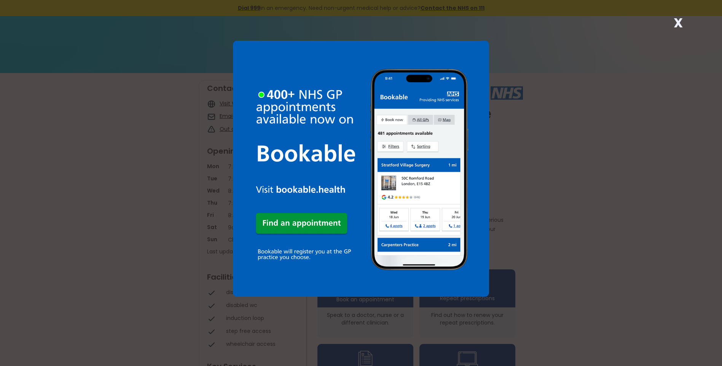
click at [677, 24] on strong "X" at bounding box center [678, 23] width 9 height 18
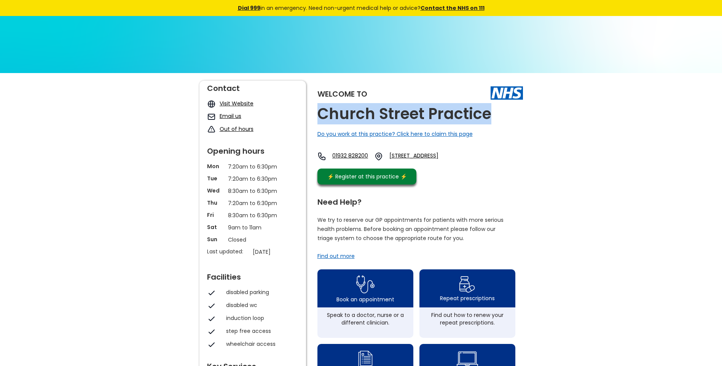
drag, startPoint x: 468, startPoint y: 112, endPoint x: 313, endPoint y: 108, distance: 155.0
click at [313, 108] on div "Welcome to [GEOGRAPHIC_DATA] Practice Do you work at this practice? Click here …" at bounding box center [361, 360] width 324 height 558
copy h2 "Church Street Practice"
click at [434, 154] on link "[STREET_ADDRESS]" at bounding box center [425, 156] width 72 height 9
drag, startPoint x: 416, startPoint y: 155, endPoint x: 437, endPoint y: 167, distance: 24.7
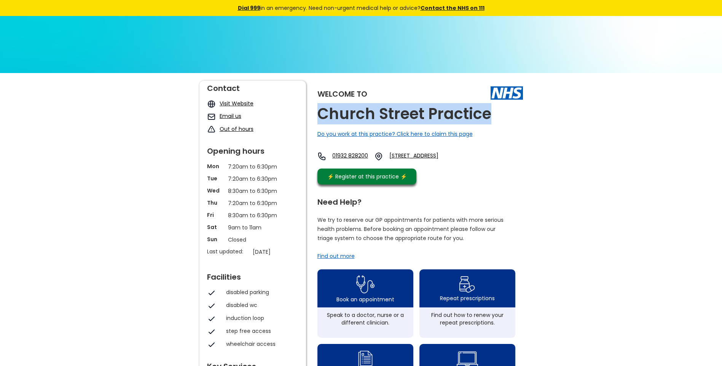
click at [437, 165] on div "01932 828200 [STREET_ADDRESS]" at bounding box center [388, 158] width 143 height 13
copy link "[STREET_ADDRESS]"
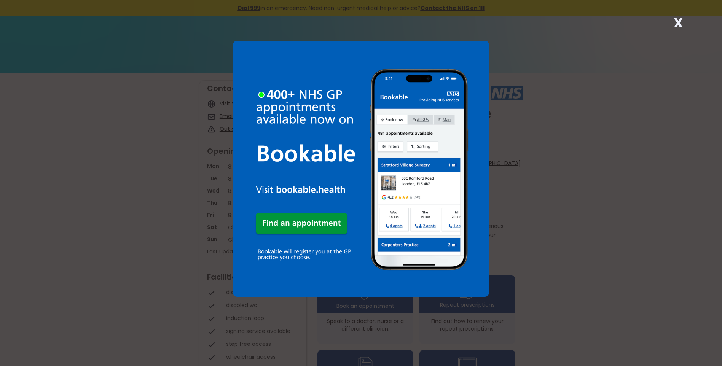
click at [676, 23] on strong "X" at bounding box center [678, 23] width 9 height 18
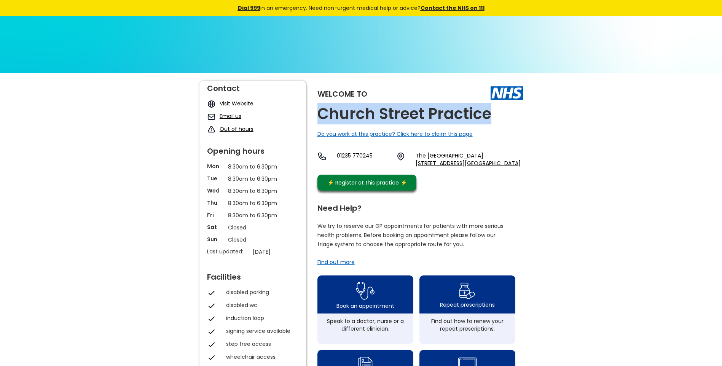
drag, startPoint x: 490, startPoint y: 115, endPoint x: 320, endPoint y: 113, distance: 169.4
click at [320, 113] on h2 "Church Street Practice" at bounding box center [404, 113] width 174 height 17
copy h2 "Church Street Practice"
click at [438, 159] on link "The [GEOGRAPHIC_DATA][STREET_ADDRESS][GEOGRAPHIC_DATA]" at bounding box center [469, 159] width 107 height 15
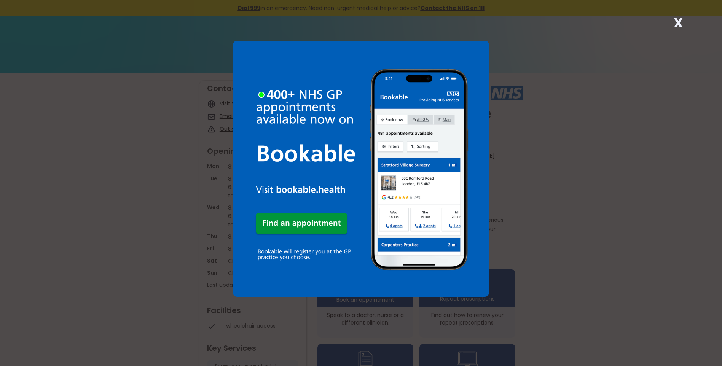
click at [676, 22] on strong "X" at bounding box center [678, 23] width 9 height 18
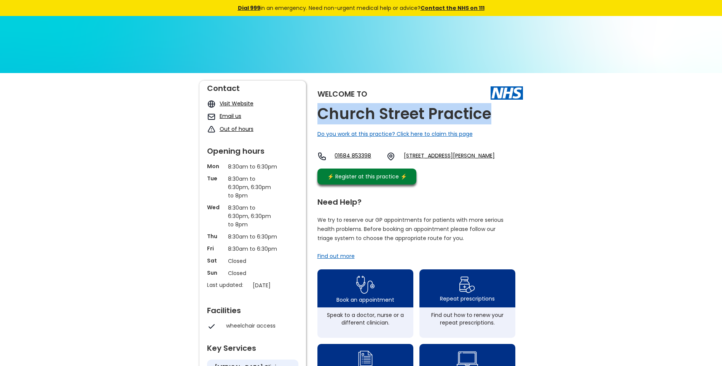
drag, startPoint x: 481, startPoint y: 115, endPoint x: 314, endPoint y: 108, distance: 166.5
click at [314, 108] on div "Welcome to [GEOGRAPHIC_DATA] Practice Do you work at this practice? Click here …" at bounding box center [361, 360] width 324 height 558
copy h2 "Church Street Practice"
click at [450, 158] on link "[STREET_ADDRESS][PERSON_NAME]" at bounding box center [449, 156] width 91 height 9
drag, startPoint x: 414, startPoint y: 154, endPoint x: 482, endPoint y: 169, distance: 69.4
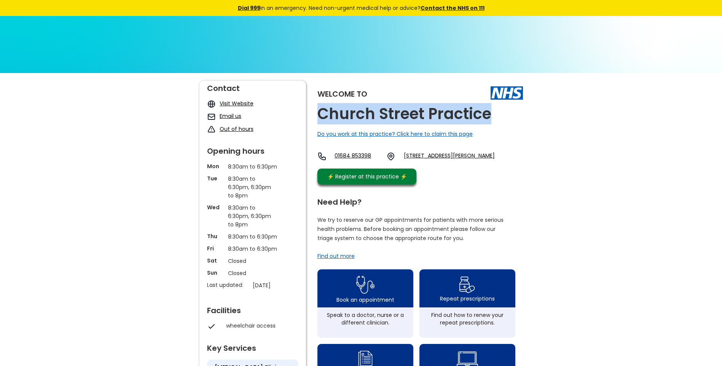
click at [482, 165] on div "01684 853398 The Devereux, Barton Road, Tewkesbury, Gloucestershire, Gl20 5gj, …" at bounding box center [405, 158] width 177 height 13
copy link "The Devereux, Barton Road, Tewkesbury, Gloucestershire, Gl20 5gj"
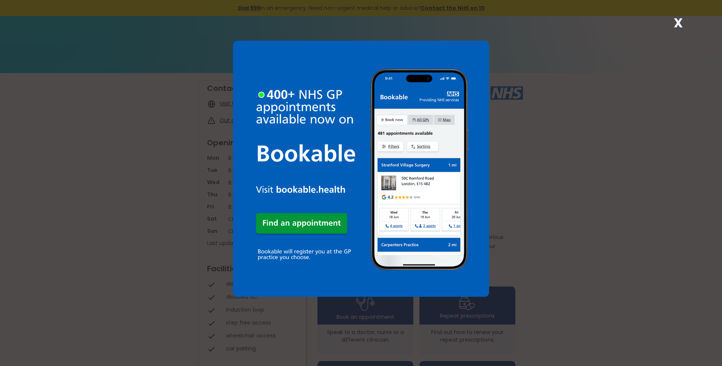
click at [676, 23] on strong "X" at bounding box center [678, 23] width 9 height 18
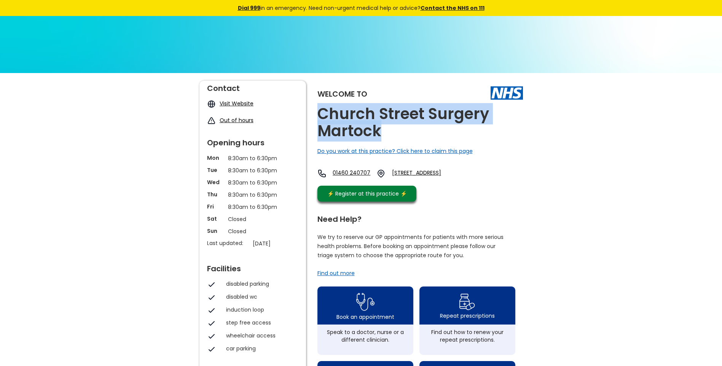
drag, startPoint x: 383, startPoint y: 130, endPoint x: 317, endPoint y: 119, distance: 66.8
click at [317, 119] on h2 "Church Street Surgery Martock" at bounding box center [420, 122] width 206 height 34
copy h2 "Church Street Surgery Martock"
click at [441, 171] on link "Church Street, Martock, Somerset, Ta12 6jl, England" at bounding box center [429, 173] width 75 height 9
drag, startPoint x: 413, startPoint y: 173, endPoint x: 422, endPoint y: 182, distance: 12.7
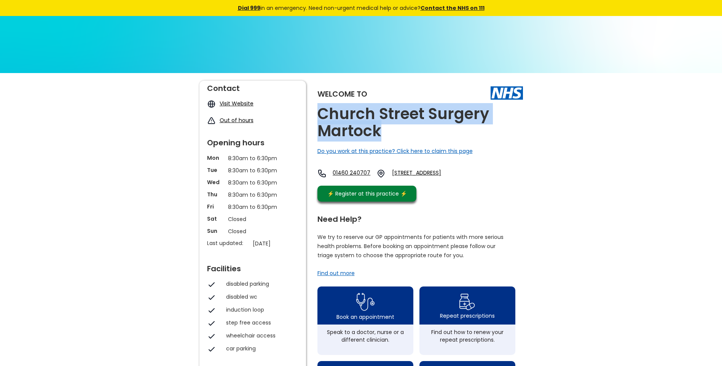
click at [422, 178] on div "01460 240707 Church Street, Martock, Somerset, Ta12 6jl, England" at bounding box center [392, 173] width 150 height 9
copy link "Church Street, Martock, Somerset, Ta12 6jl,"
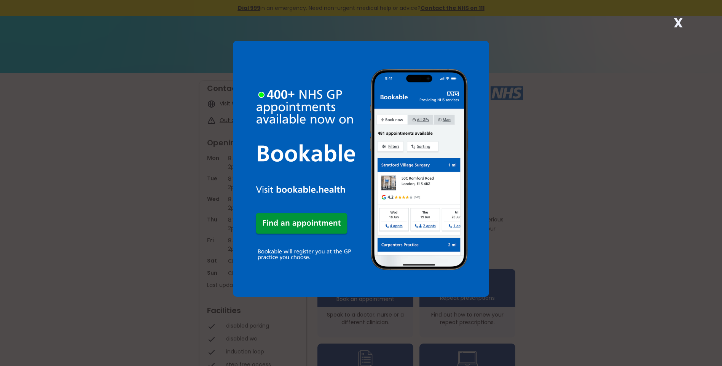
drag, startPoint x: 678, startPoint y: 22, endPoint x: 657, endPoint y: 30, distance: 22.4
click at [677, 22] on strong "X" at bounding box center [678, 23] width 9 height 18
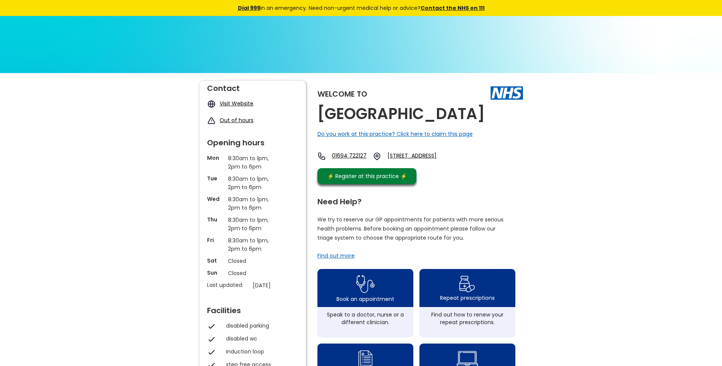
drag, startPoint x: 375, startPoint y: 133, endPoint x: 319, endPoint y: 118, distance: 57.6
click at [319, 118] on h2 "[GEOGRAPHIC_DATA]" at bounding box center [400, 113] width 167 height 17
copy h2 "[GEOGRAPHIC_DATA]"
click at [457, 161] on link "[STREET_ADDRESS]" at bounding box center [421, 156] width 69 height 9
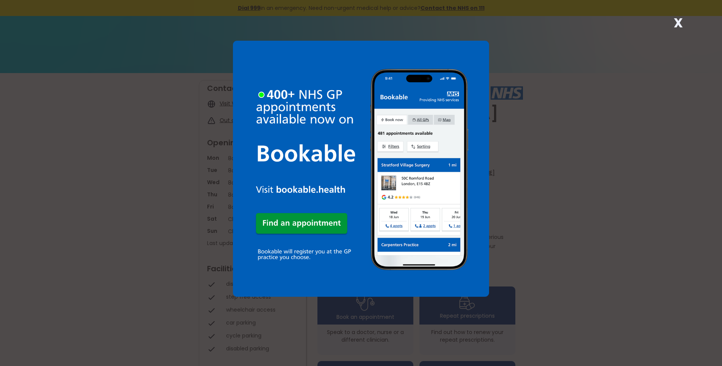
click at [677, 24] on strong "X" at bounding box center [678, 23] width 9 height 18
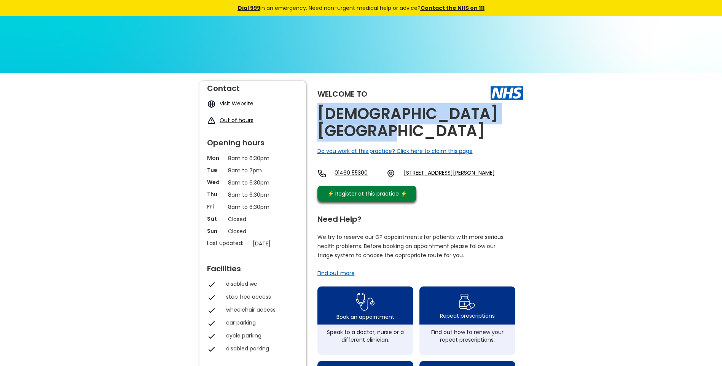
drag, startPoint x: 369, startPoint y: 132, endPoint x: 316, endPoint y: 112, distance: 57.3
click at [316, 112] on div "Welcome to Church View Medical Centre Do you work at this practice? Click here …" at bounding box center [361, 368] width 324 height 575
copy h2 "Church View Medical Centre"
click at [428, 174] on link "Broadway Road, Horton, Ilminster, Somerset, Ta19 9rx, England" at bounding box center [449, 173] width 91 height 9
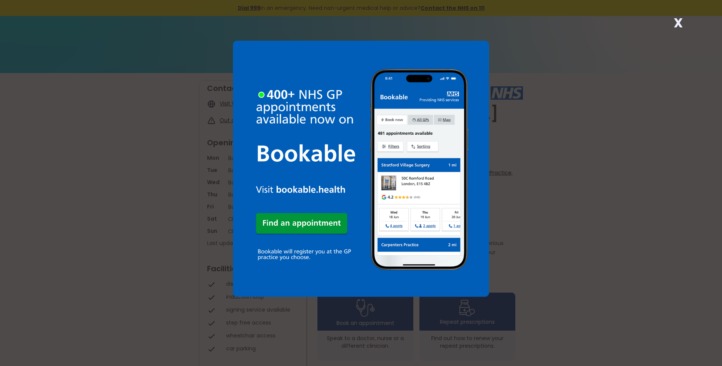
click at [675, 20] on strong "X" at bounding box center [678, 23] width 9 height 18
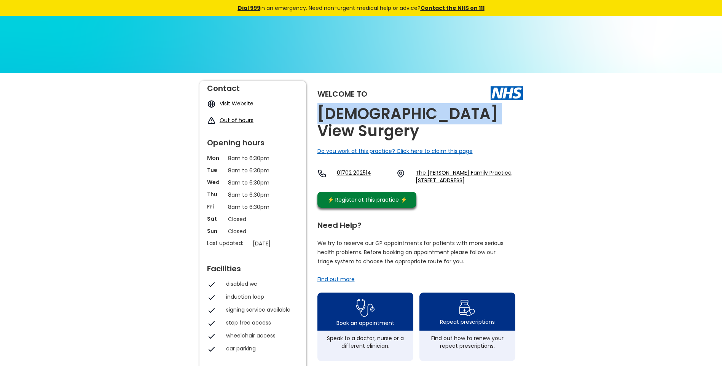
drag, startPoint x: 458, startPoint y: 116, endPoint x: 321, endPoint y: 106, distance: 137.0
click at [321, 106] on div "Welcome to Church View Surgery Do you work at this practice? Click here to clai…" at bounding box center [420, 146] width 206 height 131
copy h2 "[DEMOGRAPHIC_DATA] View Surgery"
click at [433, 169] on link "The Jones Family Practice, 55 Southend Road, Hockley, Essex, Ss5 4pz, England" at bounding box center [469, 176] width 107 height 15
drag, startPoint x: 414, startPoint y: 155, endPoint x: 491, endPoint y: 168, distance: 78.0
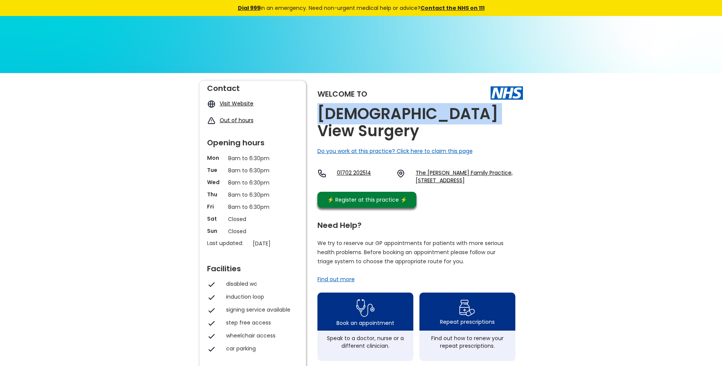
click at [491, 169] on div "01702 202514 The Jones Family Practice, 55 Southend Road, Hockley, Essex, Ss5 4…" at bounding box center [420, 178] width 206 height 19
copy link "The Jones Family Practice, 55 Southend Road, Hockley, Essex, Ss5 4pz"
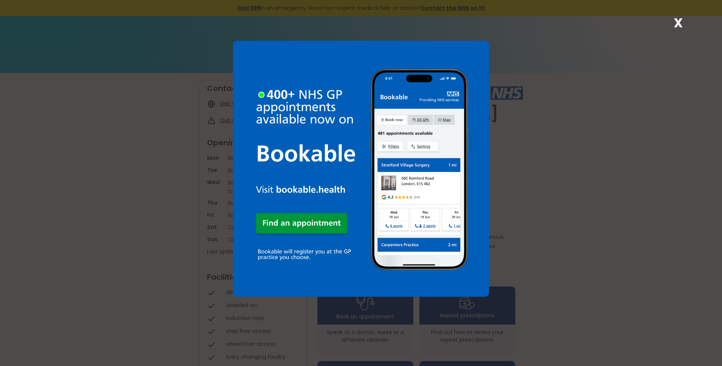
drag, startPoint x: 676, startPoint y: 22, endPoint x: 673, endPoint y: 24, distance: 4.4
click at [676, 22] on strong "X" at bounding box center [678, 23] width 9 height 18
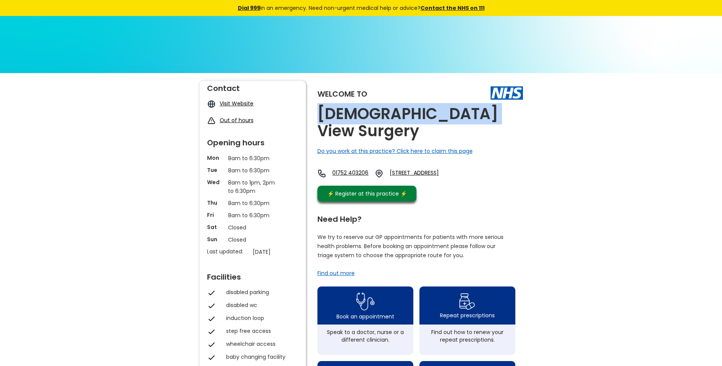
drag, startPoint x: 480, startPoint y: 114, endPoint x: 320, endPoint y: 112, distance: 159.9
click at [320, 112] on div "Welcome to Church View Surgery Do you work at this practice? Click here to clai…" at bounding box center [420, 143] width 206 height 125
copy h2 "[DEMOGRAPHIC_DATA] View Surgery"
click at [437, 169] on link "30 Holland Road, Plymstock, Plymouth, Devon, Pl9 9bn, England" at bounding box center [426, 173] width 72 height 9
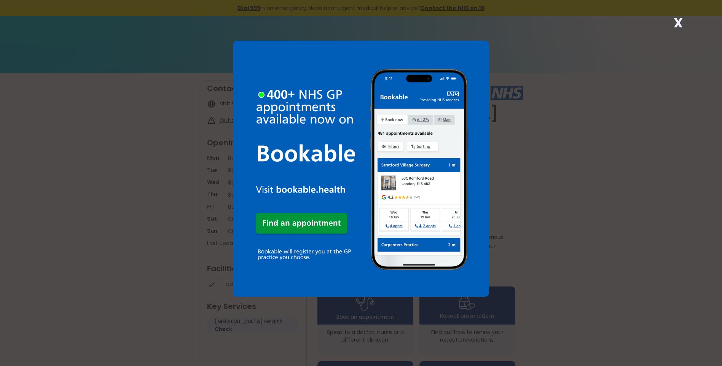
click at [679, 22] on strong "X" at bounding box center [678, 23] width 9 height 18
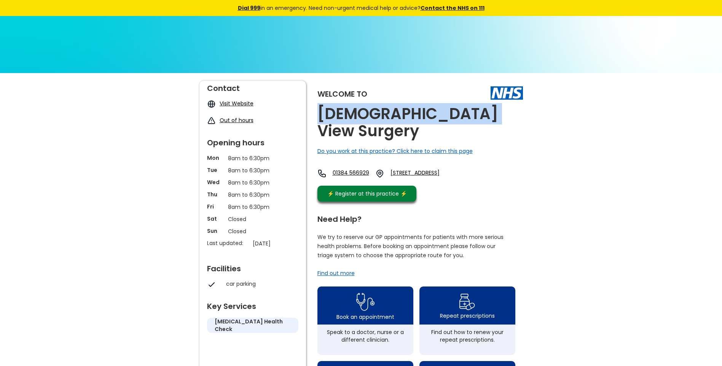
drag, startPoint x: 478, startPoint y: 115, endPoint x: 317, endPoint y: 112, distance: 161.4
click at [317, 112] on div "Welcome to [DEMOGRAPHIC_DATA] View Surgery Do you work at this practice? Click …" at bounding box center [361, 368] width 324 height 575
copy h2 "[DEMOGRAPHIC_DATA] View Surgery"
click at [430, 169] on link "[STREET_ADDRESS]" at bounding box center [427, 173] width 73 height 9
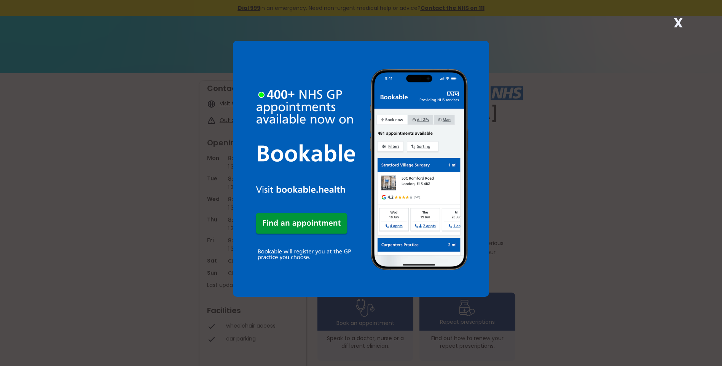
click at [677, 20] on strong "X" at bounding box center [678, 23] width 9 height 18
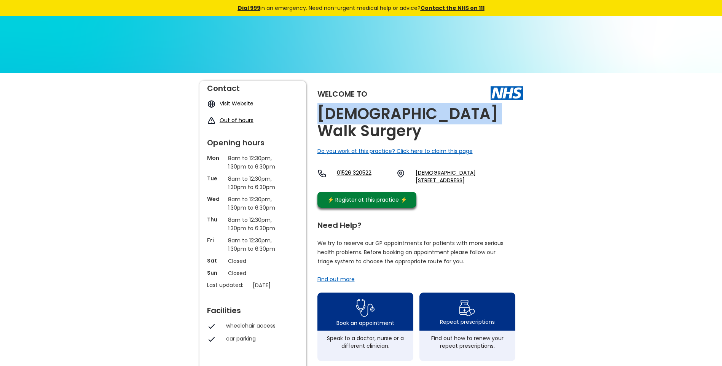
drag, startPoint x: 434, startPoint y: 116, endPoint x: 322, endPoint y: 113, distance: 112.3
click at [322, 113] on div "Welcome to [DEMOGRAPHIC_DATA] Walk Surgery Do you work at this practice? Click …" at bounding box center [420, 146] width 206 height 131
copy h2 "[DEMOGRAPHIC_DATA] Walk Surgery"
click at [438, 169] on link "[DEMOGRAPHIC_DATA][STREET_ADDRESS]" at bounding box center [469, 176] width 107 height 15
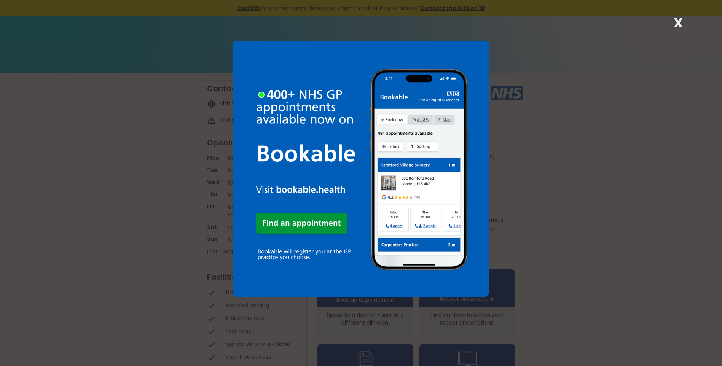
click at [675, 22] on strong "X" at bounding box center [678, 23] width 9 height 18
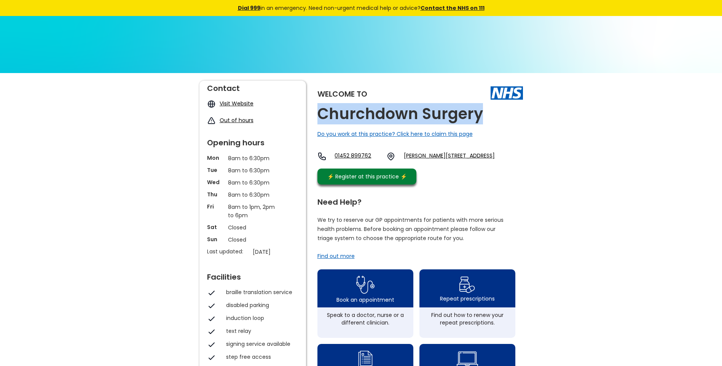
drag, startPoint x: 480, startPoint y: 115, endPoint x: 312, endPoint y: 112, distance: 167.1
click at [312, 112] on div "Welcome to Churchdown Surgery Do you work at this practice? Click here to claim…" at bounding box center [361, 360] width 324 height 558
copy h2 "Churchdown Surgery"
click at [437, 155] on link "Parton Road, Churchdown, Gloucester, Gloucestershire, Gl3 2jh, England" at bounding box center [449, 156] width 91 height 9
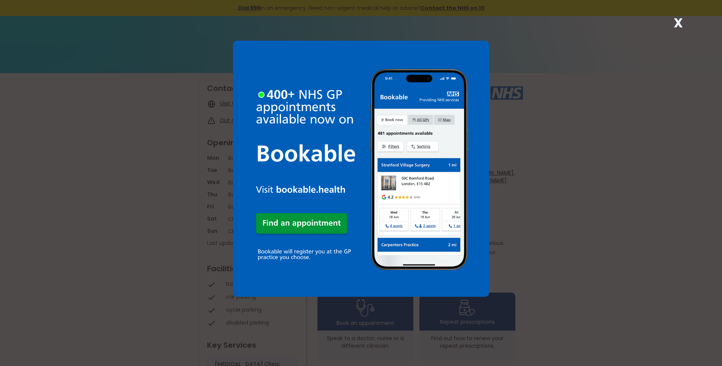
click at [677, 22] on strong "X" at bounding box center [678, 23] width 9 height 18
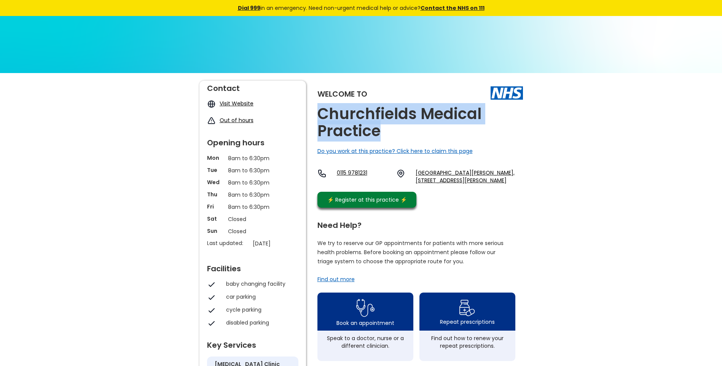
drag, startPoint x: 384, startPoint y: 131, endPoint x: 320, endPoint y: 122, distance: 63.9
click at [320, 122] on h2 "Churchfields Medical Practice" at bounding box center [420, 122] width 206 height 34
copy h2 "Churchfields Medical Practice"
click at [450, 175] on link "Old Basford Health Centre, 1 Bailey Street, Old Basford, Nottingham, Nottingham…" at bounding box center [469, 176] width 107 height 15
drag, startPoint x: 415, startPoint y: 172, endPoint x: 484, endPoint y: 191, distance: 72.0
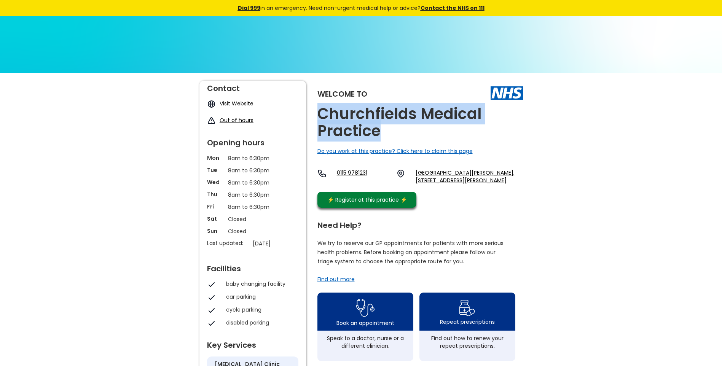
click at [484, 184] on div "0115 9781231 Old Basford Health Centre, 1 Bailey Street, Old Basford, Nottingha…" at bounding box center [420, 176] width 206 height 15
copy link "Old Basford Health Centre, 1 Bailey Street, Old Basford, Nottingham, Nottingham…"
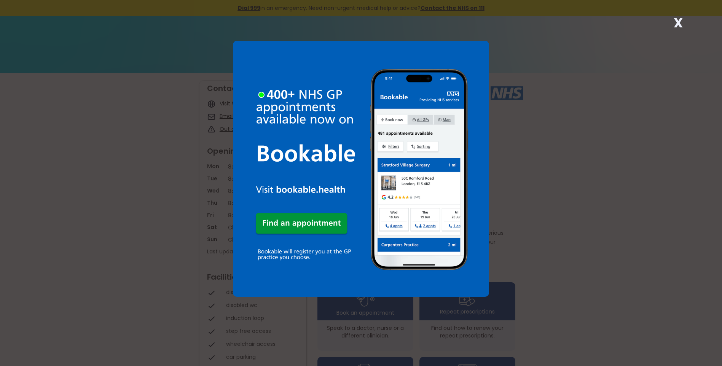
click at [677, 23] on strong "X" at bounding box center [678, 23] width 9 height 18
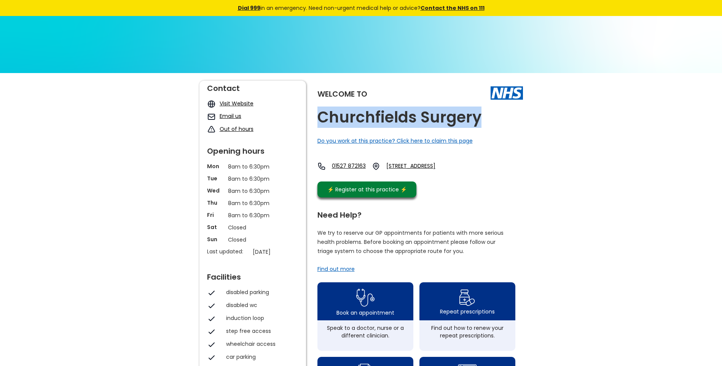
drag, startPoint x: 485, startPoint y: 119, endPoint x: 312, endPoint y: 113, distance: 173.7
copy h2 "Churchfields Surgery"
click at [450, 167] on link "[STREET_ADDRESS]" at bounding box center [420, 166] width 68 height 8
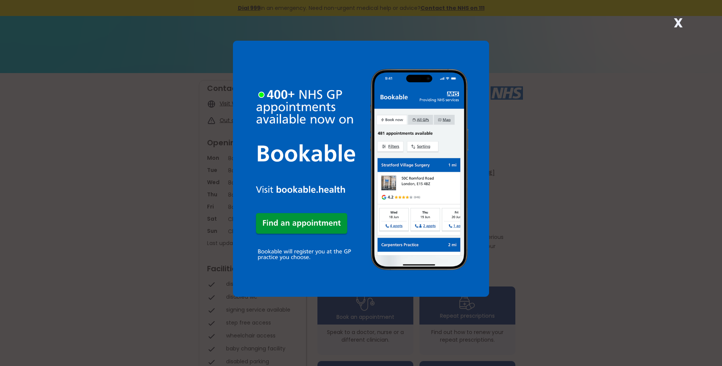
click at [676, 22] on strong "X" at bounding box center [678, 23] width 9 height 18
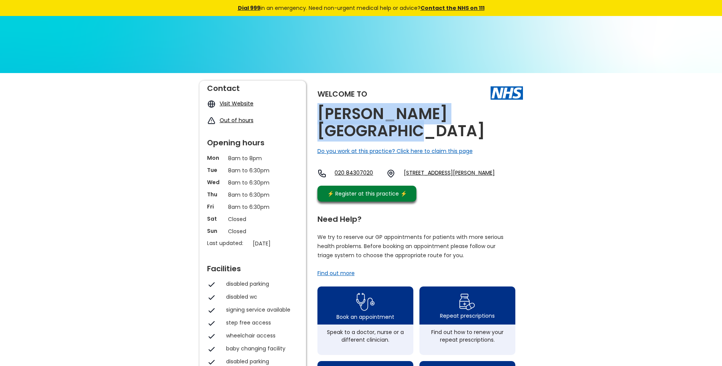
drag, startPoint x: 496, startPoint y: 115, endPoint x: 322, endPoint y: 112, distance: 173.6
click at [322, 112] on div "Welcome to Churchill Medical Centre Do you work at this practice? Click here to…" at bounding box center [420, 143] width 206 height 125
copy h2 "Churchill Medical Centre"
click at [447, 169] on link "1 Churchill Terrace, Chingford, London, Greater London, E4 8dg, England" at bounding box center [449, 173] width 91 height 9
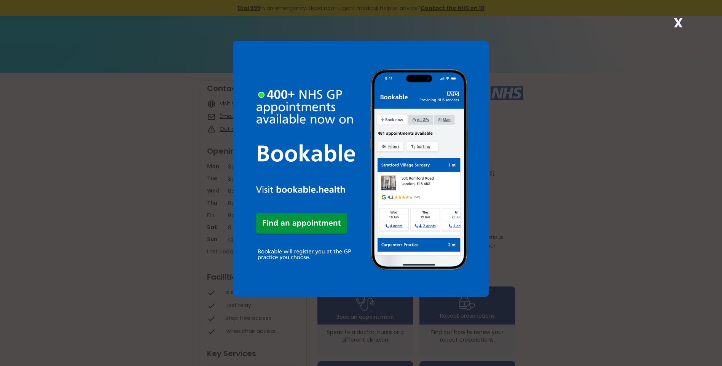
drag, startPoint x: 679, startPoint y: 21, endPoint x: 615, endPoint y: 57, distance: 74.5
click at [679, 21] on strong "X" at bounding box center [678, 23] width 9 height 18
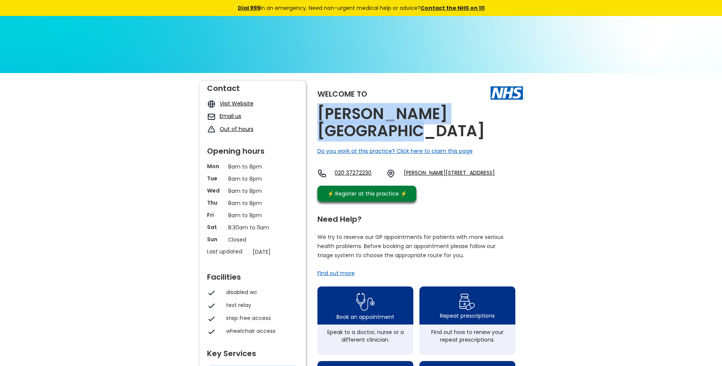
drag, startPoint x: 508, startPoint y: 115, endPoint x: 319, endPoint y: 118, distance: 189.6
click at [319, 118] on div "Welcome to Churchill Medical Centre Do you work at this practice? Click here to…" at bounding box center [420, 143] width 206 height 125
copy h2 "Churchill Medical Centre"
click at [447, 169] on link "Clifton Road, Kingston Upon Thames, Surrey, Kt2 6pg, England" at bounding box center [449, 173] width 91 height 9
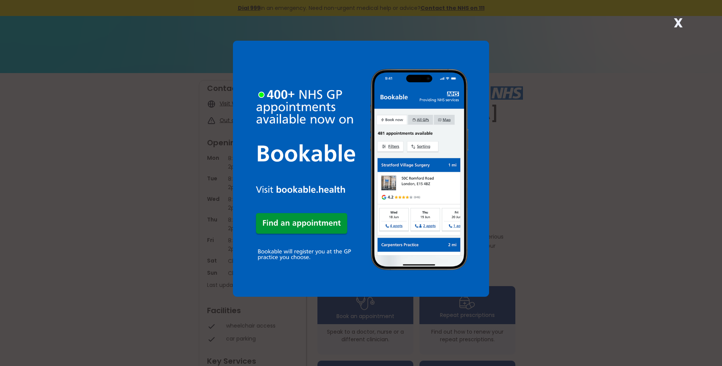
click at [674, 21] on strong "X" at bounding box center [678, 23] width 9 height 18
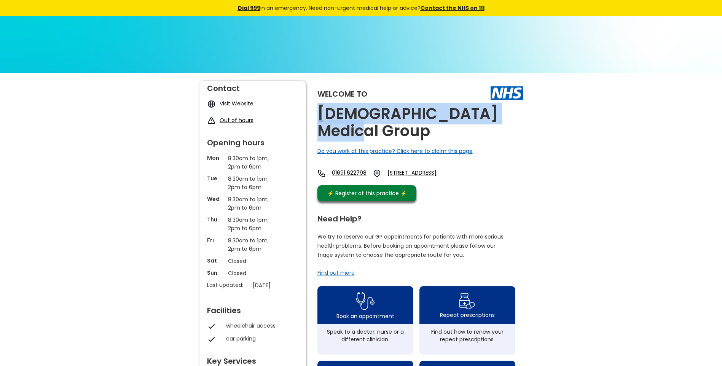
drag, startPoint x: 365, startPoint y: 135, endPoint x: 319, endPoint y: 117, distance: 49.2
click at [319, 117] on h2 "[DEMOGRAPHIC_DATA] Medical Group" at bounding box center [420, 122] width 206 height 34
copy h2 "[DEMOGRAPHIC_DATA] Medical Group"
click at [444, 171] on link "[STREET_ADDRESS]" at bounding box center [421, 173] width 69 height 9
drag, startPoint x: 415, startPoint y: 172, endPoint x: 437, endPoint y: 183, distance: 24.5
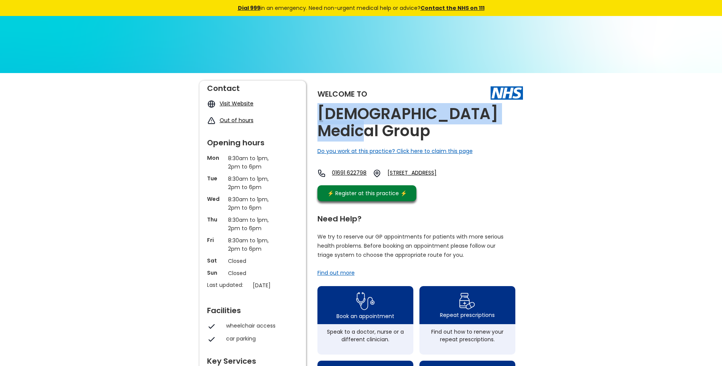
click at [437, 178] on div "01691 622798 Trimpley Street, Ellesmere, Shropshire, Sy12 0db, England" at bounding box center [387, 173] width 140 height 9
copy link "Trimpley Street, Ellesmere, Shropshire, Sy12 0db"
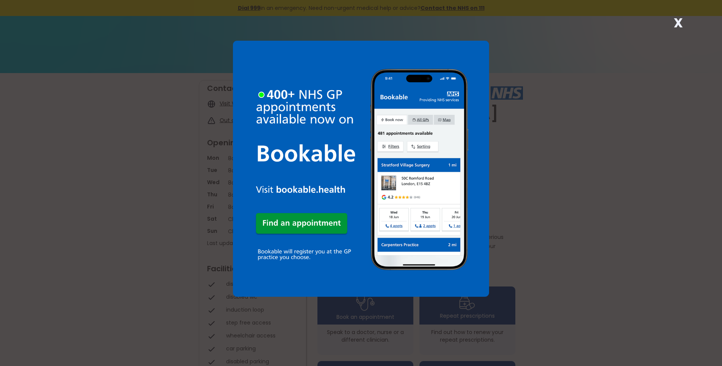
click at [677, 22] on strong "X" at bounding box center [678, 23] width 9 height 18
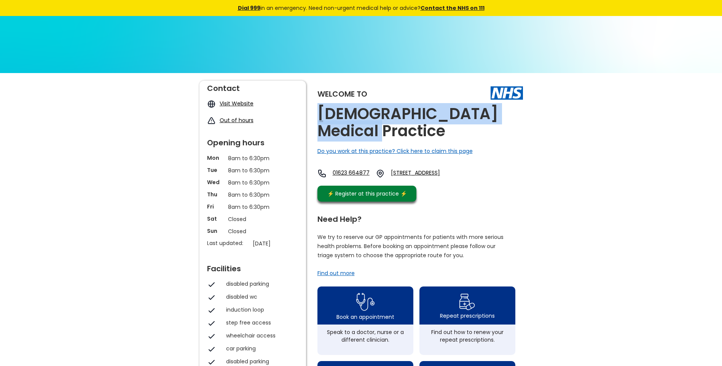
drag, startPoint x: 378, startPoint y: 136, endPoint x: 316, endPoint y: 118, distance: 65.0
click at [316, 118] on div "Welcome to Churchside Medical Practice Do you work at this practice? Click here…" at bounding box center [361, 368] width 324 height 575
copy h2 "Churchside Medical Practice"
click at [434, 173] on link "Wood Street, Mansfield, Nottinghamshire, Ng18 1qb, England" at bounding box center [428, 173] width 74 height 9
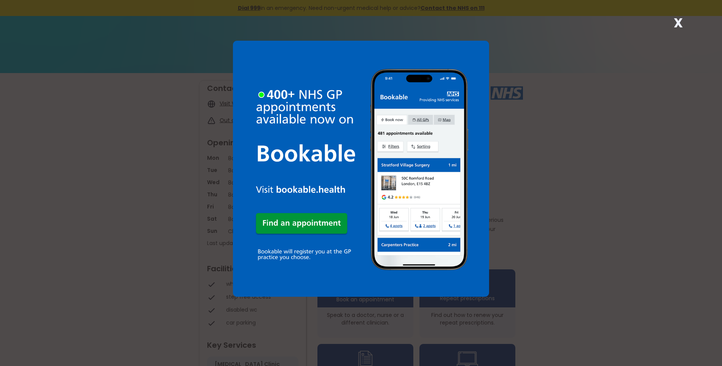
click at [677, 22] on strong "X" at bounding box center [678, 23] width 9 height 18
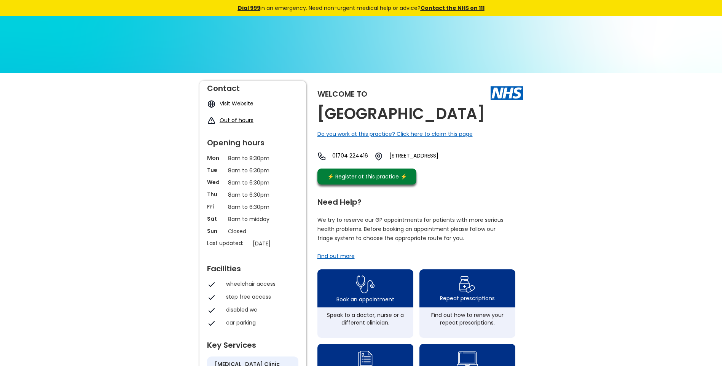
drag, startPoint x: 366, startPoint y: 134, endPoint x: 319, endPoint y: 120, distance: 49.7
click at [319, 120] on h2 "[GEOGRAPHIC_DATA]" at bounding box center [400, 113] width 167 height 17
copy h2 "[GEOGRAPHIC_DATA]"
click at [436, 161] on link "137 Cambridge Road, Churchtown, Southport, Merseyside, Pr9 7lt, England" at bounding box center [425, 156] width 72 height 9
drag, startPoint x: 413, startPoint y: 169, endPoint x: 492, endPoint y: 183, distance: 80.4
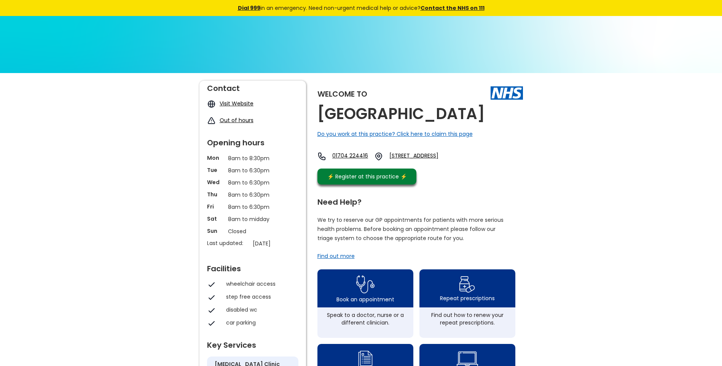
click at [461, 161] on div "01704 224416 137 Cambridge Road, Churchtown, Southport, Merseyside, Pr9 7lt, En…" at bounding box center [388, 156] width 143 height 9
copy link "137 Cambridge Road, Churchtown, Southport, Merseyside, Pr9 7lt"
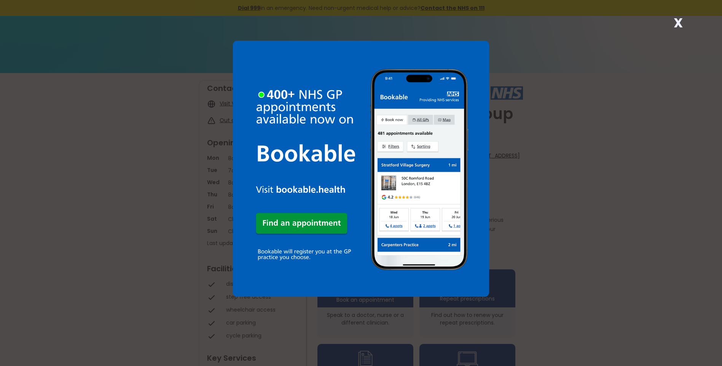
click at [676, 21] on strong "X" at bounding box center [678, 23] width 9 height 18
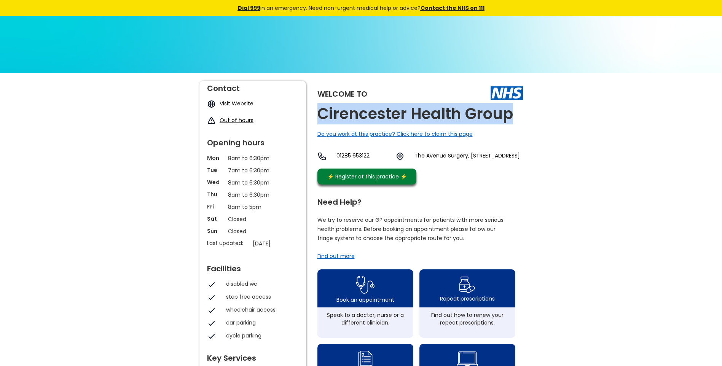
drag, startPoint x: 513, startPoint y: 117, endPoint x: 316, endPoint y: 123, distance: 196.9
click at [316, 123] on div "Welcome to Cirencester Health Group Do you work at this practice? Click here to…" at bounding box center [361, 360] width 324 height 558
copy h2 "Cirencester Health Group"
click at [444, 157] on link "The Avenue Surgery, 1 The Avenue, Cirencester, Gloucestershire, Gl7 1eh, England" at bounding box center [466, 156] width 105 height 9
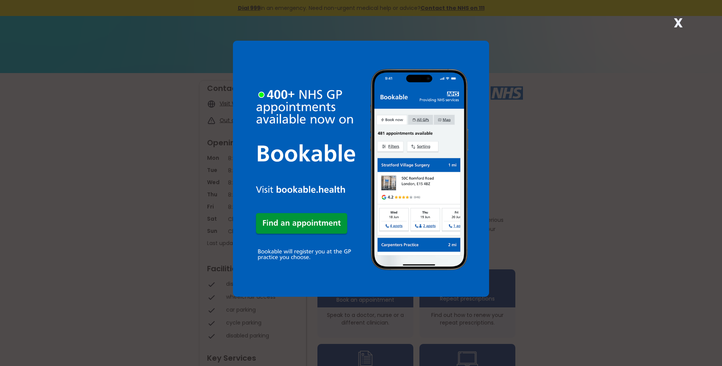
click at [675, 22] on strong "X" at bounding box center [678, 23] width 9 height 18
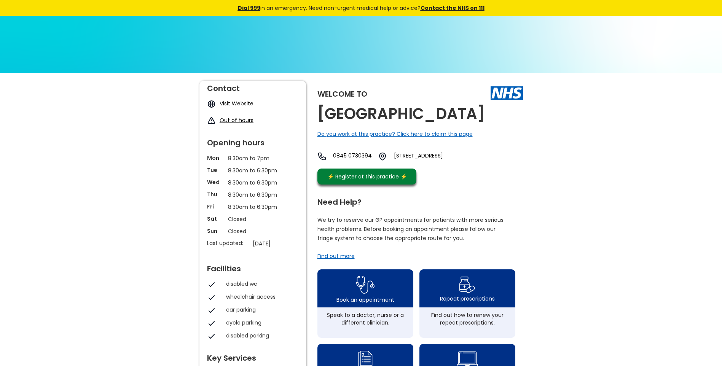
drag, startPoint x: 458, startPoint y: 114, endPoint x: 315, endPoint y: 115, distance: 143.1
click at [315, 115] on div "Welcome to [GEOGRAPHIC_DATA] Do you work at this practice? Click here to claim …" at bounding box center [361, 360] width 324 height 558
copy h2 "[GEOGRAPHIC_DATA]"
click at [431, 155] on link "[STREET_ADDRESS]" at bounding box center [433, 156] width 78 height 9
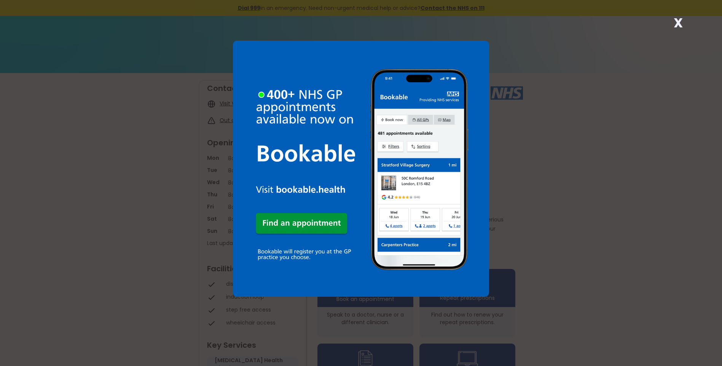
click at [679, 22] on strong "X" at bounding box center [678, 23] width 9 height 18
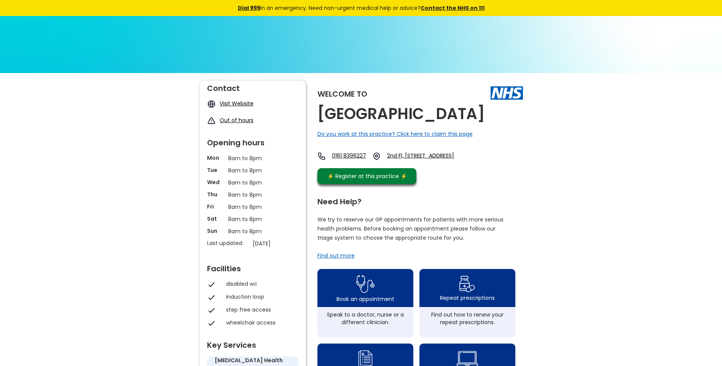
drag, startPoint x: 460, startPoint y: 118, endPoint x: 319, endPoint y: 124, distance: 140.6
click at [319, 124] on div "Welcome to City Health Centre Do you work at this practice? Click here to claim…" at bounding box center [420, 134] width 206 height 107
copy h2 "City Health Centre"
click at [435, 154] on link "2nd Fl, 32 Market St, Manchester, Greater Manchester, M1 1pl, England" at bounding box center [421, 156] width 69 height 9
drag, startPoint x: 414, startPoint y: 155, endPoint x: 486, endPoint y: 165, distance: 71.9
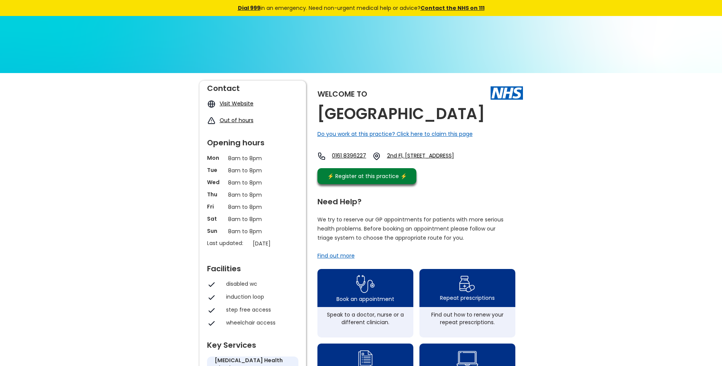
click at [456, 161] on div "0161 8396227 2nd Fl, 32 Market St, Manchester, Greater Manchester, M1 1pl, Engl…" at bounding box center [386, 156] width 138 height 9
copy link "2nd Fl, 32 Market St, Manchester, Greater Manchester, M1 1pl"
drag, startPoint x: 439, startPoint y: 116, endPoint x: 318, endPoint y: 113, distance: 121.1
click at [318, 113] on div "Welcome to City Health Centre Do you work at this practice? Click here to claim…" at bounding box center [420, 134] width 206 height 107
copy h2 "City Health Centre"
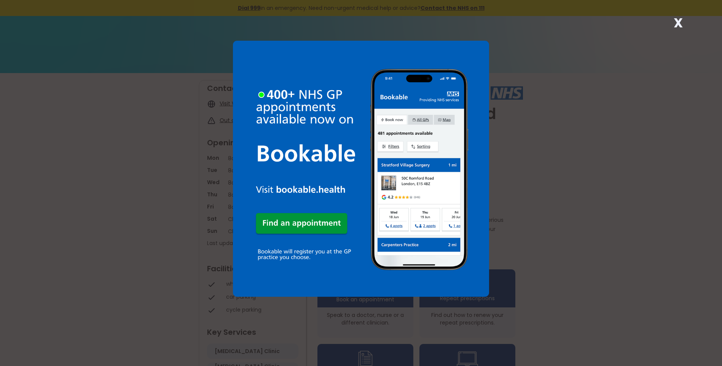
click at [674, 24] on strong "X" at bounding box center [678, 23] width 9 height 18
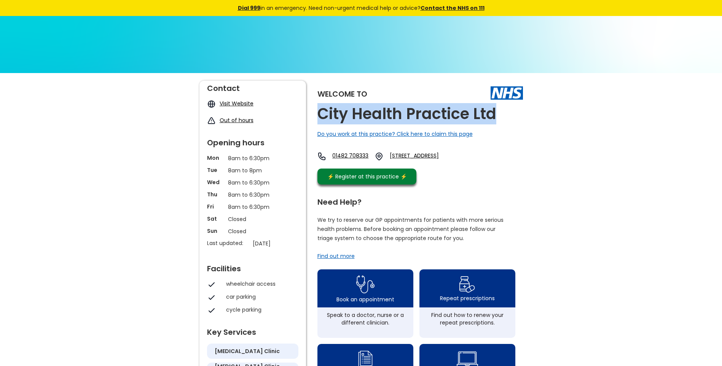
drag, startPoint x: 501, startPoint y: 113, endPoint x: 317, endPoint y: 120, distance: 184.0
click at [317, 120] on div "Welcome to City Health Practice Ltd Do you work at this practice? Click here to…" at bounding box center [420, 135] width 206 height 108
copy h2 "City Health Practice Ltd"
click at [450, 158] on link "225 New Bridge Road, Hull, North Humberside, Hu9 2lr, England" at bounding box center [426, 156] width 72 height 9
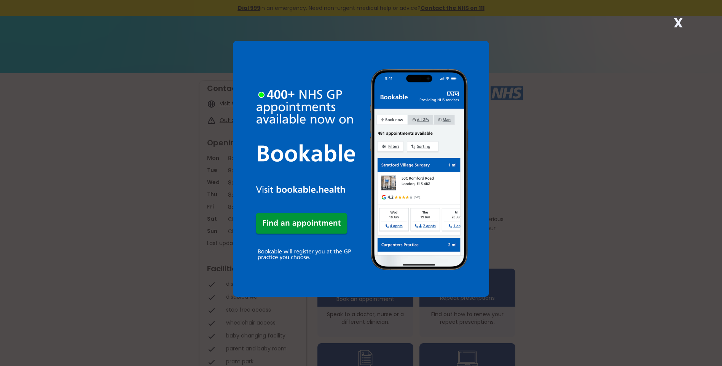
click at [679, 20] on strong "X" at bounding box center [678, 23] width 9 height 18
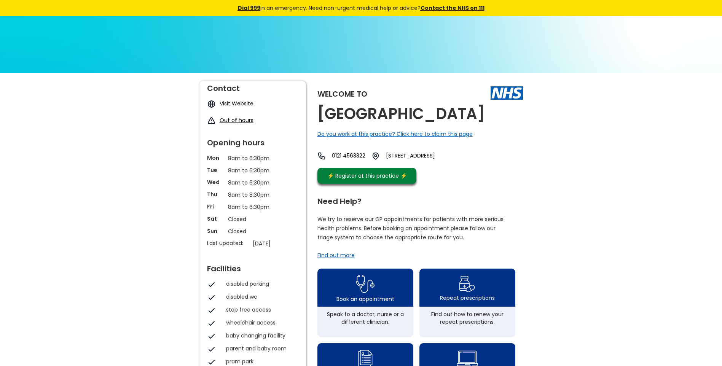
drag, startPoint x: 513, startPoint y: 116, endPoint x: 317, endPoint y: 110, distance: 196.5
click at [317, 110] on div "Welcome to [GEOGRAPHIC_DATA] Do you work at this practice? Click here to claim …" at bounding box center [420, 134] width 206 height 107
copy h2 "[GEOGRAPHIC_DATA]"
click at [453, 155] on link "[STREET_ADDRESS]" at bounding box center [419, 156] width 67 height 8
drag, startPoint x: 413, startPoint y: 155, endPoint x: 476, endPoint y: 170, distance: 65.1
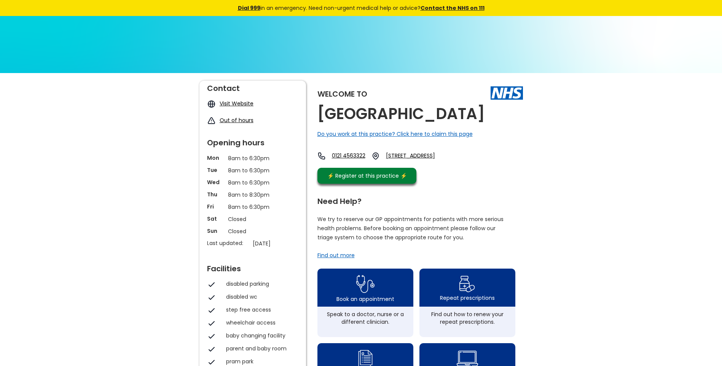
click at [453, 164] on div "0121 4563322 [STREET_ADDRESS]" at bounding box center [384, 158] width 135 height 12
copy link "[STREET_ADDRESS]"
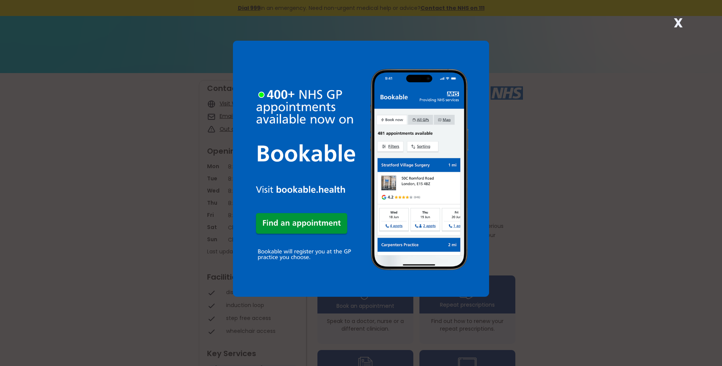
click at [676, 21] on strong "X" at bounding box center [678, 23] width 9 height 18
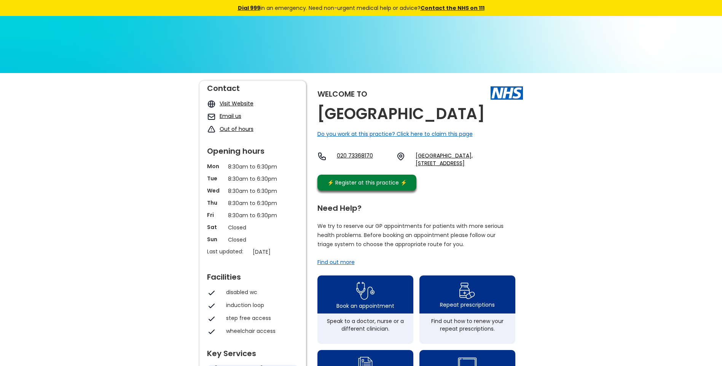
drag, startPoint x: 494, startPoint y: 112, endPoint x: 316, endPoint y: 115, distance: 177.4
click at [316, 115] on div "Welcome to City Road Medical Centre Do you work at this practice? Click here to…" at bounding box center [361, 363] width 324 height 564
copy h2 "City Road Medical Centre"
click at [433, 159] on link "City House Medical Centre, Unit 1-3 Ground Floor, City House, 190-196 City Road…" at bounding box center [469, 159] width 107 height 15
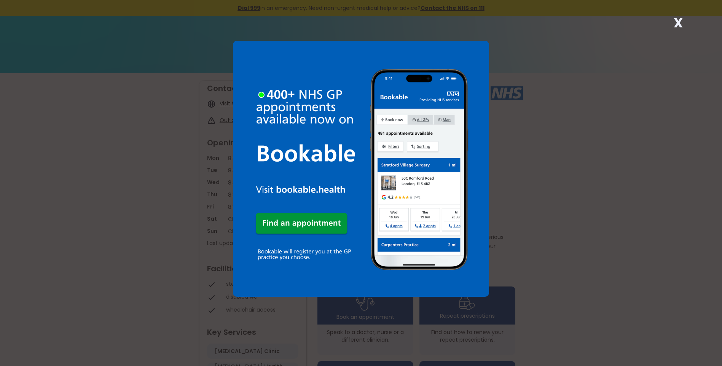
click at [676, 22] on strong "X" at bounding box center [678, 23] width 9 height 18
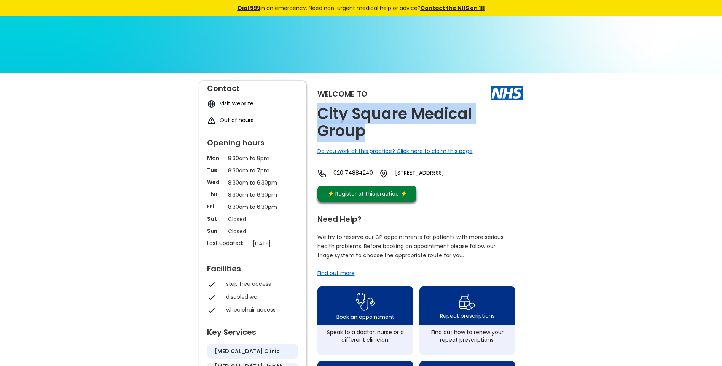
drag, startPoint x: 371, startPoint y: 132, endPoint x: 320, endPoint y: 118, distance: 52.8
click at [320, 118] on h2 "City Square Medical Group" at bounding box center [420, 122] width 206 height 34
copy h2 "City Square Medical Group"
click at [436, 175] on link "[STREET_ADDRESS]" at bounding box center [434, 173] width 79 height 9
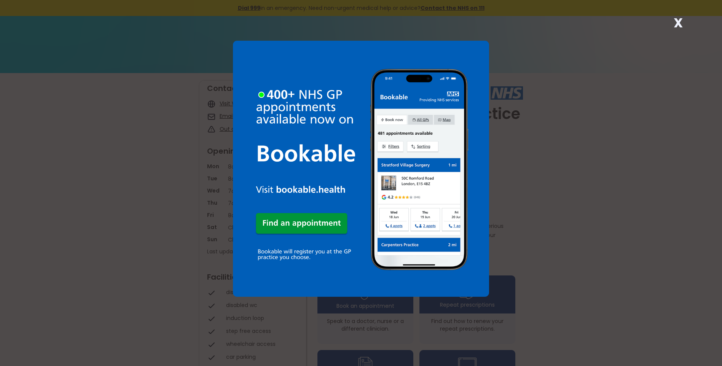
click at [678, 24] on strong "X" at bounding box center [678, 23] width 9 height 18
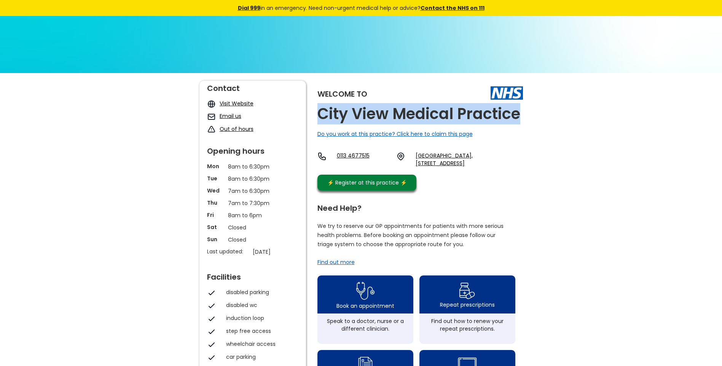
drag, startPoint x: 527, startPoint y: 114, endPoint x: 321, endPoint y: 111, distance: 205.5
click at [321, 111] on div "Welcome to City View Medical Practice Do you work at this practice? Click here …" at bounding box center [361, 372] width 722 height 598
copy h2 "City View Medical Practice"
click at [426, 156] on link "Beeston Hill Health Centre, 123 Cemetery Road, Leeds, West Yorkshire, Ls11 8bs,…" at bounding box center [469, 159] width 107 height 15
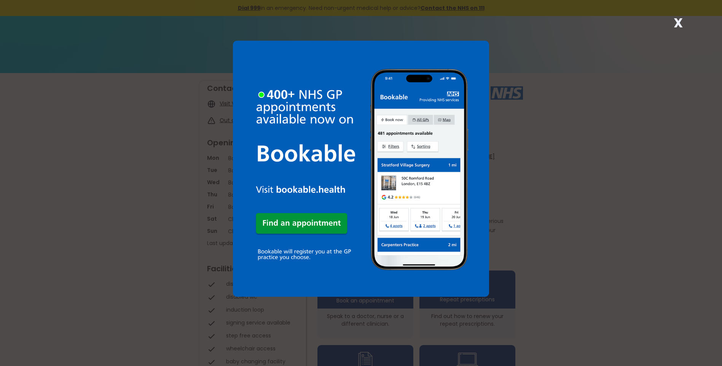
drag, startPoint x: 678, startPoint y: 22, endPoint x: 581, endPoint y: 63, distance: 105.9
click at [678, 22] on strong "X" at bounding box center [678, 23] width 9 height 18
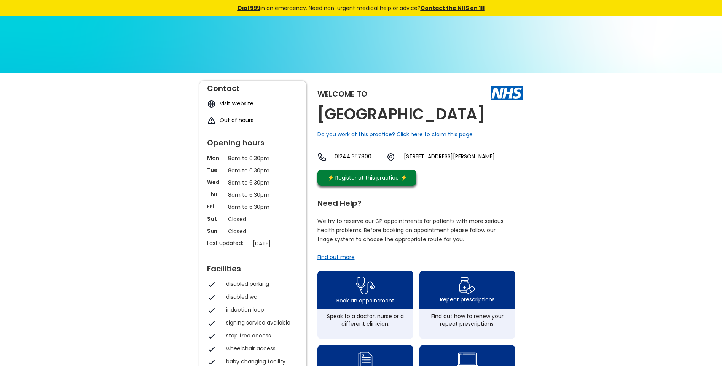
drag, startPoint x: 517, startPoint y: 115, endPoint x: 316, endPoint y: 113, distance: 200.6
click at [316, 113] on div "Welcome to City Walls Medical Centre Do you work at this practice? Click here t…" at bounding box center [361, 362] width 324 height 562
copy h2 "[GEOGRAPHIC_DATA]"
click at [445, 156] on link "St. Martins Way, Chester, Cheshire, Ch1 2nr, England" at bounding box center [449, 157] width 91 height 9
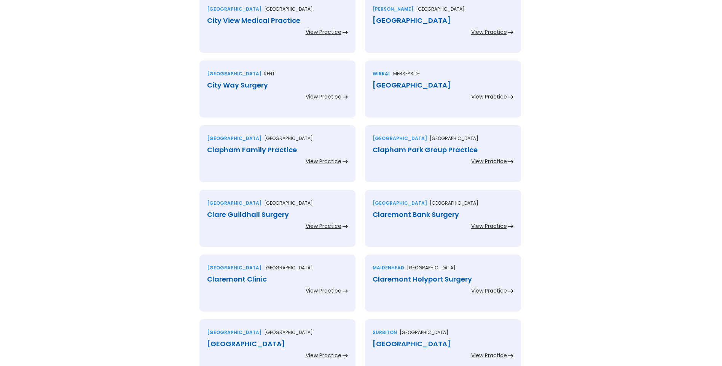
scroll to position [1484, 0]
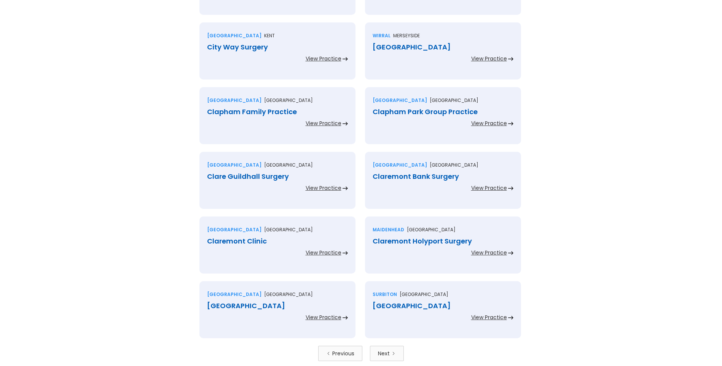
click at [251, 48] on div "City Way Surgery" at bounding box center [277, 47] width 141 height 8
click at [392, 49] on div "[GEOGRAPHIC_DATA]" at bounding box center [443, 47] width 141 height 8
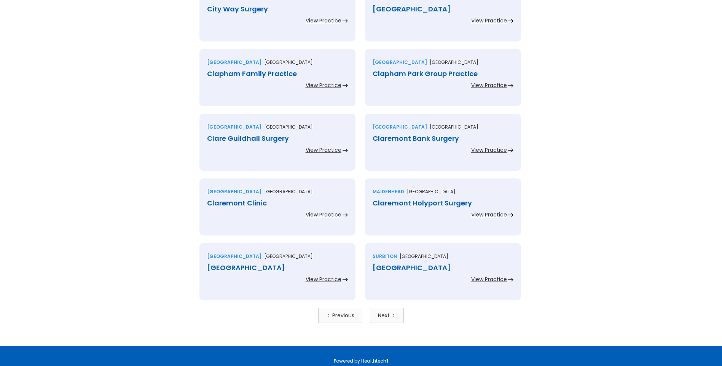
click at [262, 73] on div "Clapham Family Practice" at bounding box center [277, 74] width 141 height 8
click at [404, 73] on div "Clapham Park Group Practice" at bounding box center [443, 74] width 141 height 8
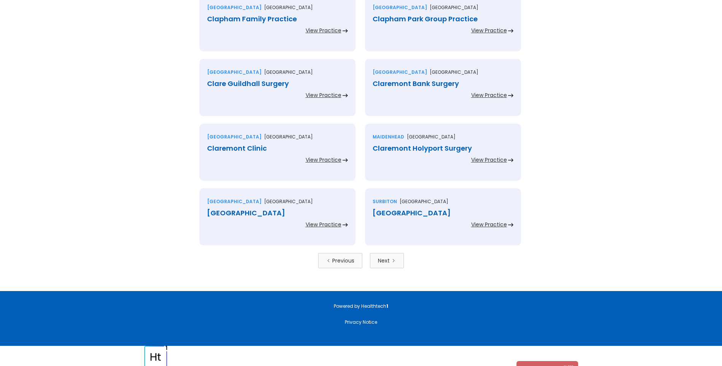
scroll to position [1594, 0]
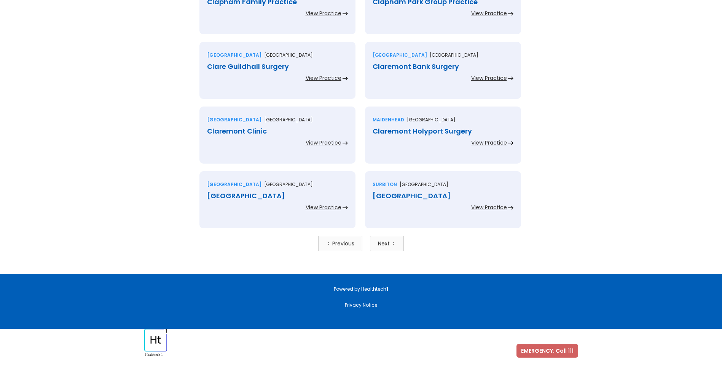
click at [271, 64] on div "Clare Guildhall Surgery" at bounding box center [277, 67] width 141 height 8
click at [391, 67] on div "Claremont Bank Surgery" at bounding box center [443, 67] width 141 height 8
click at [255, 129] on div "Claremont Clinic" at bounding box center [277, 132] width 141 height 8
click at [389, 133] on div "Claremont Holyport Surgery" at bounding box center [443, 132] width 141 height 8
click at [269, 195] on div "Claremont Medical Centre" at bounding box center [277, 196] width 141 height 8
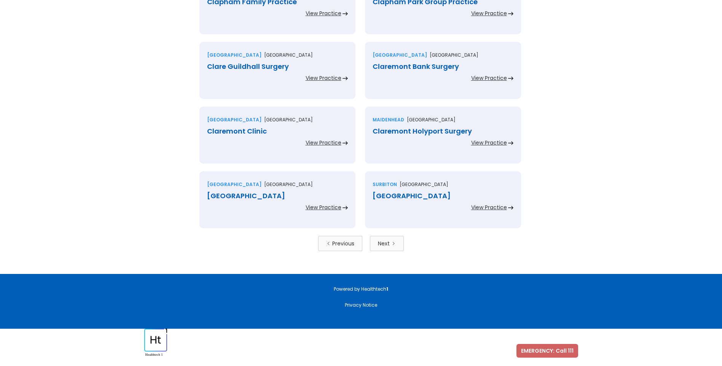
click at [402, 195] on div "Claremont Medical Centre" at bounding box center [443, 196] width 141 height 8
click at [385, 241] on div "Next" at bounding box center [384, 244] width 12 height 8
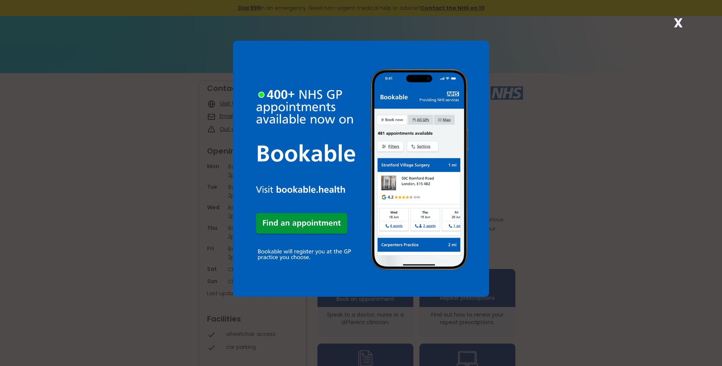
drag, startPoint x: 677, startPoint y: 21, endPoint x: 615, endPoint y: 67, distance: 76.5
click at [677, 22] on strong "X" at bounding box center [678, 23] width 9 height 18
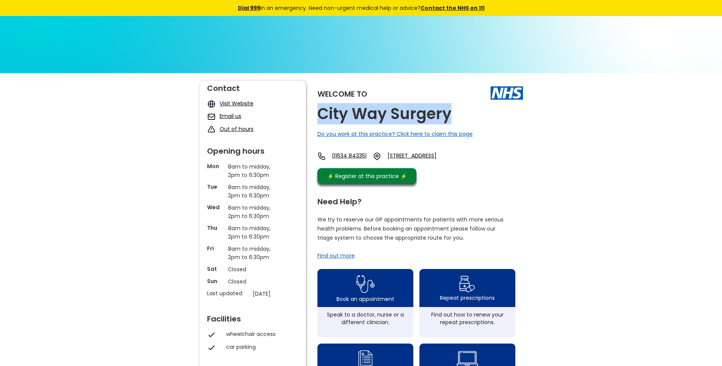
drag, startPoint x: 451, startPoint y: 117, endPoint x: 320, endPoint y: 105, distance: 131.5
click at [320, 105] on div "Welcome to [GEOGRAPHIC_DATA] Surgery Do you work at this practice? Click here t…" at bounding box center [420, 134] width 206 height 107
copy h2 "City Way Surgery"
click at [430, 155] on link "[STREET_ADDRESS]" at bounding box center [421, 156] width 69 height 9
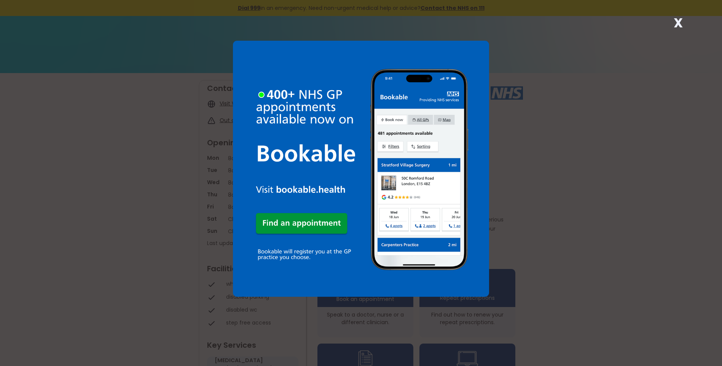
click at [678, 23] on strong "X" at bounding box center [678, 23] width 9 height 18
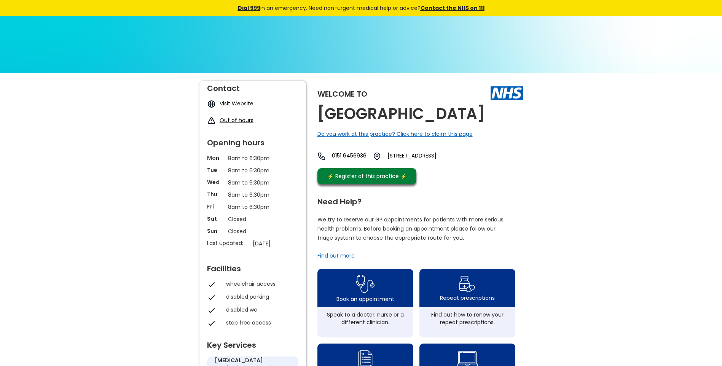
drag, startPoint x: 477, startPoint y: 118, endPoint x: 322, endPoint y: 121, distance: 155.7
click at [322, 121] on div "Welcome to Civic Medical Centre Do you work at this practice? Click here to cla…" at bounding box center [420, 134] width 206 height 107
copy h2 "Civic Medical Centre"
click at [423, 158] on link "Civic Way, Bebington, Wirral, Merseyside, Ch63 7rx, England" at bounding box center [421, 156] width 69 height 9
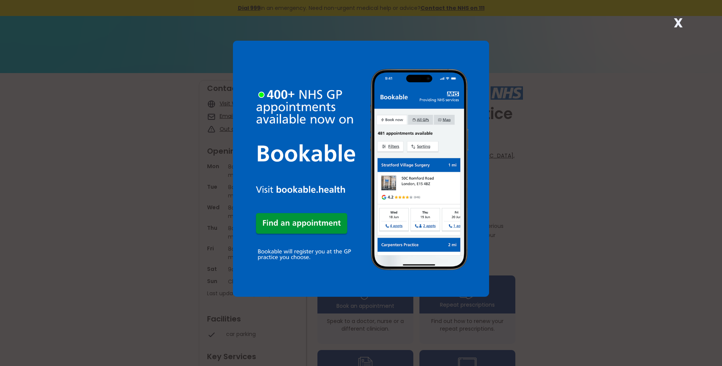
click at [677, 23] on strong "X" at bounding box center [678, 23] width 9 height 18
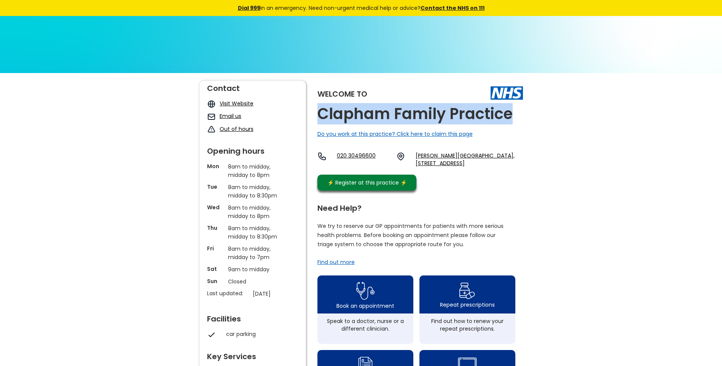
drag, startPoint x: 518, startPoint y: 117, endPoint x: 318, endPoint y: 118, distance: 199.8
click at [318, 118] on div "Welcome to Clapham Family Practice Do you work at this practice? Click here to …" at bounding box center [420, 138] width 206 height 114
copy h2 "Clapham Family Practice"
click at [434, 154] on link "[PERSON_NAME][GEOGRAPHIC_DATA], [STREET_ADDRESS]" at bounding box center [469, 159] width 107 height 15
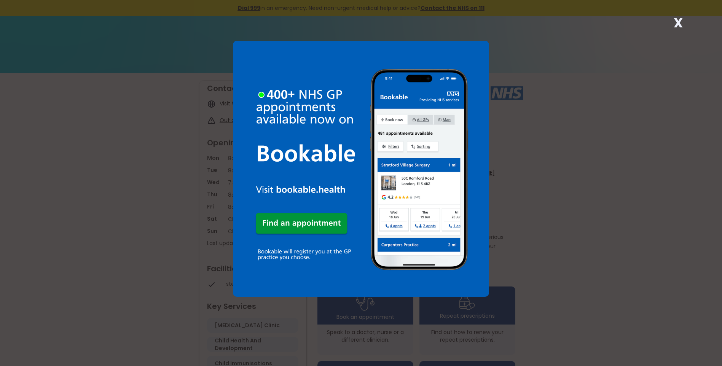
click at [676, 24] on strong "X" at bounding box center [678, 23] width 9 height 18
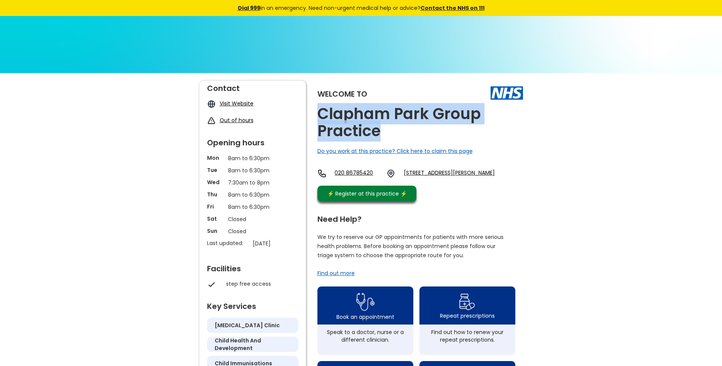
drag, startPoint x: 381, startPoint y: 132, endPoint x: 314, endPoint y: 110, distance: 71.1
click at [314, 110] on div "Welcome to Clapham Park Group Practice Do you work at this practice? Click here…" at bounding box center [361, 368] width 324 height 575
copy h2 "Clapham Park Group Practice"
click at [454, 172] on link "72 Clarence Avenue, London, Greater London, Sw4 8jp, England" at bounding box center [449, 173] width 91 height 9
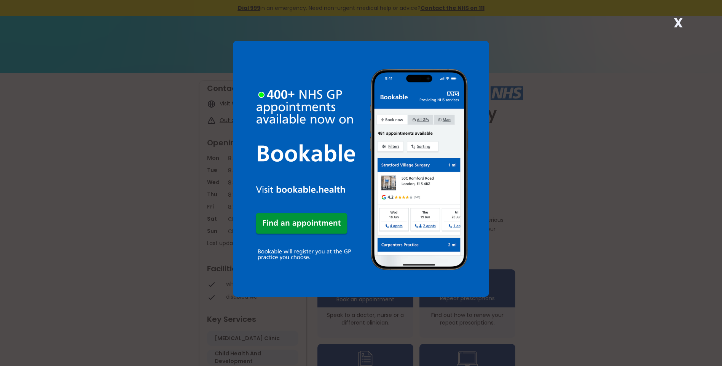
click at [676, 19] on strong "X" at bounding box center [678, 23] width 9 height 18
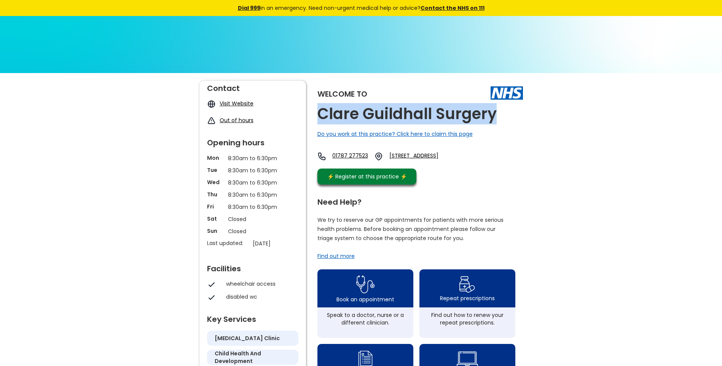
drag, startPoint x: 419, startPoint y: 111, endPoint x: 316, endPoint y: 112, distance: 103.2
click at [316, 112] on div "Welcome to [PERSON_NAME] Surgery Do you work at this practice? Click here to cl…" at bounding box center [361, 360] width 324 height 558
copy h2 "Clare Guildhall Surgery"
click at [453, 158] on link "[STREET_ADDRESS]" at bounding box center [425, 156] width 72 height 9
drag, startPoint x: 413, startPoint y: 155, endPoint x: 424, endPoint y: 165, distance: 15.3
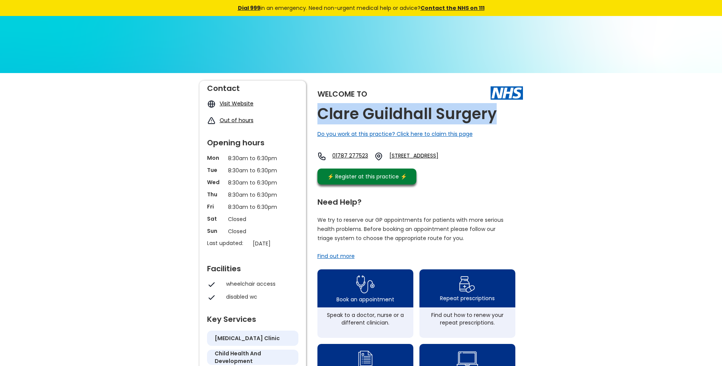
click at [424, 161] on div "01787 [STREET_ADDRESS]" at bounding box center [388, 156] width 143 height 9
copy link "[STREET_ADDRESS]"
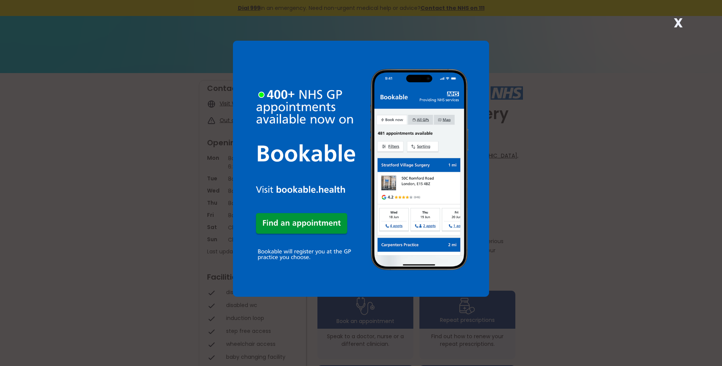
click at [677, 23] on strong "X" at bounding box center [678, 23] width 9 height 18
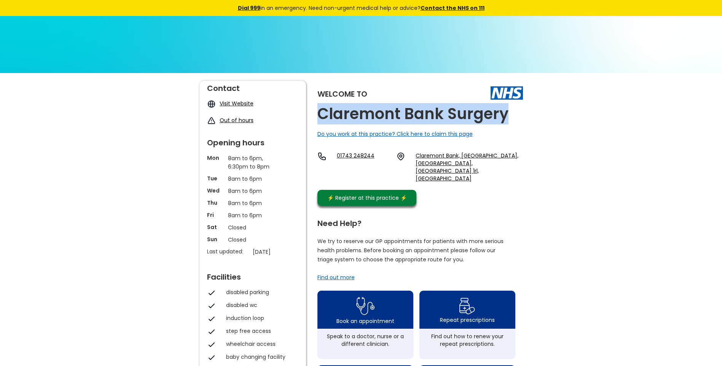
drag, startPoint x: 511, startPoint y: 118, endPoint x: 318, endPoint y: 108, distance: 193.6
click at [318, 108] on div "Welcome to Claremont Bank Surgery Do you work at this practice? Click here to c…" at bounding box center [420, 145] width 206 height 129
copy h2 "Claremont Bank Surgery"
click at [440, 157] on link "Claremont Bank, Shrewsbury, Shropshire, Sy1 1rl, England" at bounding box center [469, 167] width 107 height 30
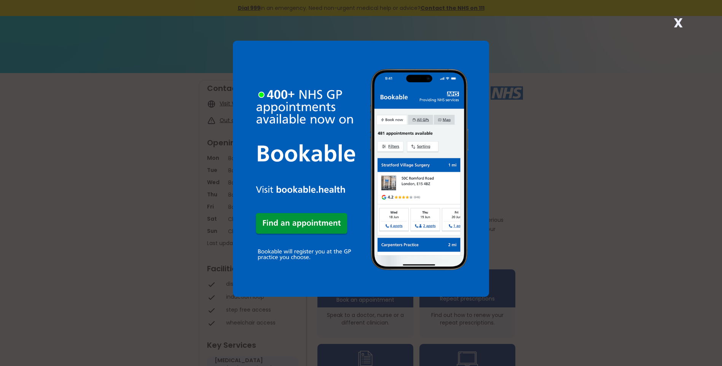
click at [681, 24] on strong "X" at bounding box center [678, 23] width 9 height 18
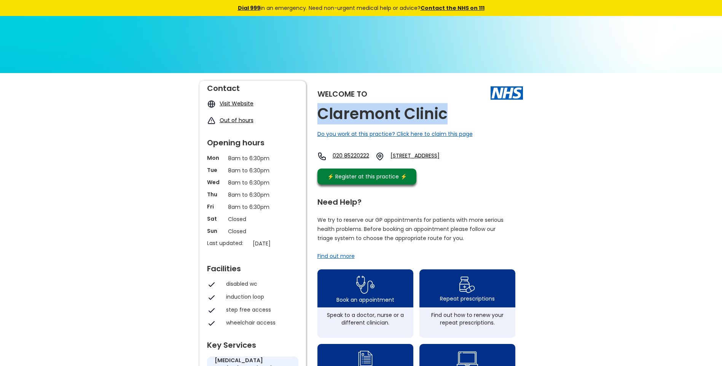
drag, startPoint x: 419, startPoint y: 112, endPoint x: 314, endPoint y: 111, distance: 105.1
click at [314, 111] on div "Welcome to [GEOGRAPHIC_DATA] Do you work at this practice? Click here to claim …" at bounding box center [361, 360] width 324 height 558
copy h2 "Claremont Clinic"
click at [429, 154] on link "[STREET_ADDRESS]" at bounding box center [427, 156] width 73 height 9
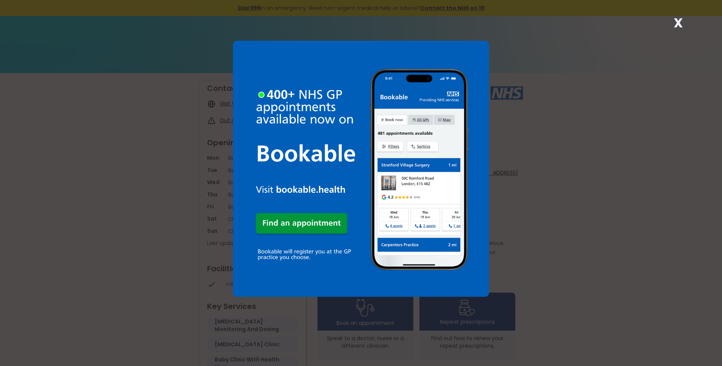
drag, startPoint x: 676, startPoint y: 22, endPoint x: 593, endPoint y: 77, distance: 99.5
click at [676, 23] on strong "X" at bounding box center [678, 23] width 9 height 18
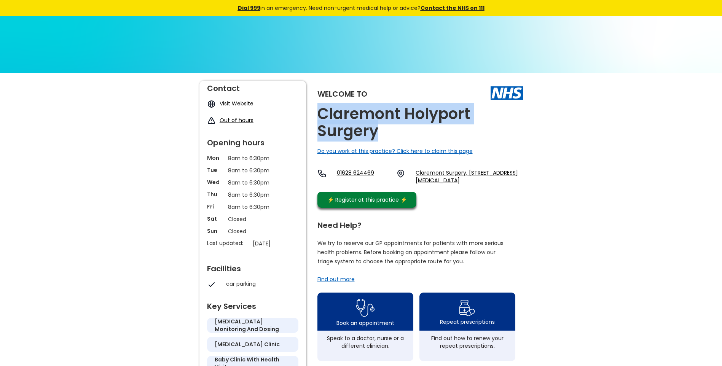
drag, startPoint x: 377, startPoint y: 132, endPoint x: 320, endPoint y: 121, distance: 57.8
click at [320, 121] on h2 "Claremont Holyport Surgery" at bounding box center [420, 122] width 206 height 34
copy h2 "Claremont Holyport Surgery"
click at [477, 174] on link "Claremont Surgery, 2 Cookham Road, Maidenhead, Berkshire, Sl6 8an, England" at bounding box center [469, 176] width 107 height 15
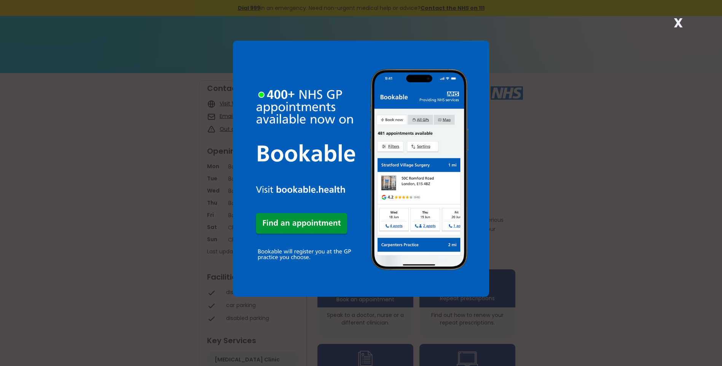
click at [679, 23] on strong "X" at bounding box center [678, 23] width 9 height 18
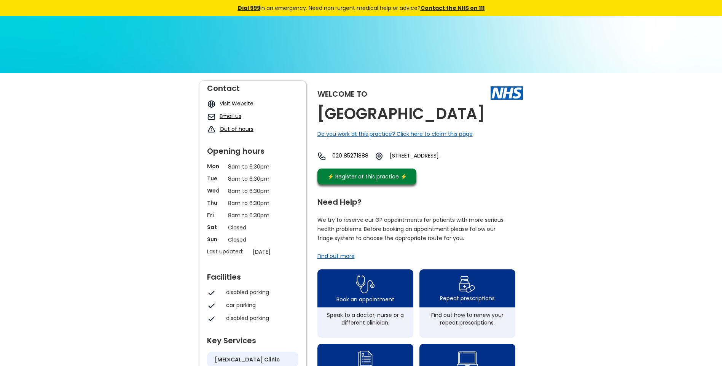
drag, startPoint x: 524, startPoint y: 115, endPoint x: 317, endPoint y: 108, distance: 207.6
click at [317, 108] on div "Welcome to Claremont Medical Centre Do you work at this practice? Click here to…" at bounding box center [361, 360] width 331 height 558
copy h2 "Claremont Medical Centre"
click at [436, 156] on link "29-31 Claremont Road, Walthamstow, London, Greater London, E17 5rj, England" at bounding box center [426, 156] width 72 height 9
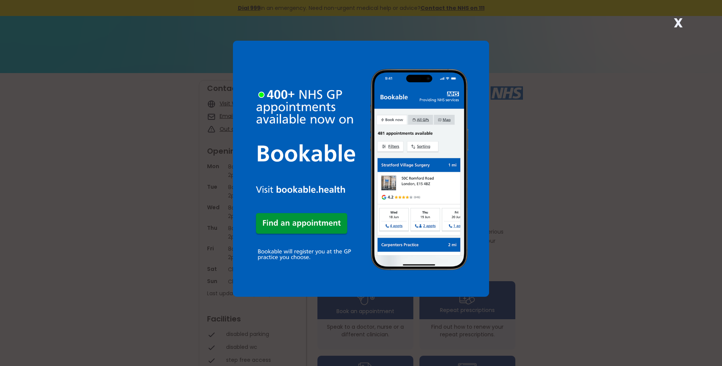
click at [676, 21] on strong "X" at bounding box center [678, 23] width 9 height 18
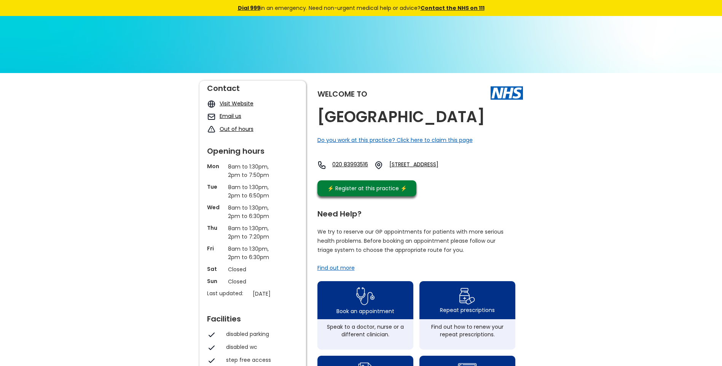
drag, startPoint x: 524, startPoint y: 120, endPoint x: 316, endPoint y: 113, distance: 207.9
copy h2 "[GEOGRAPHIC_DATA]"
click at [436, 161] on link "2a Glenbuck Road, Surbiton, Surrey, Kt6 6bs, England" at bounding box center [425, 165] width 72 height 9
click at [485, 120] on h2 "Claremont Medical Centre" at bounding box center [400, 116] width 167 height 17
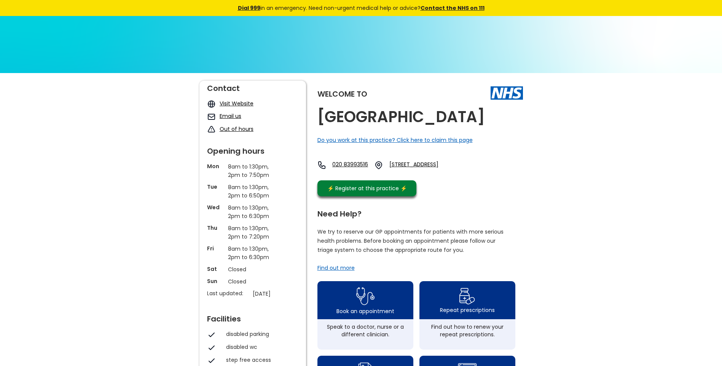
drag, startPoint x: 526, startPoint y: 113, endPoint x: 319, endPoint y: 114, distance: 207.1
copy h2 "Claremont Medical Centre"
